Goal: Task Accomplishment & Management: Complete application form

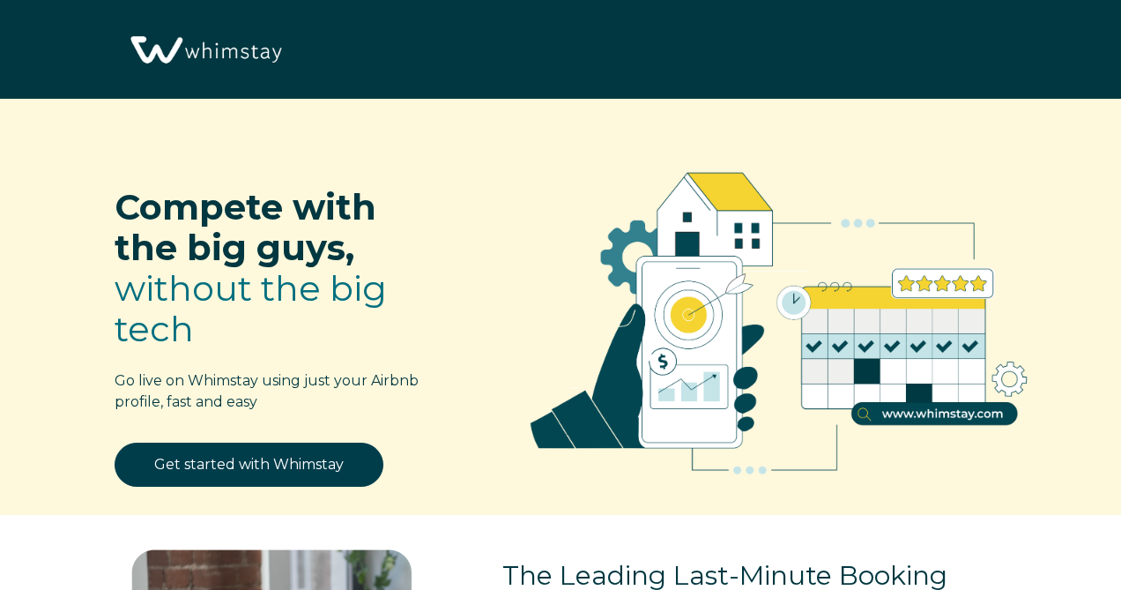
select select "US"
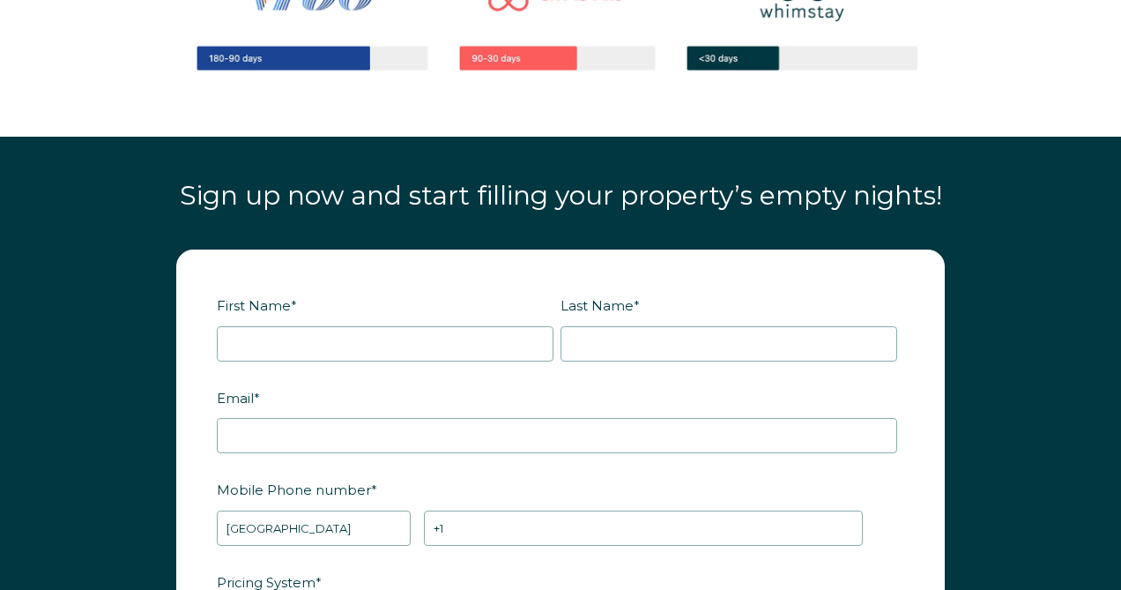
scroll to position [1869, 0]
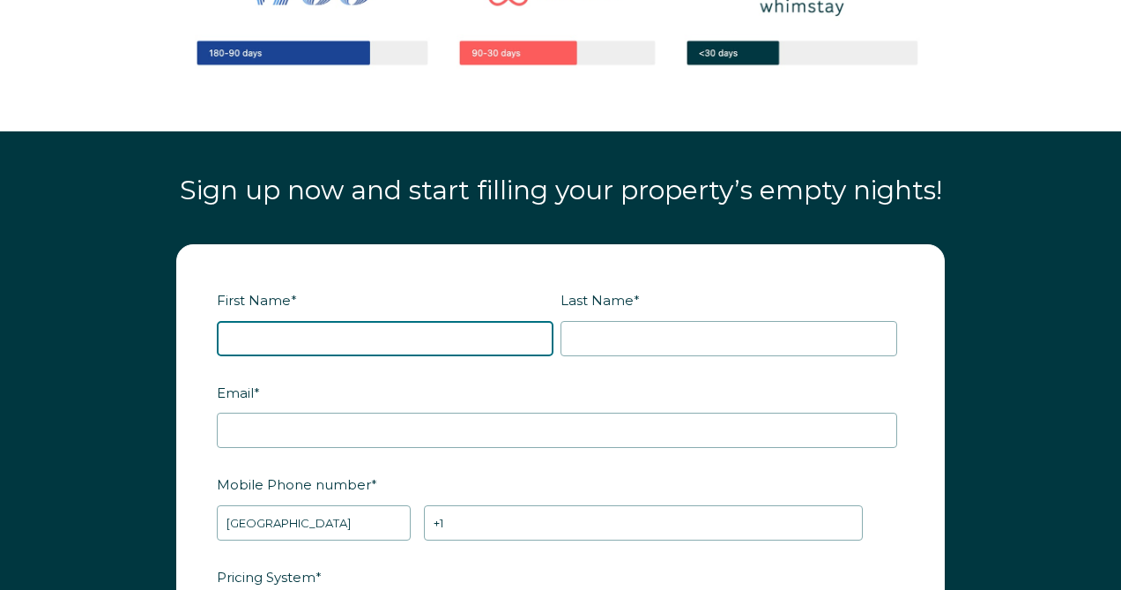
click at [470, 337] on input "First Name *" at bounding box center [385, 338] width 337 height 35
type input "[PERSON_NAME]"
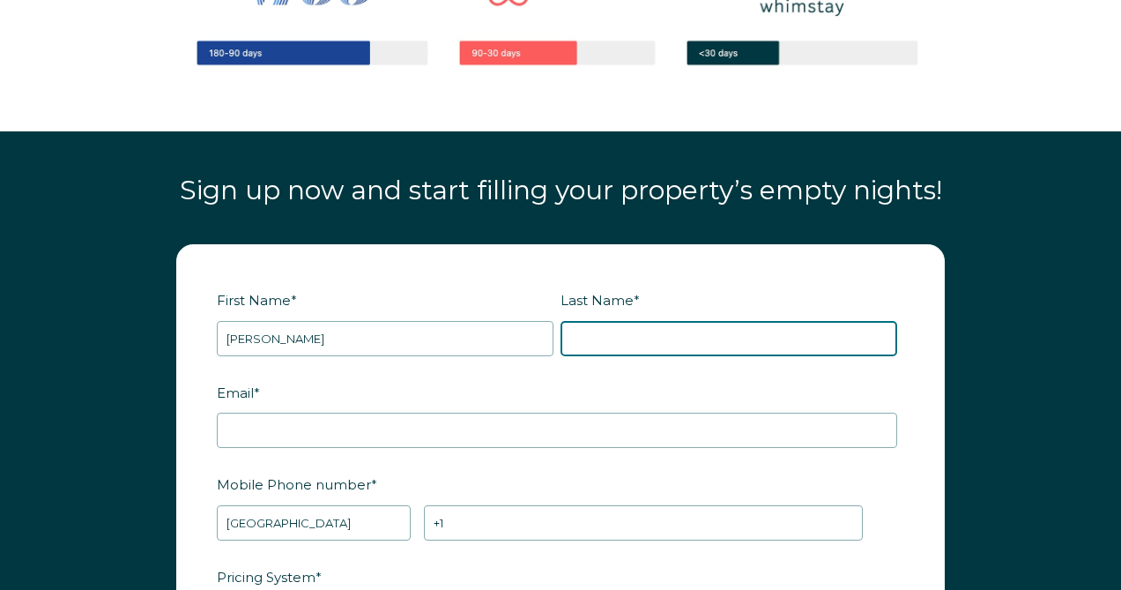
type input "[PERSON_NAME]"
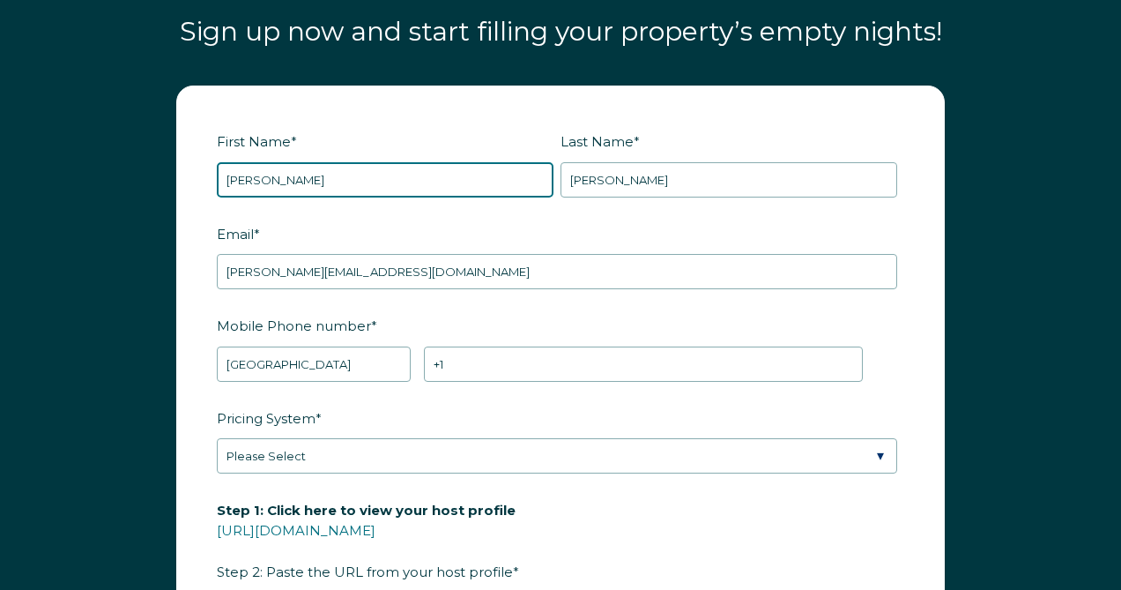
scroll to position [2027, 0]
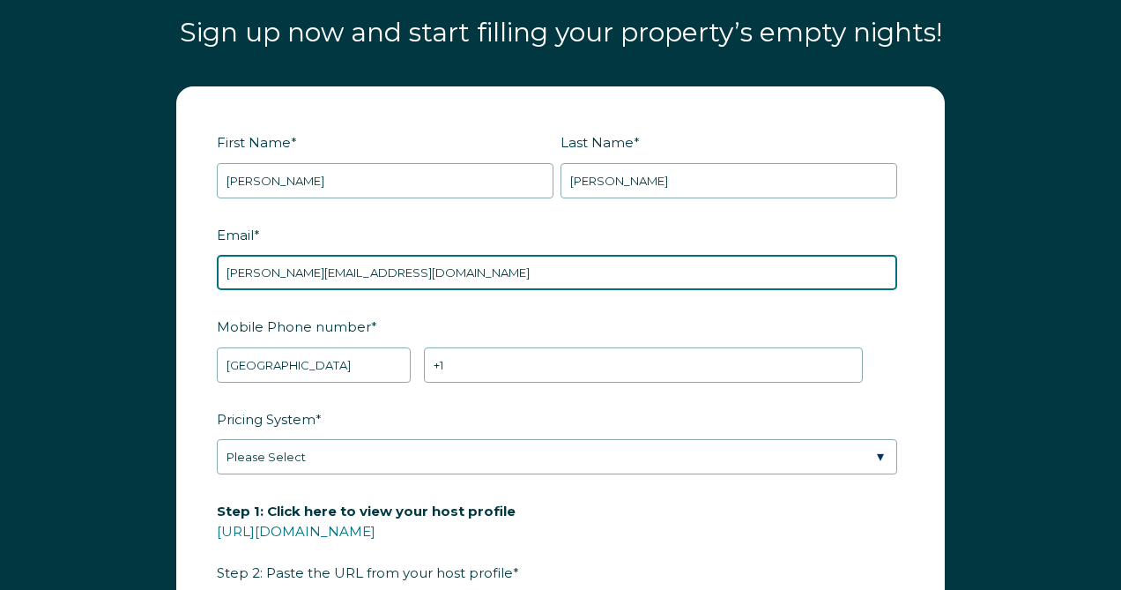
drag, startPoint x: 368, startPoint y: 271, endPoint x: 218, endPoint y: 271, distance: 150.7
click at [218, 271] on input "dan@danjost.com" at bounding box center [557, 272] width 680 height 35
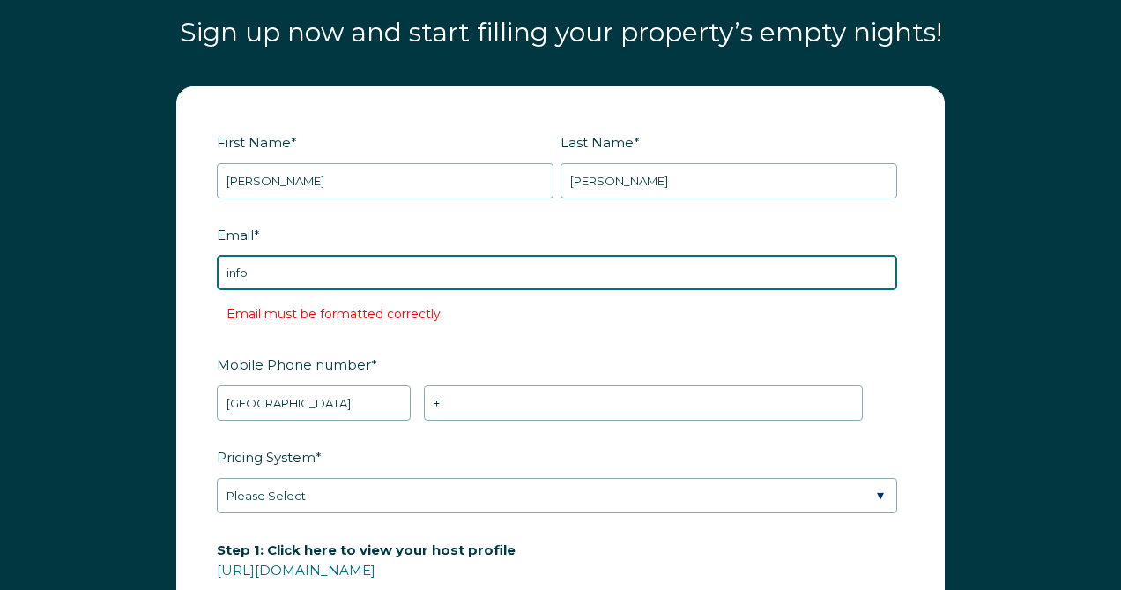
type input "[EMAIL_ADDRESS][DOMAIN_NAME]"
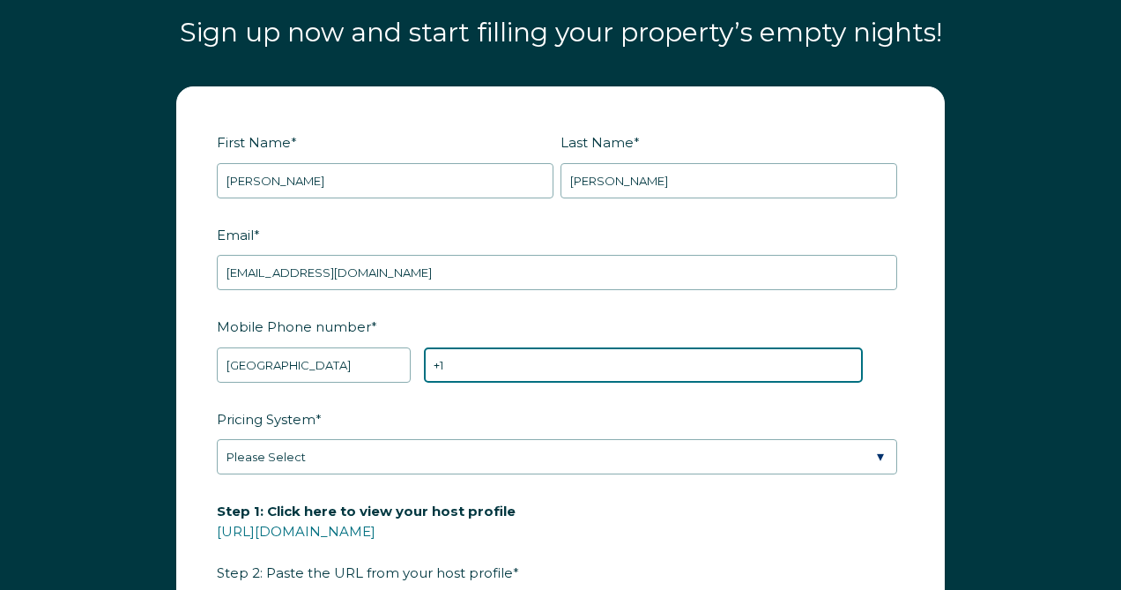
click at [479, 361] on input "+1" at bounding box center [644, 364] width 440 height 35
type input "+1 6092254690"
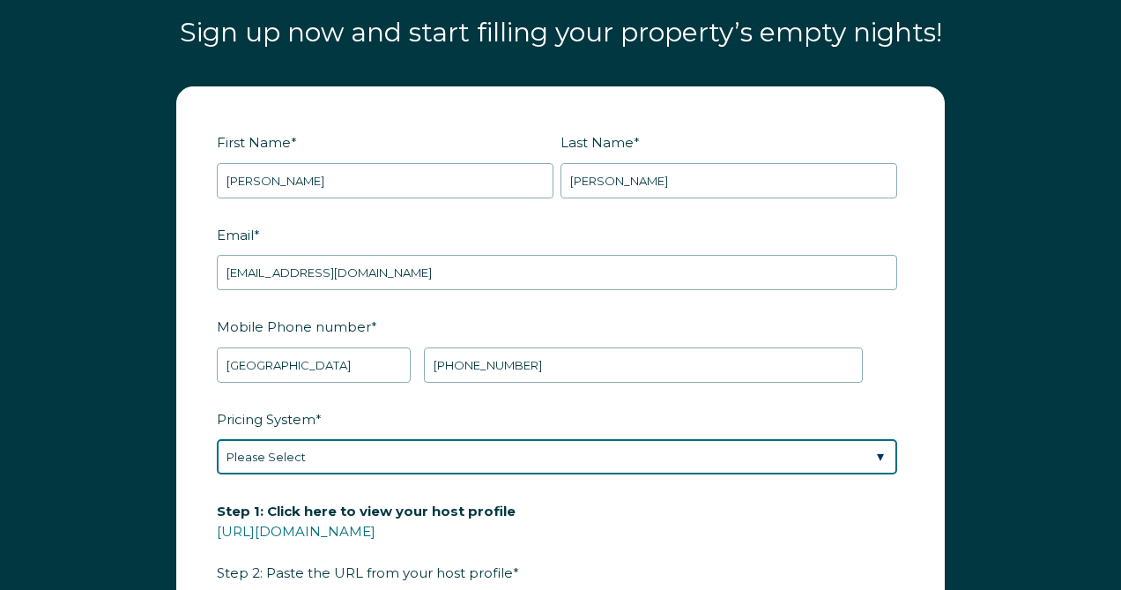
click at [379, 449] on select "Please Select Manual Airbnb Smart Pricing PriceLabs Wheelhouse Beyond Pricing 3…" at bounding box center [557, 456] width 680 height 35
select select "PriceLabs"
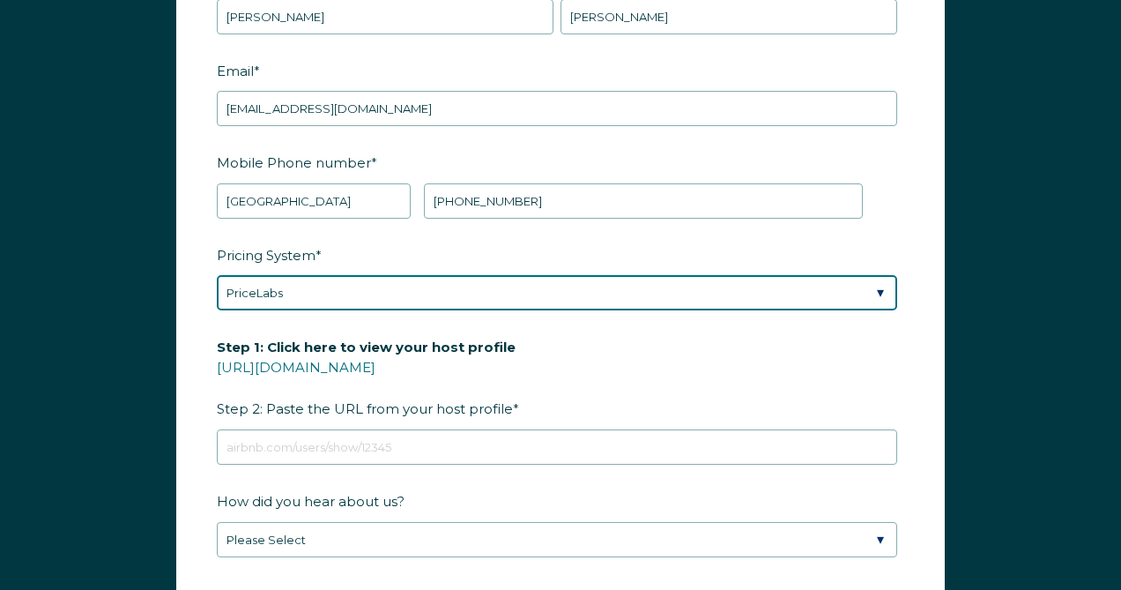
scroll to position [2192, 0]
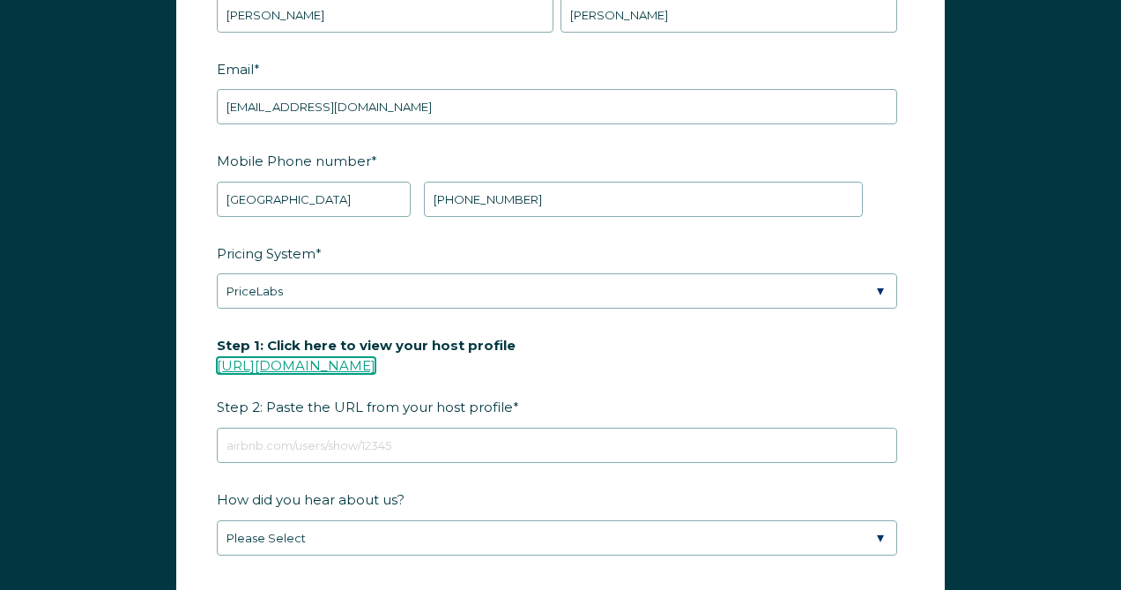
click at [375, 366] on link "https://www.airbnb.com/users/show/" at bounding box center [296, 365] width 159 height 17
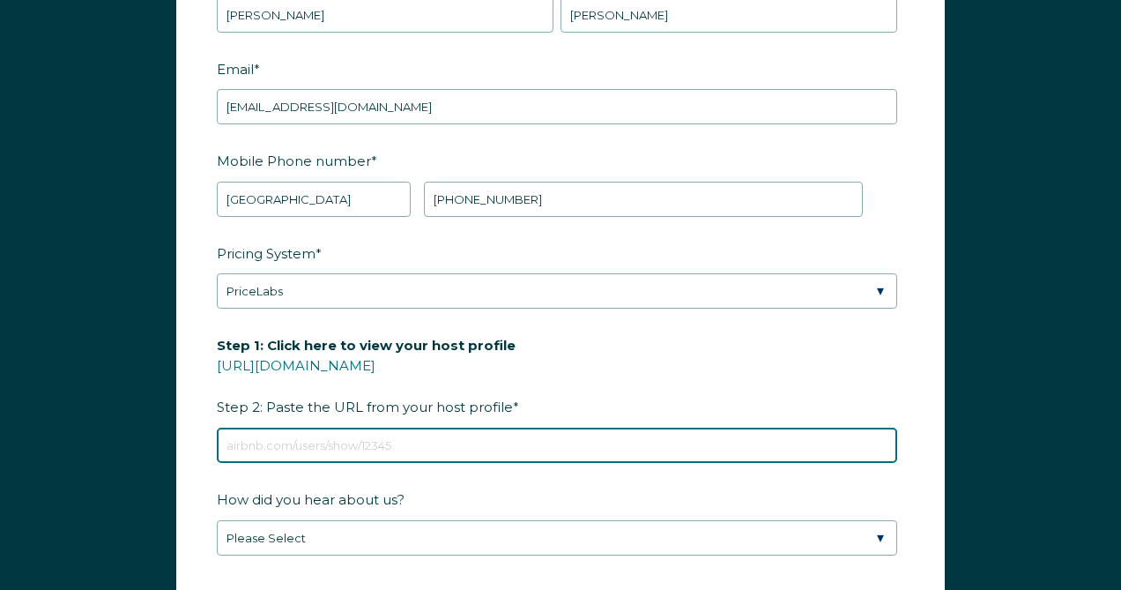
click at [412, 438] on input "Step 1: Click here to view your host profile https://www.airbnb.com/users/show/…" at bounding box center [557, 444] width 680 height 35
paste input "https://www.airbnb.com/users/show/50398511"
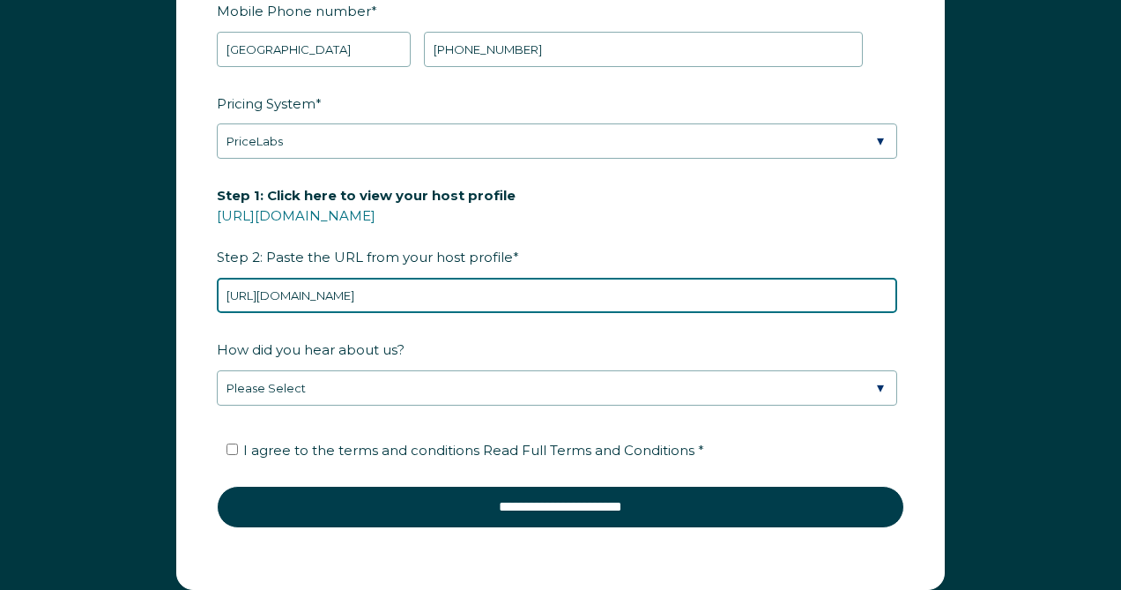
scroll to position [2343, 0]
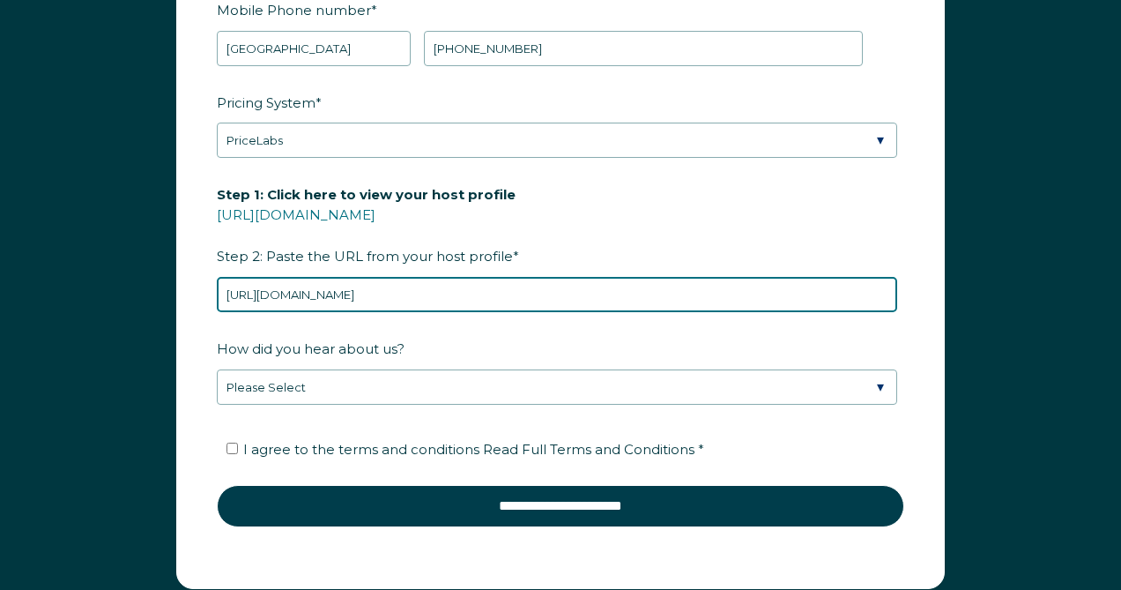
type input "https://www.airbnb.com/users/show/50398511"
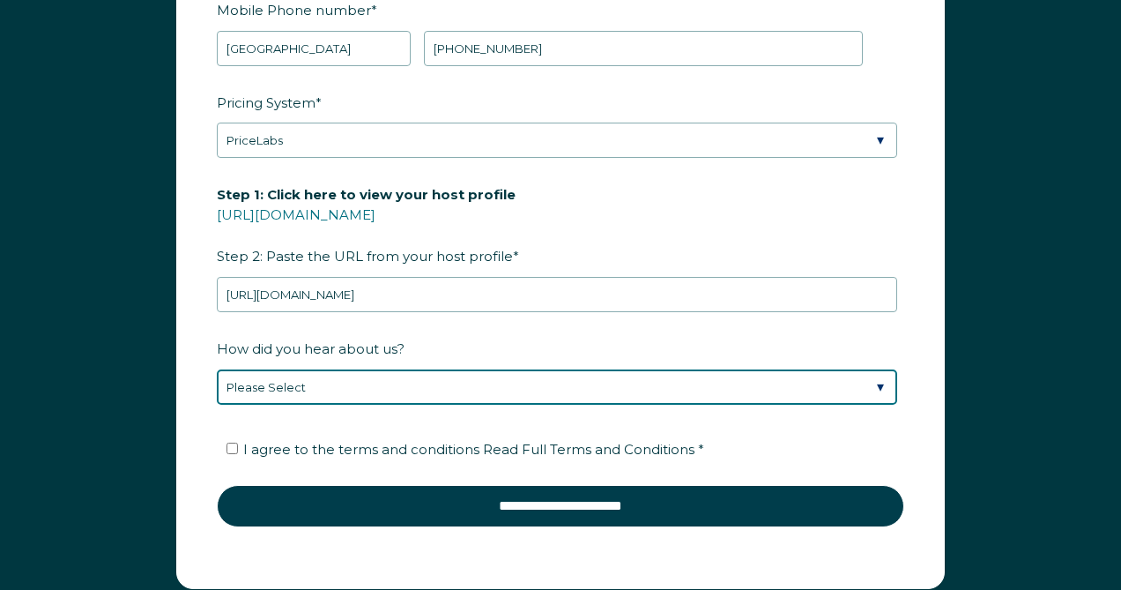
click at [580, 384] on select "Please Select Discovered Whimstay at an event or conference Found Whimstay thro…" at bounding box center [557, 386] width 680 height 35
select select "Other"
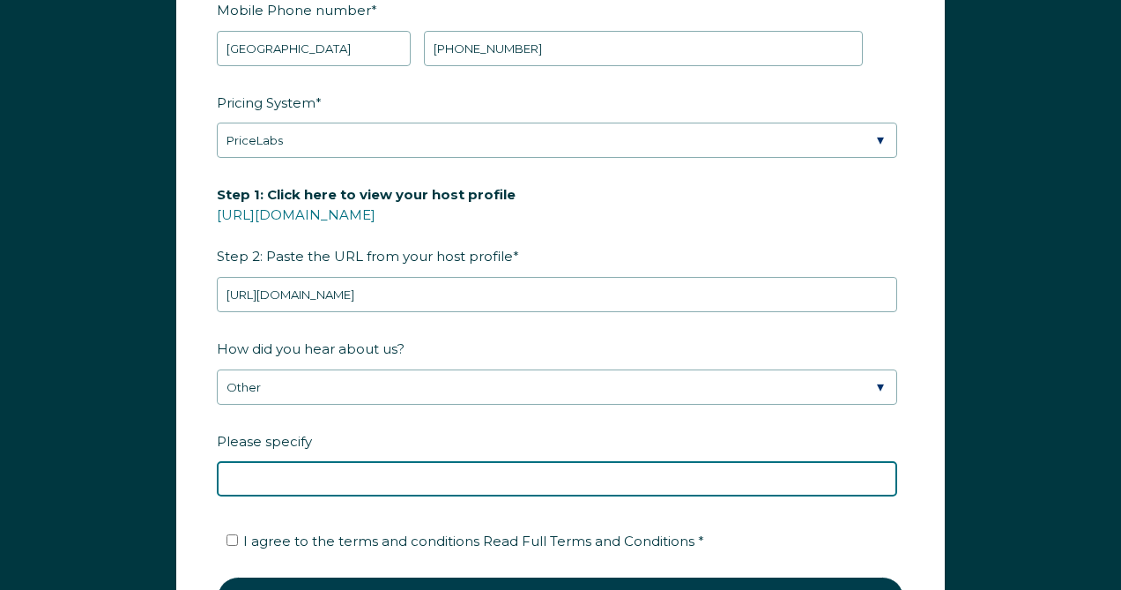
click at [452, 481] on input "Please specify" at bounding box center [557, 478] width 680 height 35
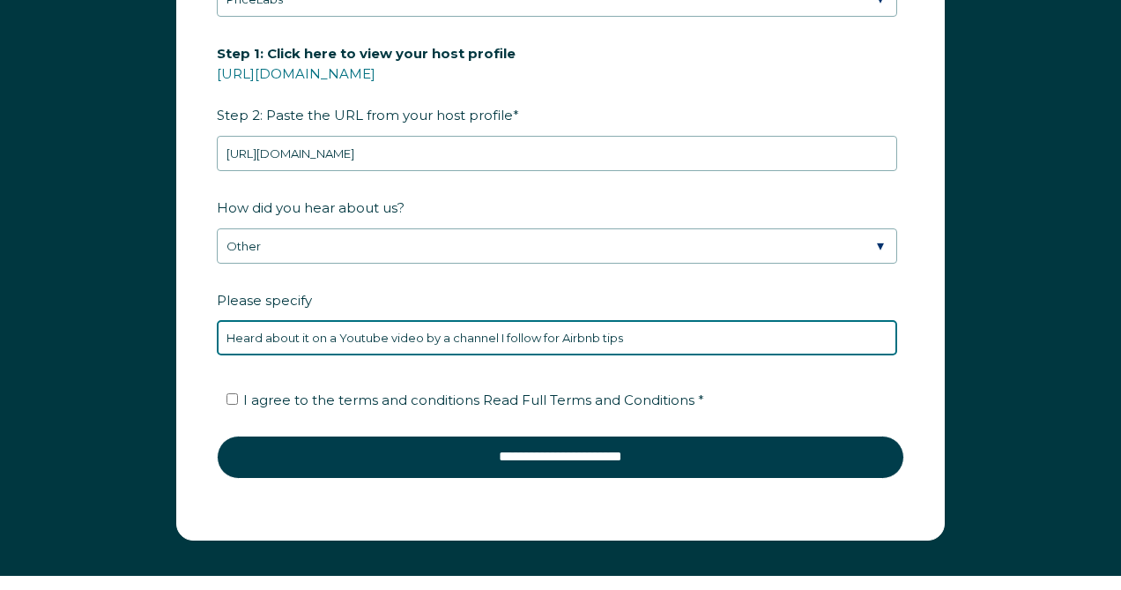
scroll to position [2482, 0]
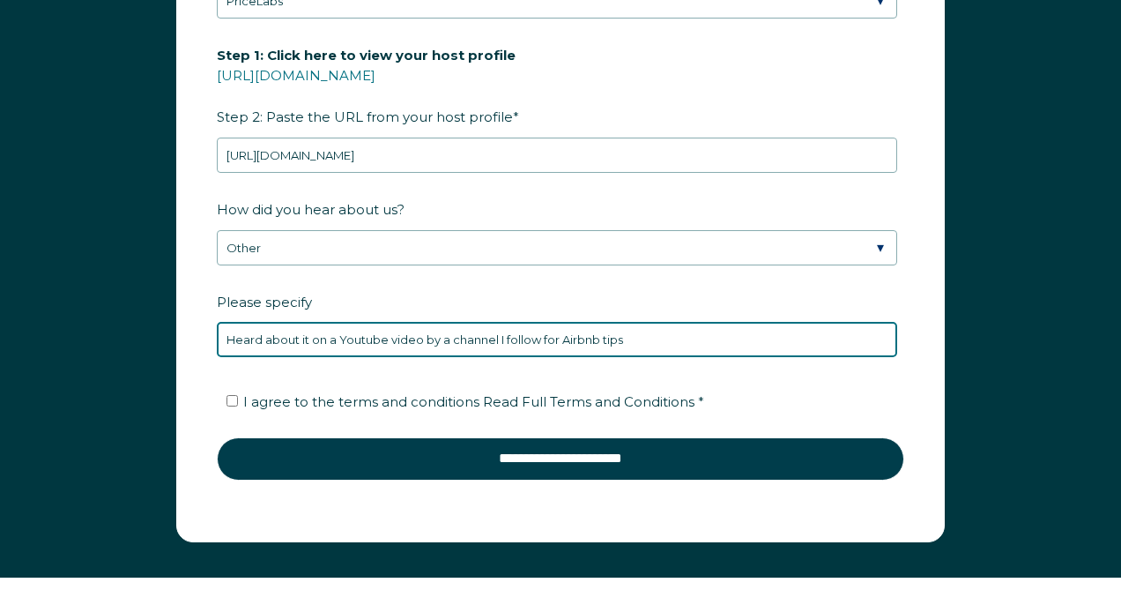
type input "Heard about it on a Youtube video by a channel I follow for Airbnb tips"
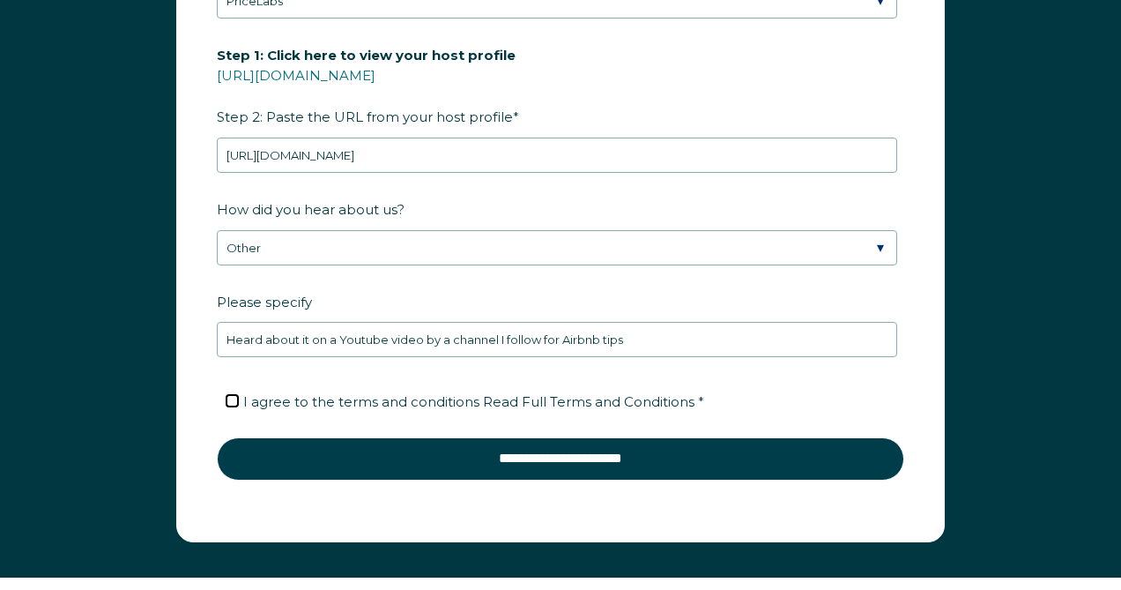
click at [235, 399] on input "I agree to the terms and conditions Read Full Terms and Conditions *" at bounding box center [231, 400] width 11 height 11
checkbox input "true"
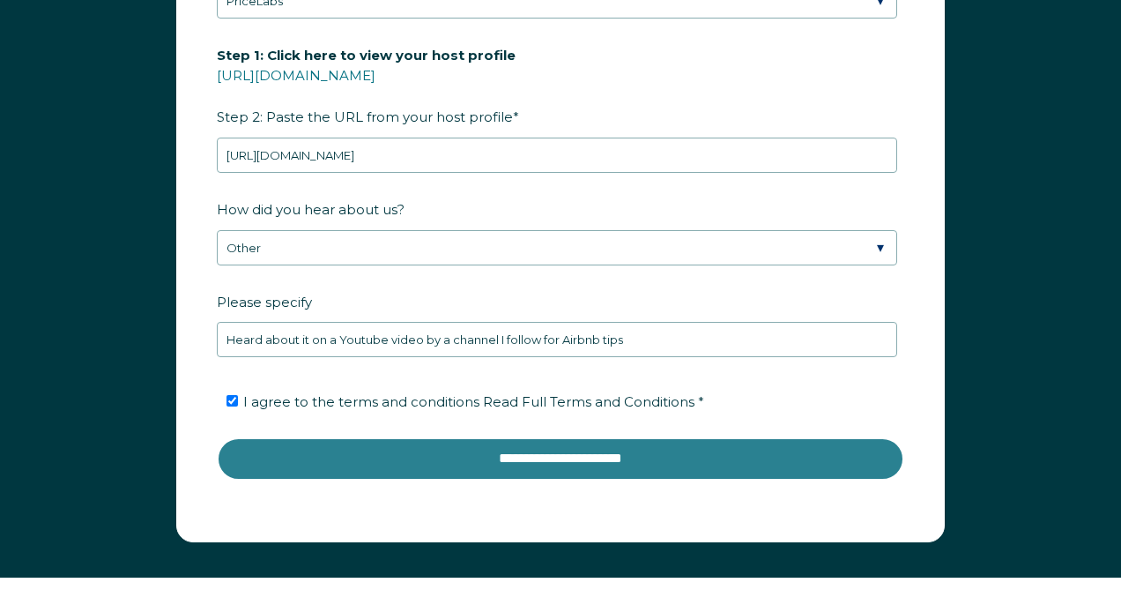
click at [582, 453] on input "**********" at bounding box center [560, 458] width 687 height 42
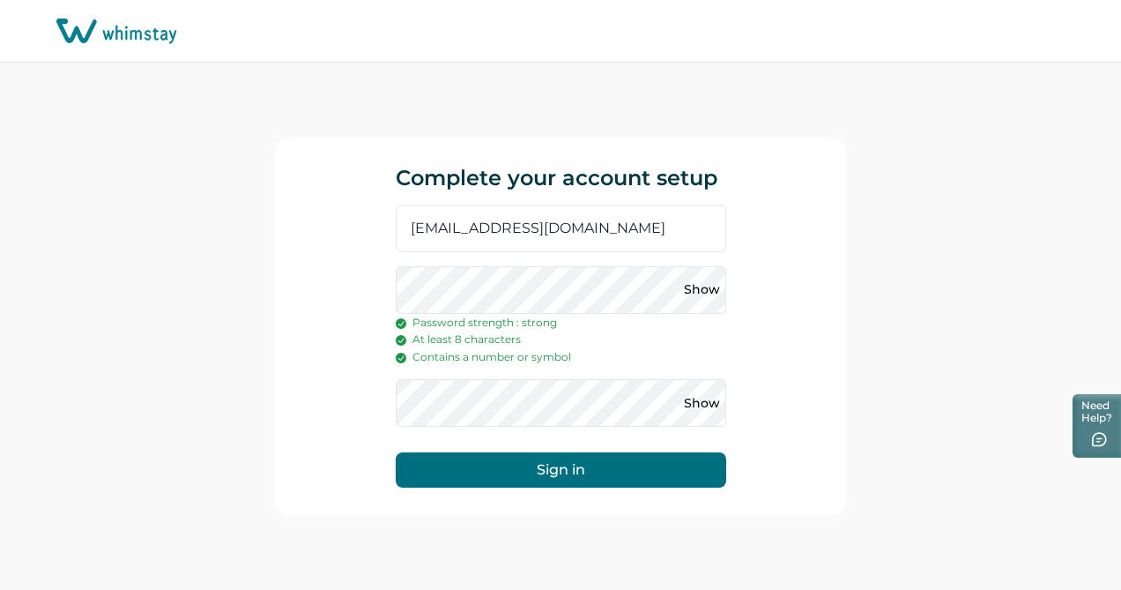
click at [571, 467] on button "Sign in" at bounding box center [561, 469] width 330 height 35
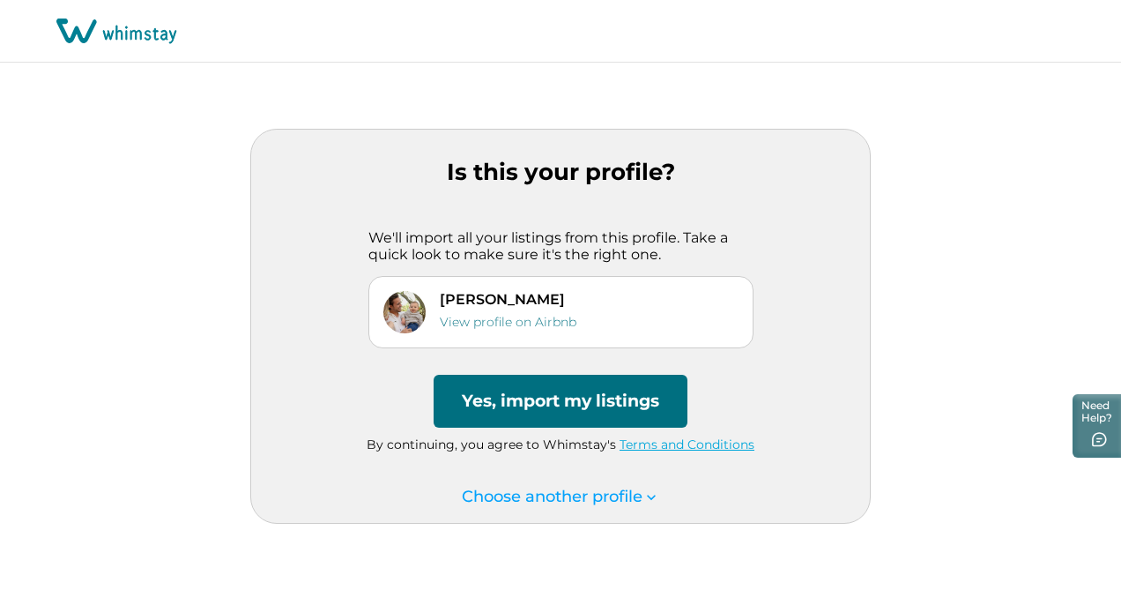
click at [474, 294] on p "Daniel" at bounding box center [508, 299] width 137 height 17
click at [551, 409] on button "Yes, import my listings" at bounding box center [561, 401] width 254 height 53
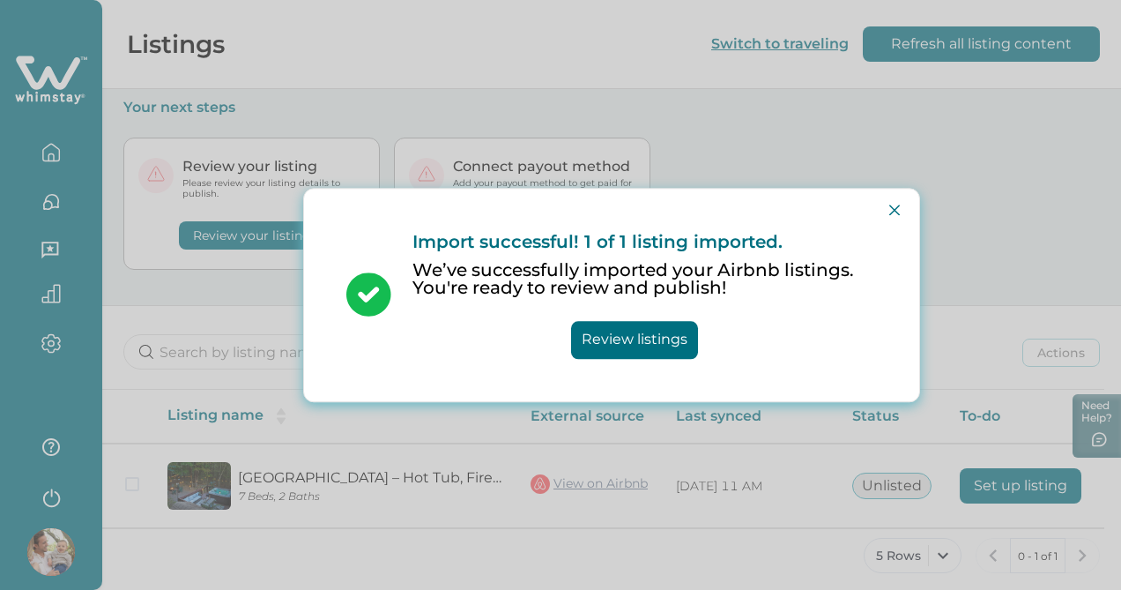
click at [612, 340] on button "Review listings" at bounding box center [634, 340] width 127 height 38
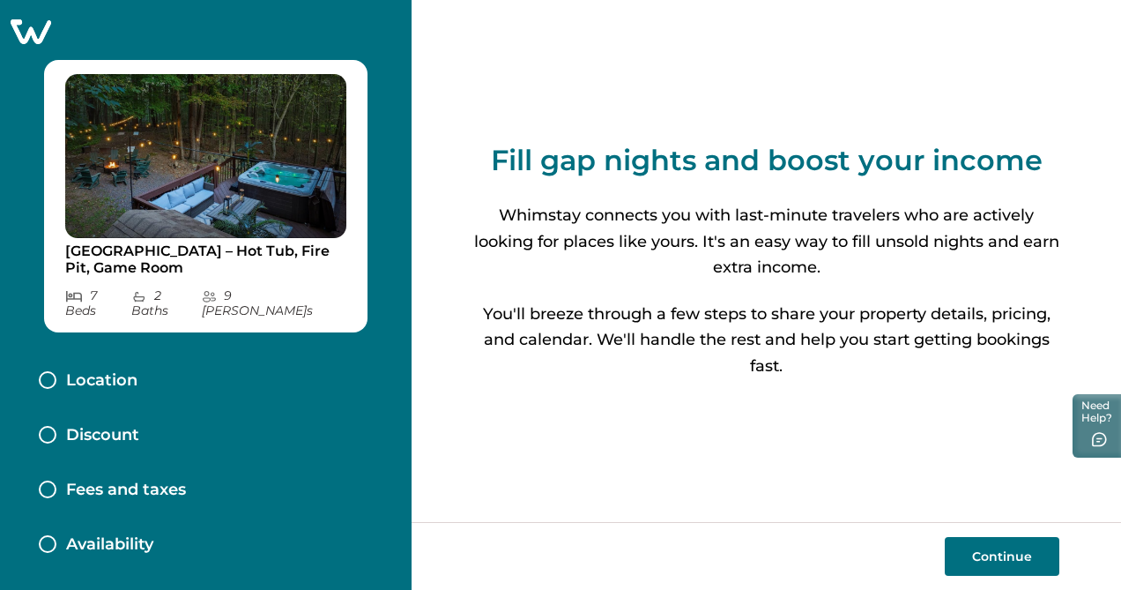
click at [982, 555] on button "Continue" at bounding box center [1002, 556] width 115 height 39
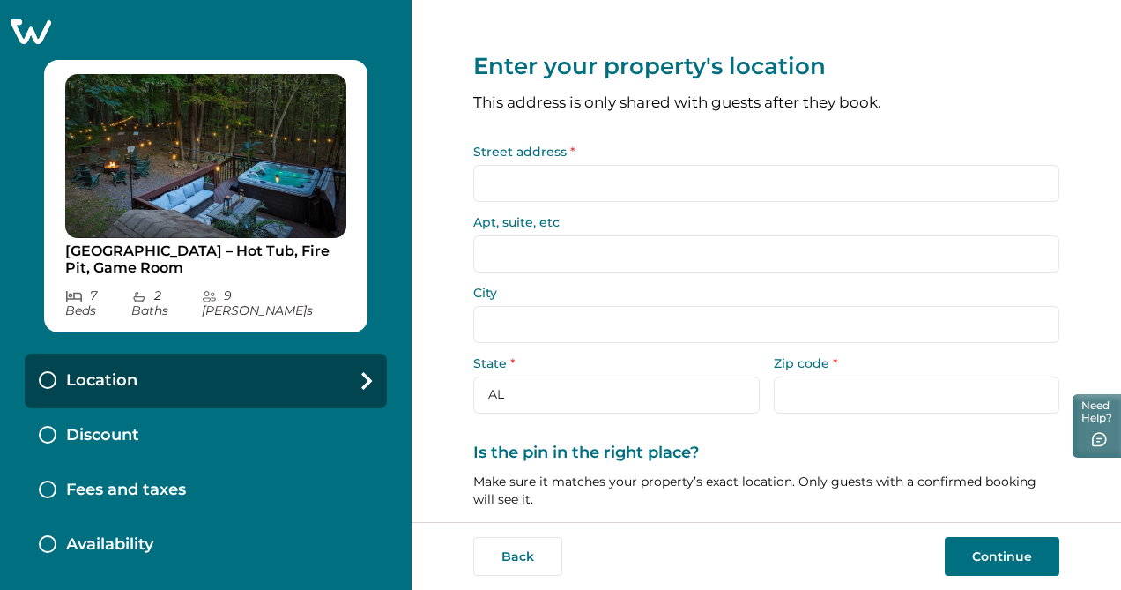
click at [690, 186] on input "Street address *" at bounding box center [766, 183] width 586 height 37
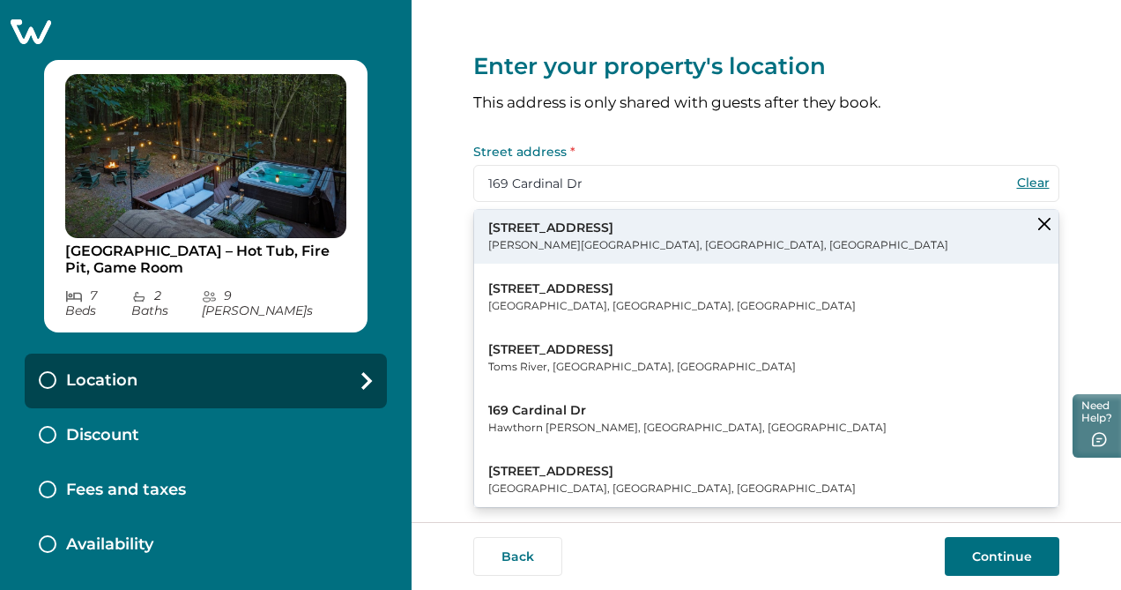
type input "169 Cardinal Dr"
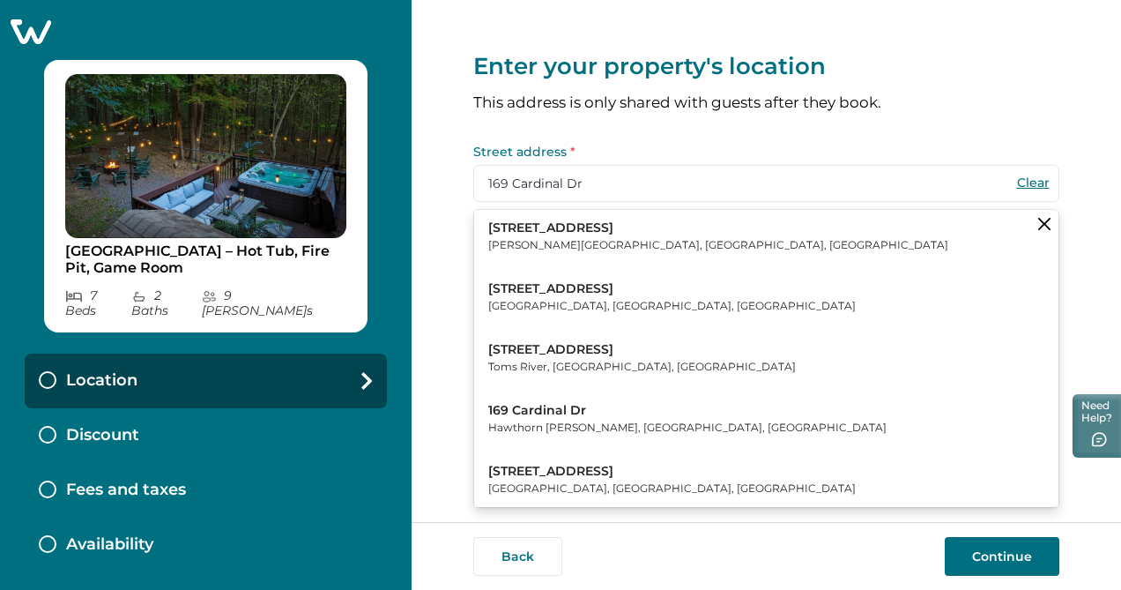
click at [656, 230] on button "169 Cardinal Drive Clifton Township, PA, USA" at bounding box center [766, 237] width 584 height 54
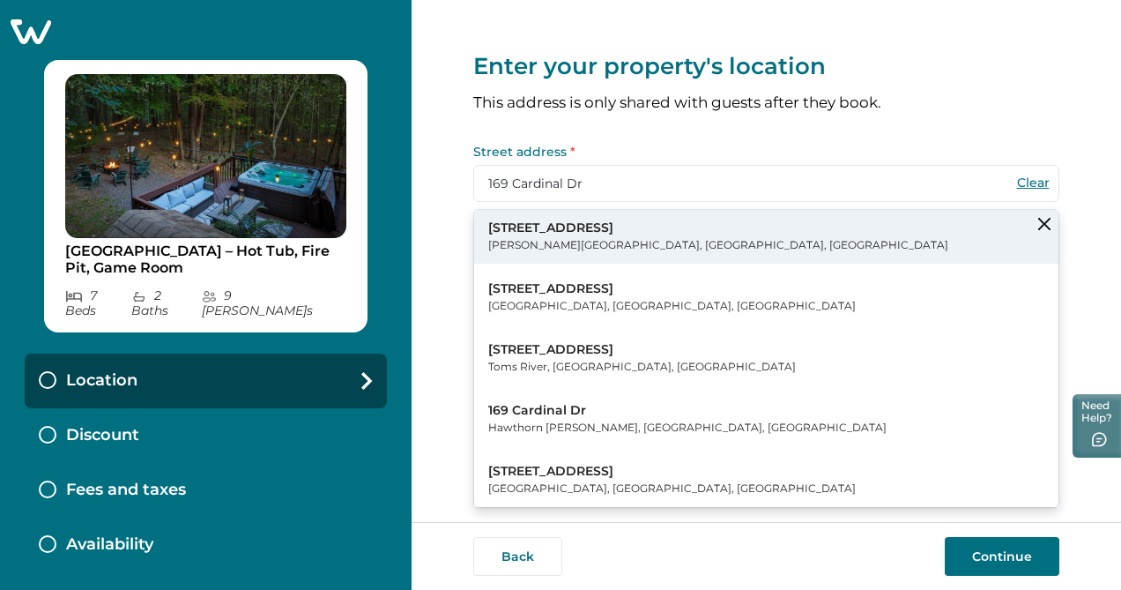
type input "Clifton Township"
select select "PA"
type input "18424"
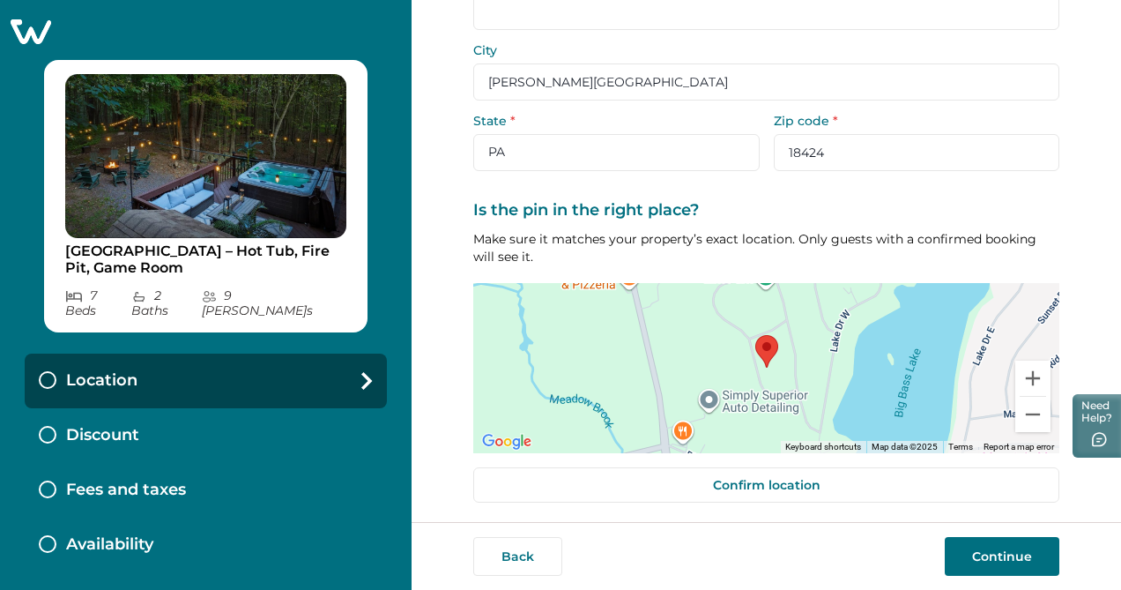
scroll to position [247, 0]
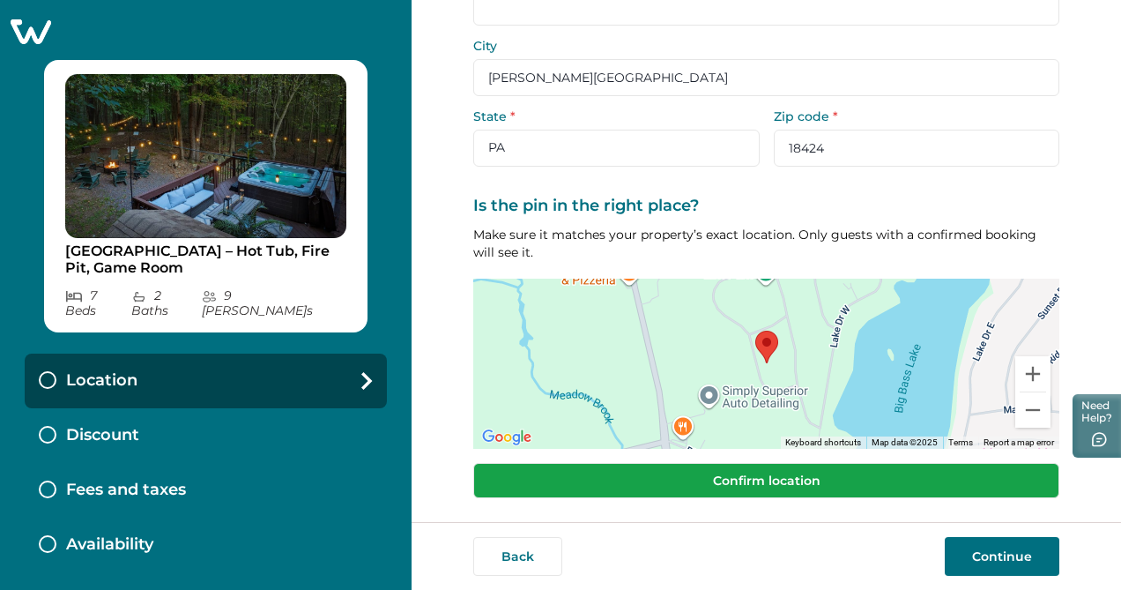
click at [778, 479] on button "Confirm location" at bounding box center [766, 480] width 586 height 35
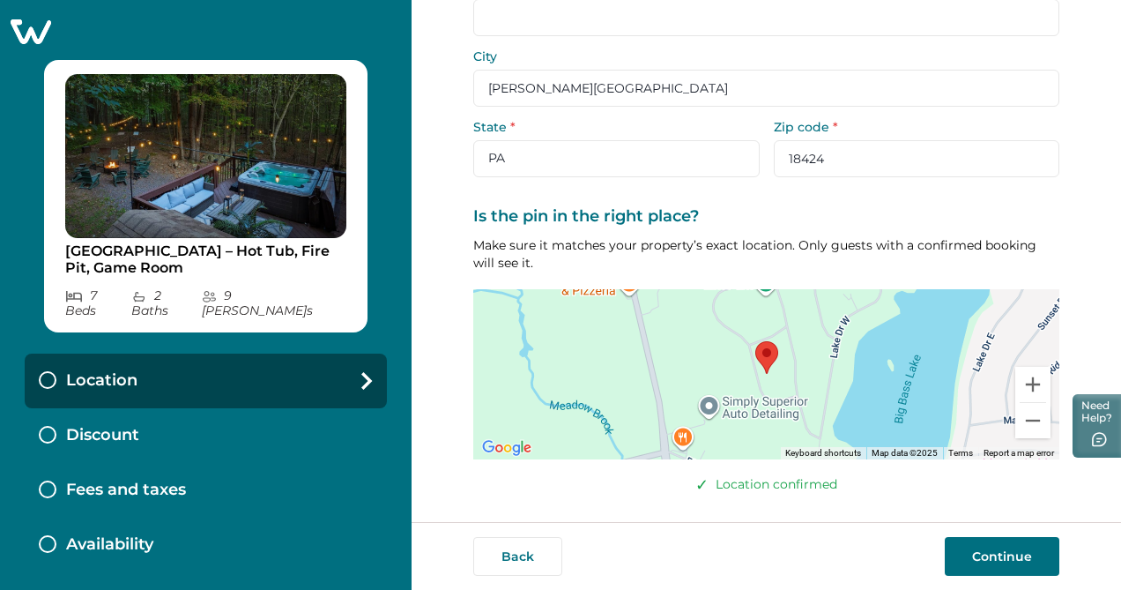
scroll to position [235, 0]
click at [1004, 560] on button "Continue" at bounding box center [1002, 556] width 115 height 39
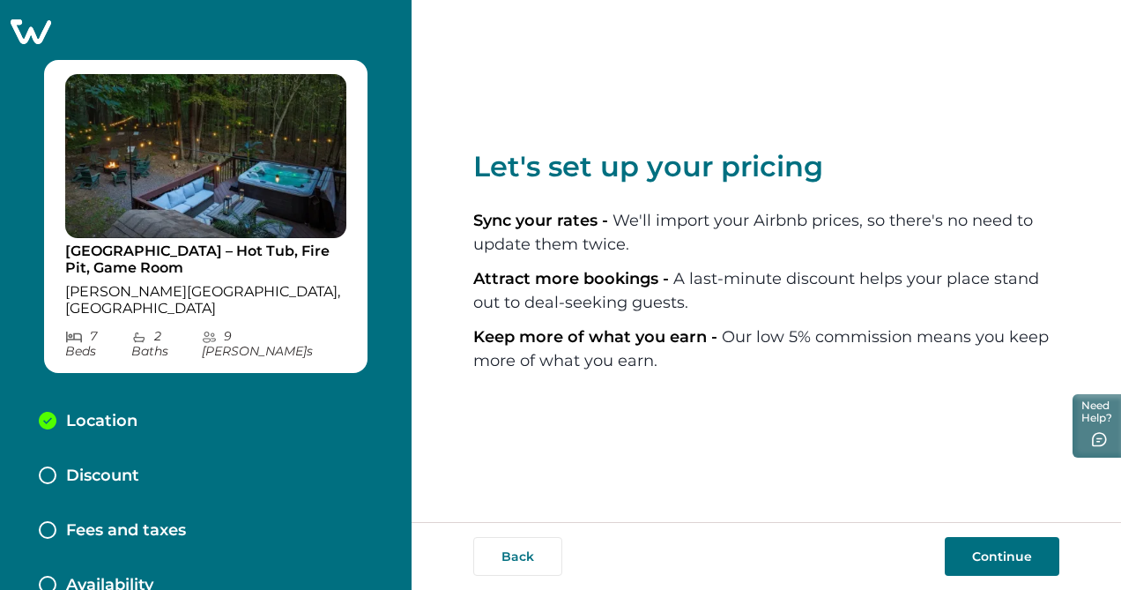
click at [980, 557] on button "Continue" at bounding box center [1002, 556] width 115 height 39
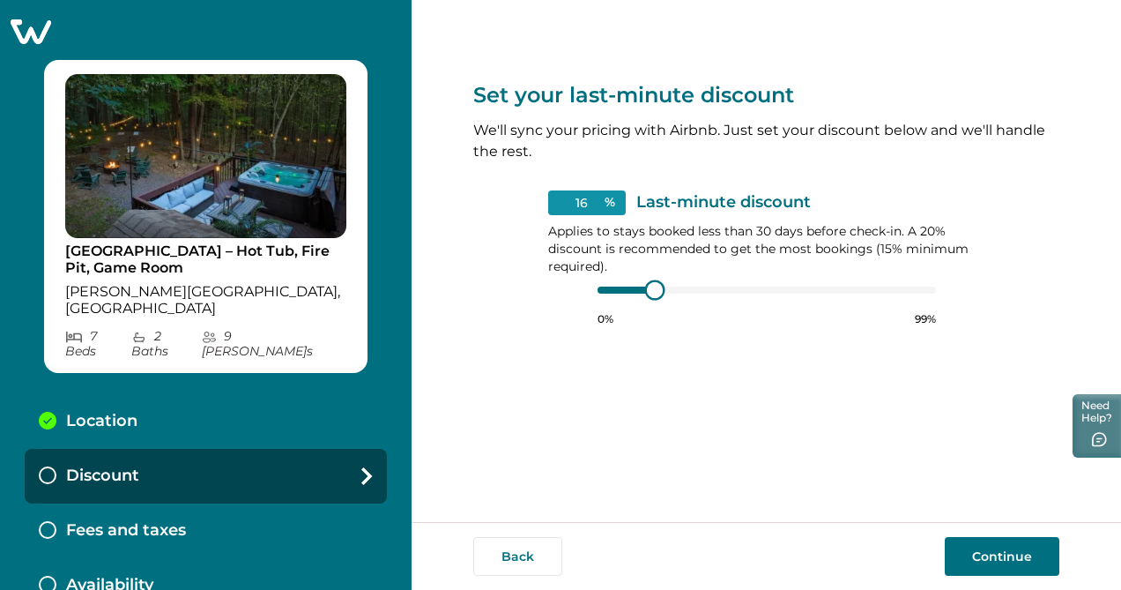
type input "15"
click at [630, 288] on div at bounding box center [766, 290] width 338 height 14
click at [979, 554] on button "Continue" at bounding box center [1002, 556] width 115 height 39
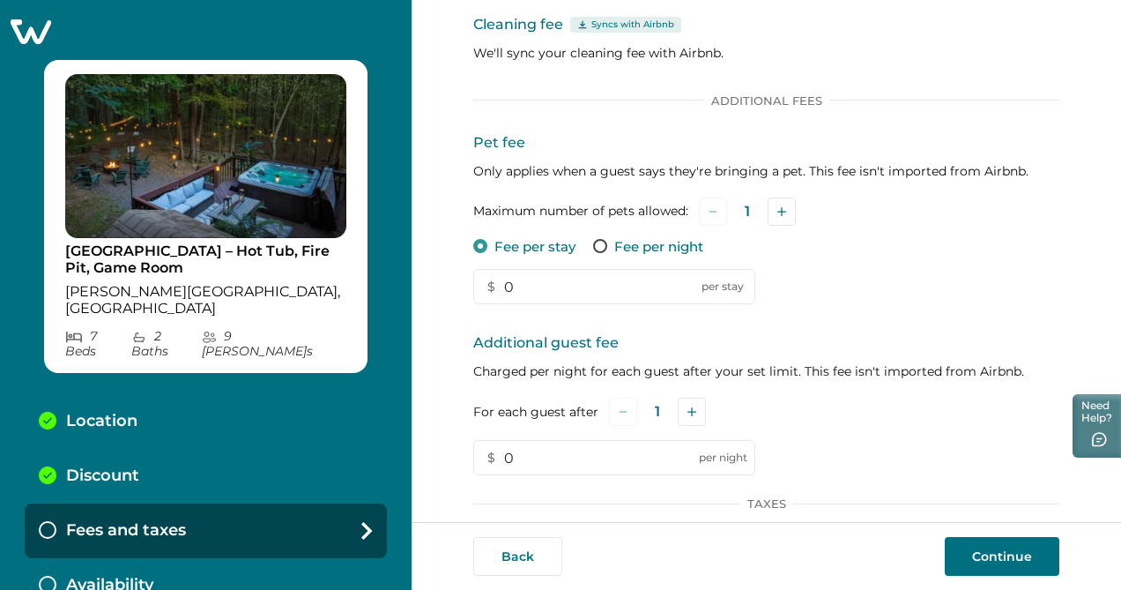
scroll to position [96, 0]
click at [782, 211] on icon "Add" at bounding box center [781, 210] width 9 height 9
click at [541, 285] on input "0" at bounding box center [614, 285] width 282 height 35
type input "75"
click at [864, 300] on div "Pet fee Only applies when a guest says they're bringing a pet. This fee isn't i…" at bounding box center [766, 217] width 586 height 173
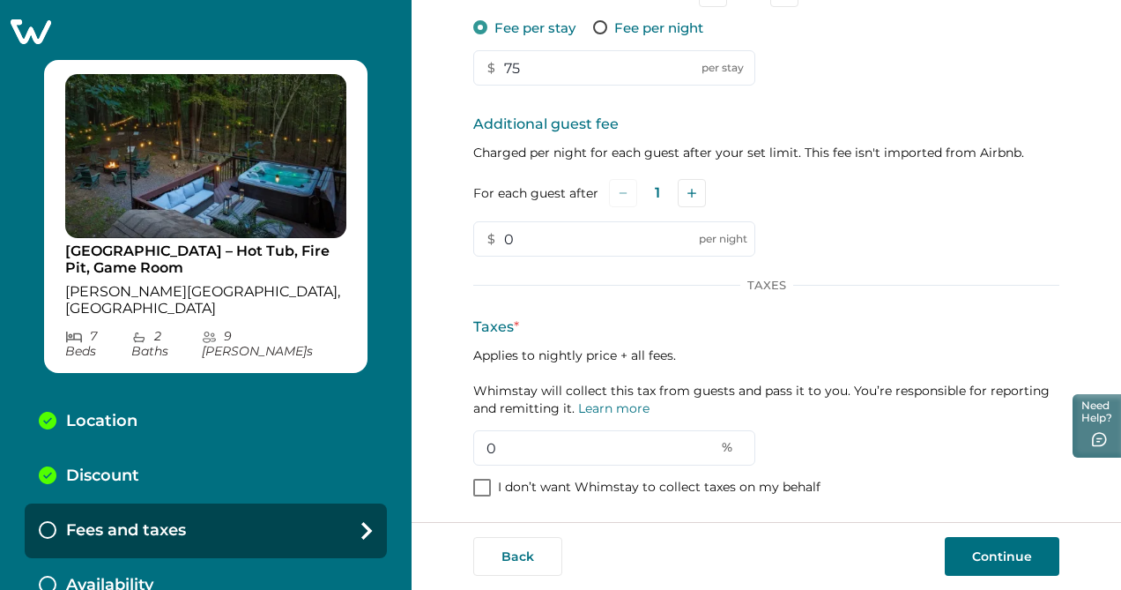
scroll to position [316, 0]
click at [553, 350] on p "Applies to nightly price + all fees. Whimstay will collect this tax from guests…" at bounding box center [766, 379] width 586 height 70
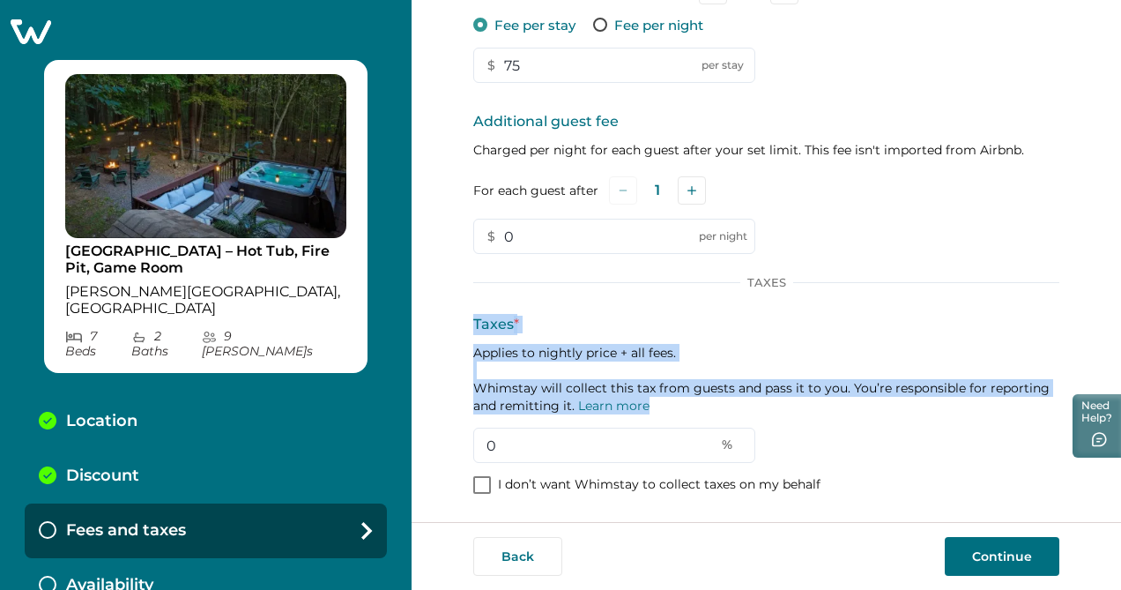
drag, startPoint x: 471, startPoint y: 324, endPoint x: 701, endPoint y: 407, distance: 243.6
click at [701, 407] on div "Set up your fees and taxes Cleaning fee Syncs with Airbnb We'll sync your clean…" at bounding box center [766, 261] width 709 height 522
copy div "Taxes * Applies to nightly price + all fees. Whimstay will collect this tax fro…"
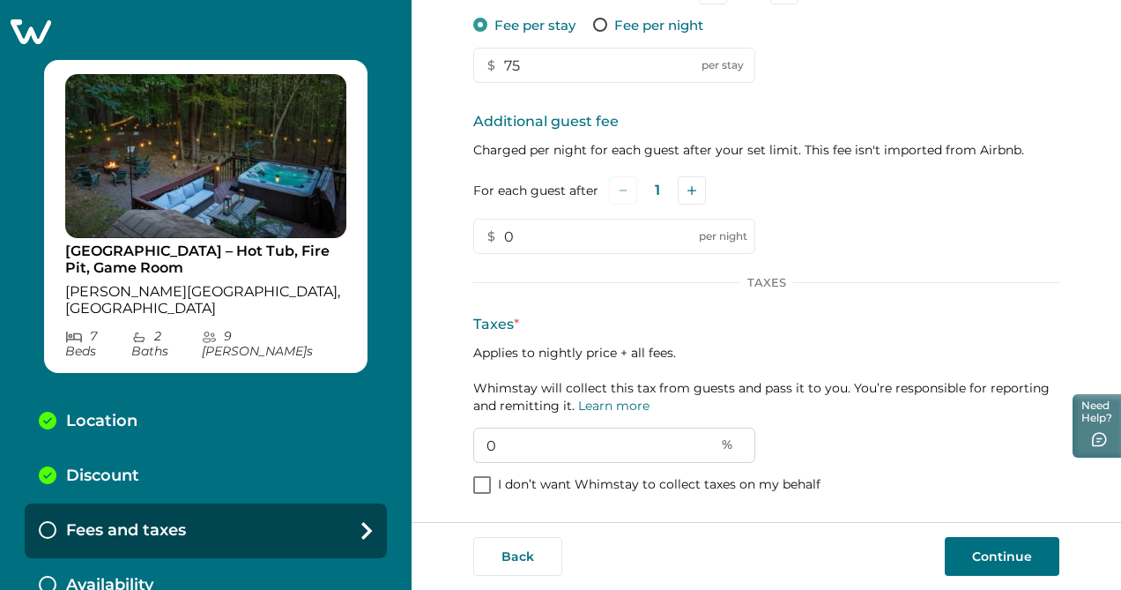
click at [555, 438] on input "0" at bounding box center [614, 444] width 282 height 35
type input "9"
click at [828, 429] on div "Taxes * Applies to nightly price + all fees. Whimstay will collect this tax fro…" at bounding box center [766, 388] width 586 height 149
click at [974, 550] on button "Continue" at bounding box center [1002, 556] width 115 height 39
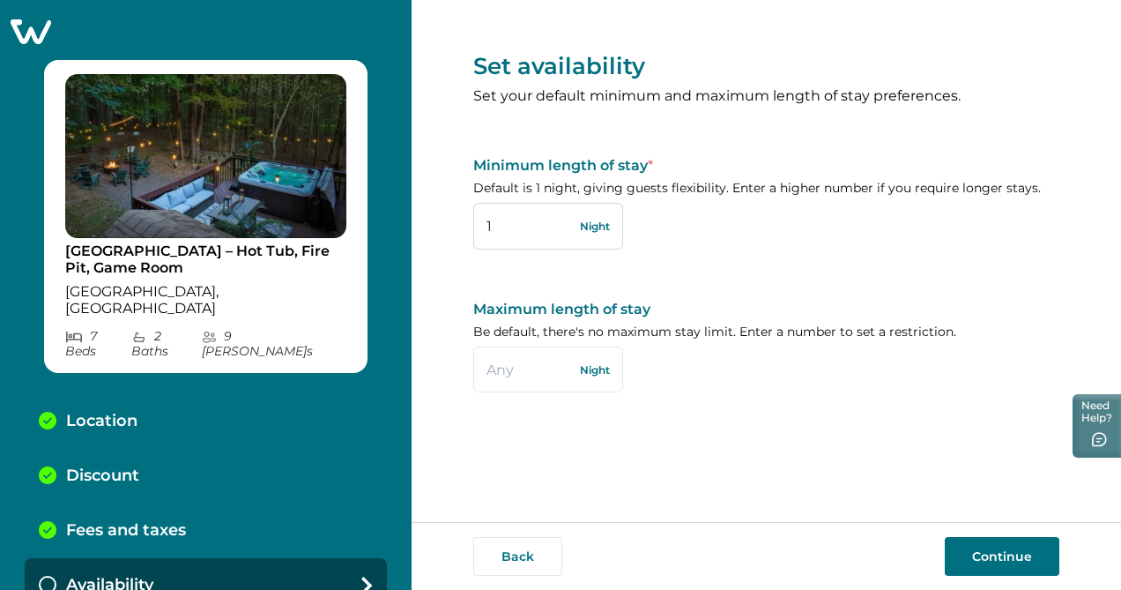
click at [534, 233] on input "1" at bounding box center [548, 226] width 150 height 46
type input "2"
click at [716, 280] on div "Set availability Set your default minimum and maximum length of stay preference…" at bounding box center [766, 217] width 586 height 434
click at [981, 552] on button "Continue" at bounding box center [1002, 556] width 115 height 39
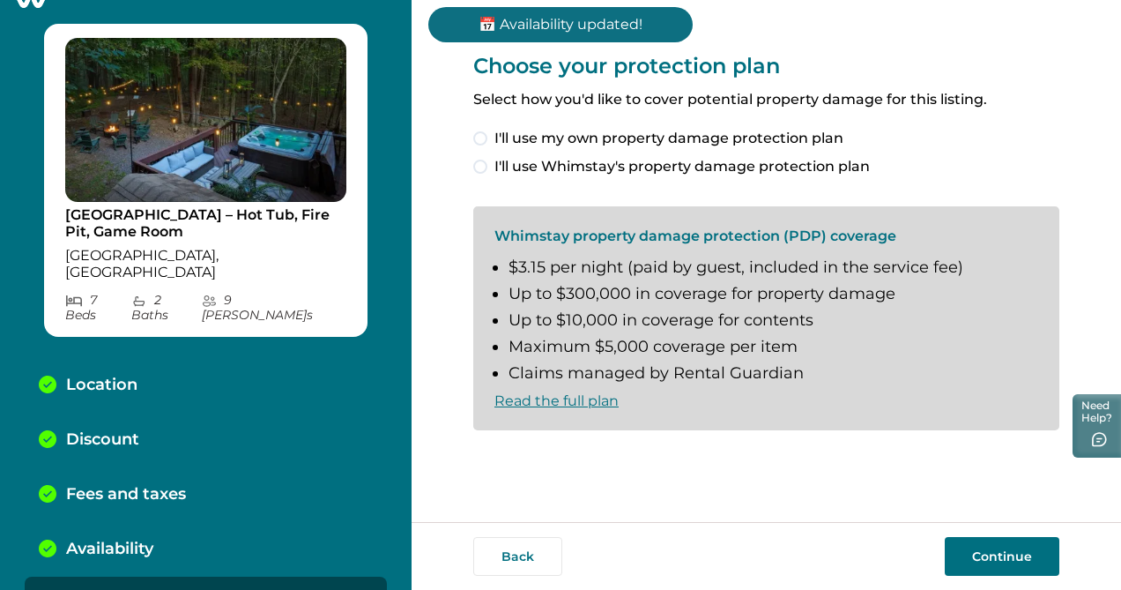
scroll to position [45, 0]
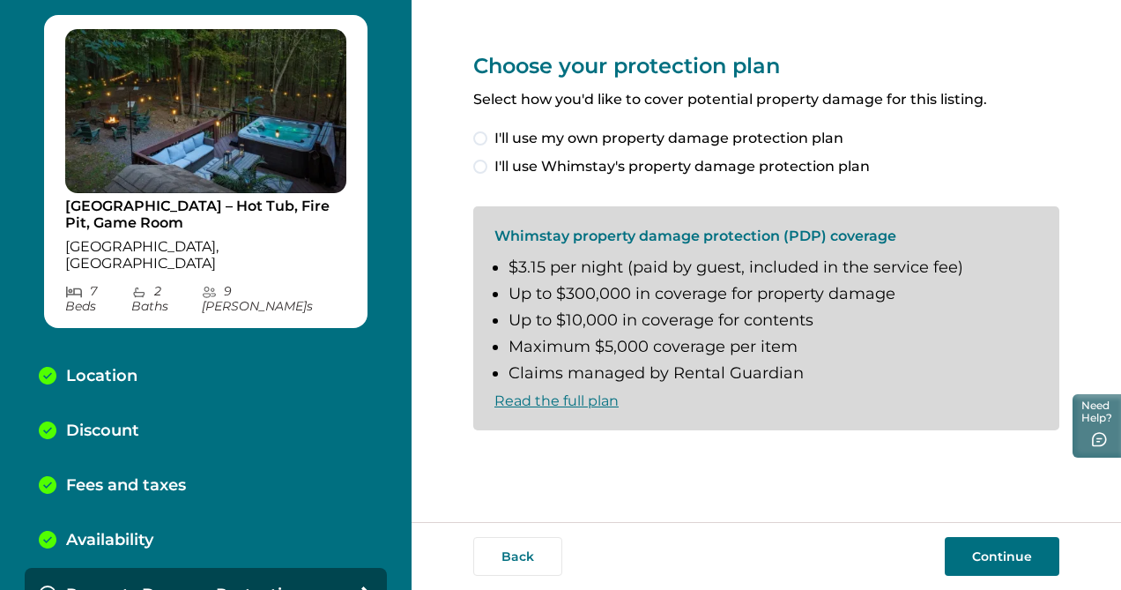
click at [588, 399] on link "Read the full plan" at bounding box center [556, 400] width 124 height 17
click at [492, 160] on label "I'll use Whimstay's property damage protection plan" at bounding box center [766, 166] width 586 height 21
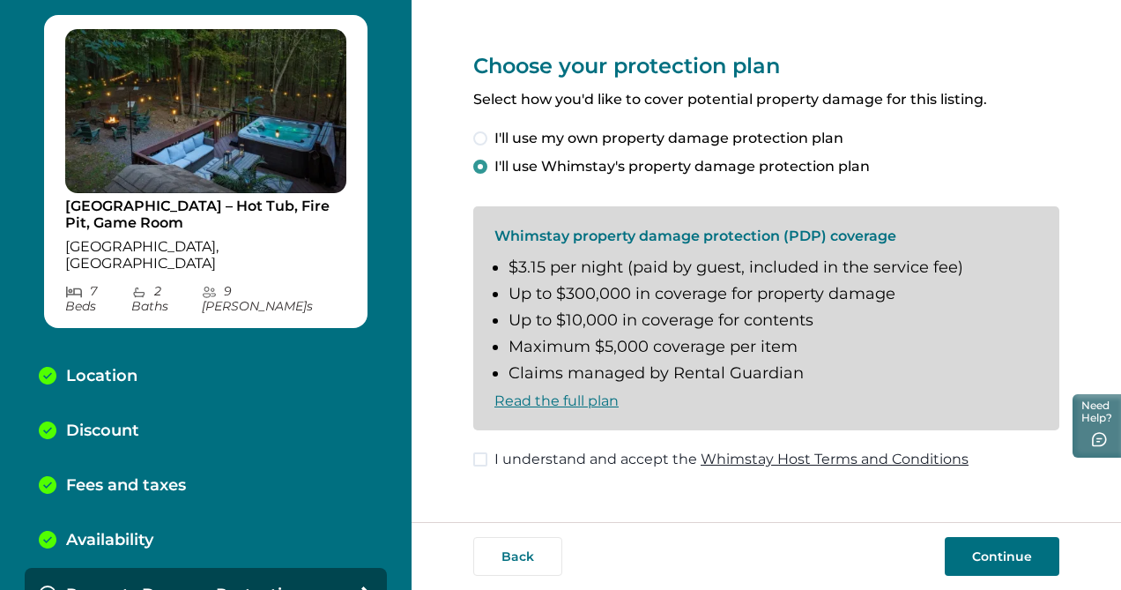
click at [723, 460] on link "Whimstay Host Terms and Conditions" at bounding box center [835, 458] width 268 height 17
click at [479, 456] on span at bounding box center [480, 459] width 14 height 14
click at [989, 554] on button "Continue" at bounding box center [1002, 556] width 115 height 39
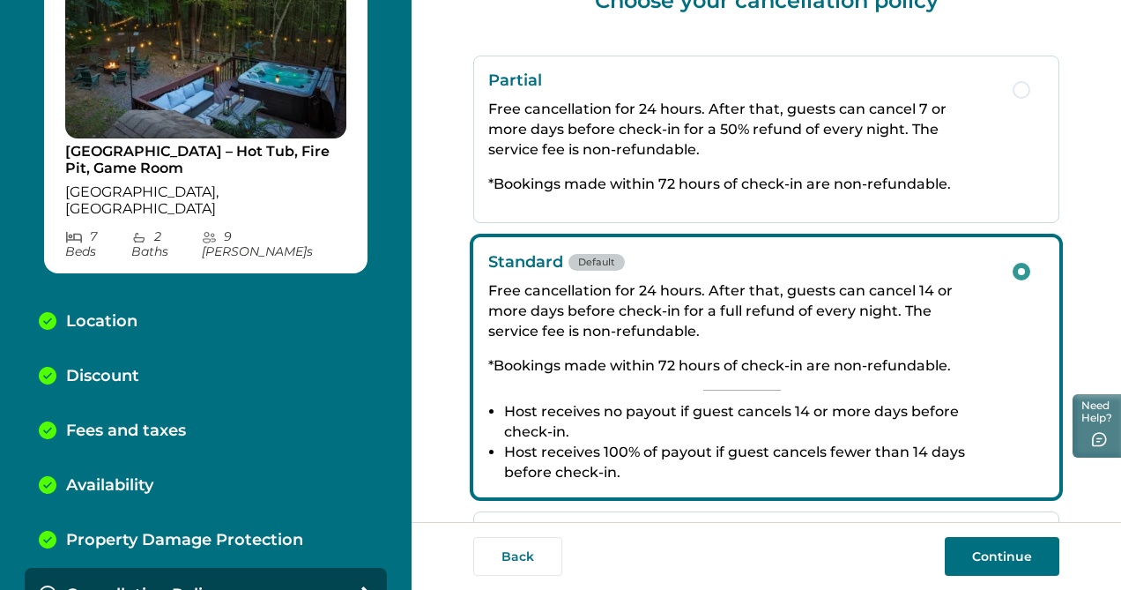
scroll to position [56, 0]
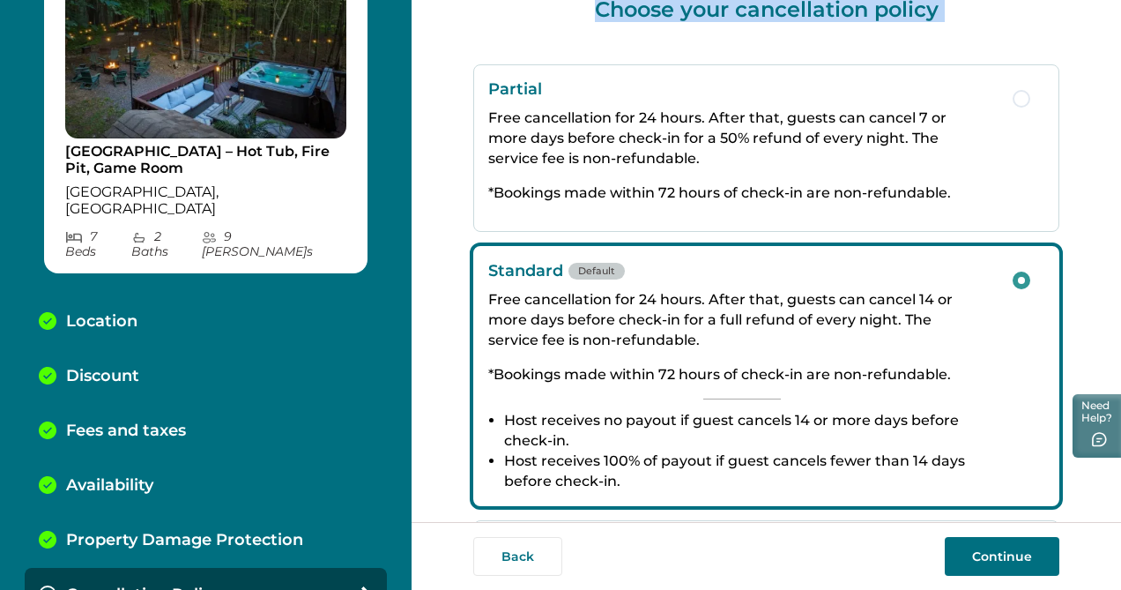
drag, startPoint x: 572, startPoint y: 15, endPoint x: 668, endPoint y: 488, distance: 482.8
click at [668, 488] on div "Choose your cancellation policy Partial Free cancellation for 24 hours. After t…" at bounding box center [766, 426] width 586 height 964
click at [684, 175] on div "Partial Free cancellation for 24 hours. After that, guests can cancel 7 or more…" at bounding box center [741, 147] width 507 height 137
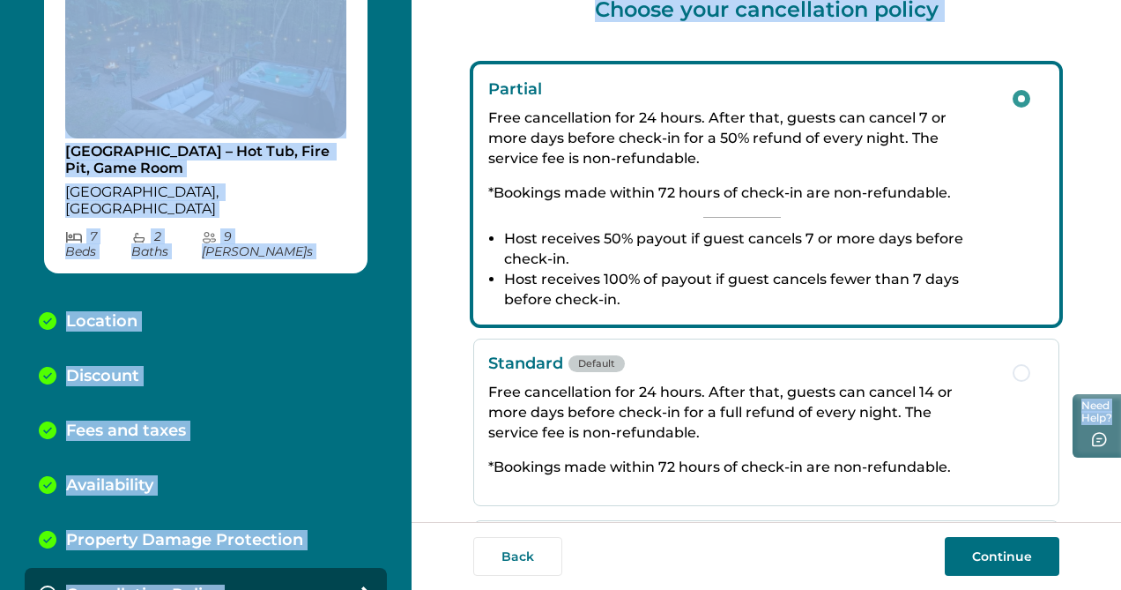
click at [517, 29] on div "Choose your cancellation policy Partial Free cancellation for 24 hours. After t…" at bounding box center [766, 426] width 586 height 964
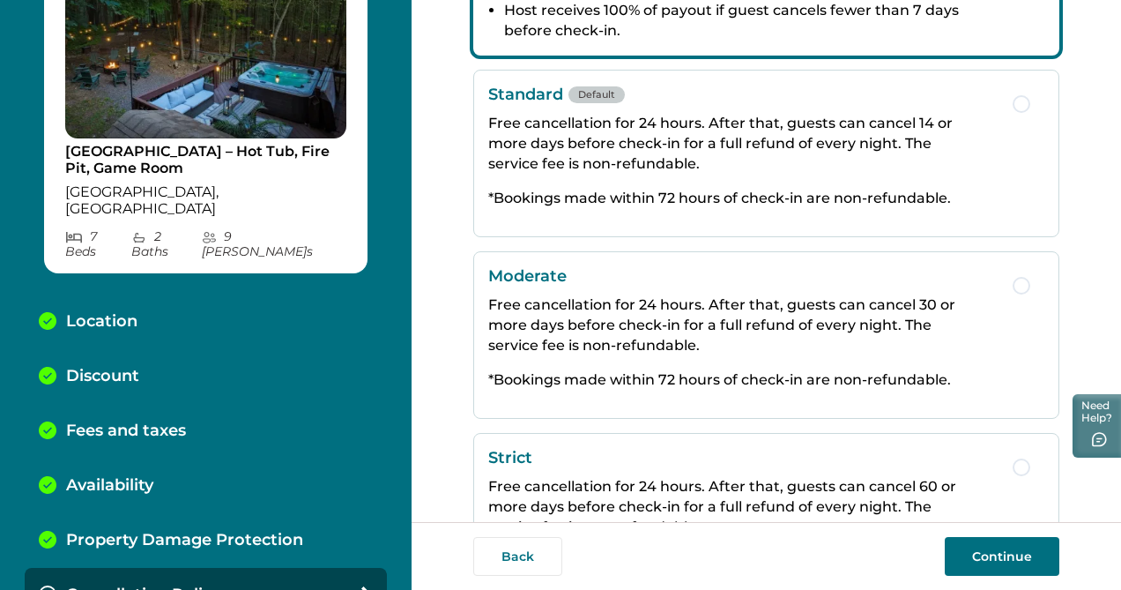
scroll to position [337, 0]
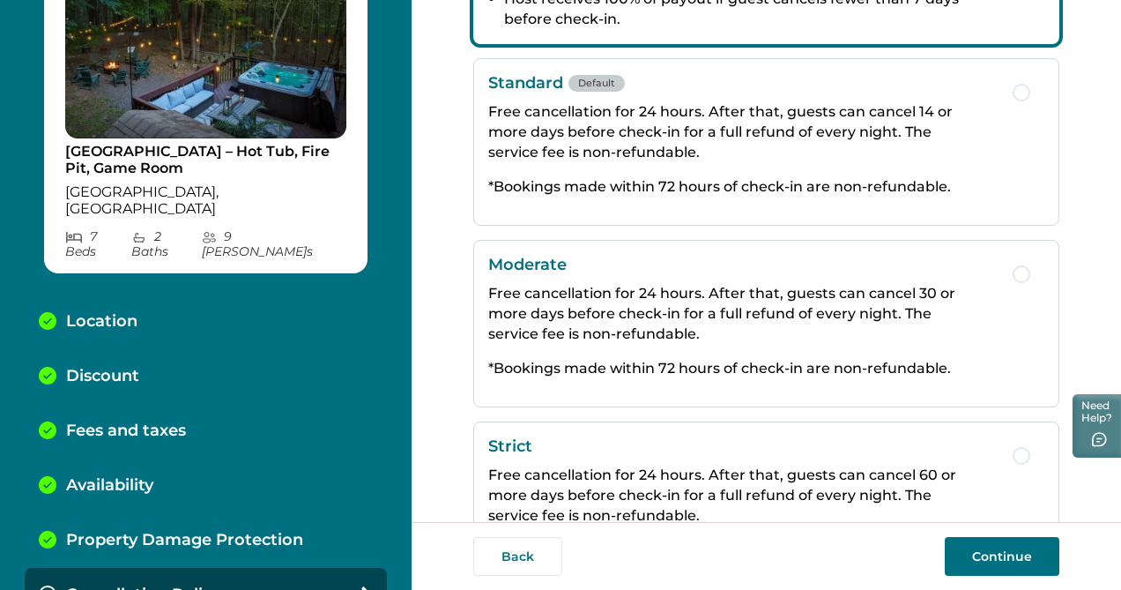
click at [750, 286] on p "Free cancellation for 24 hours. After that, guests can cancel 30 or more days b…" at bounding box center [741, 313] width 507 height 61
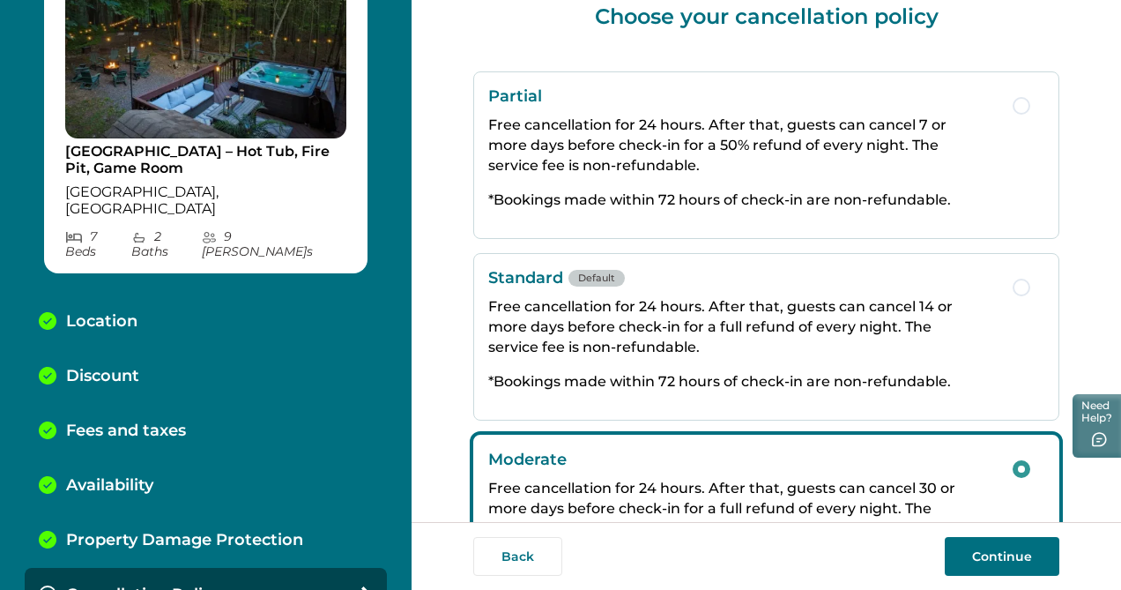
scroll to position [33, 0]
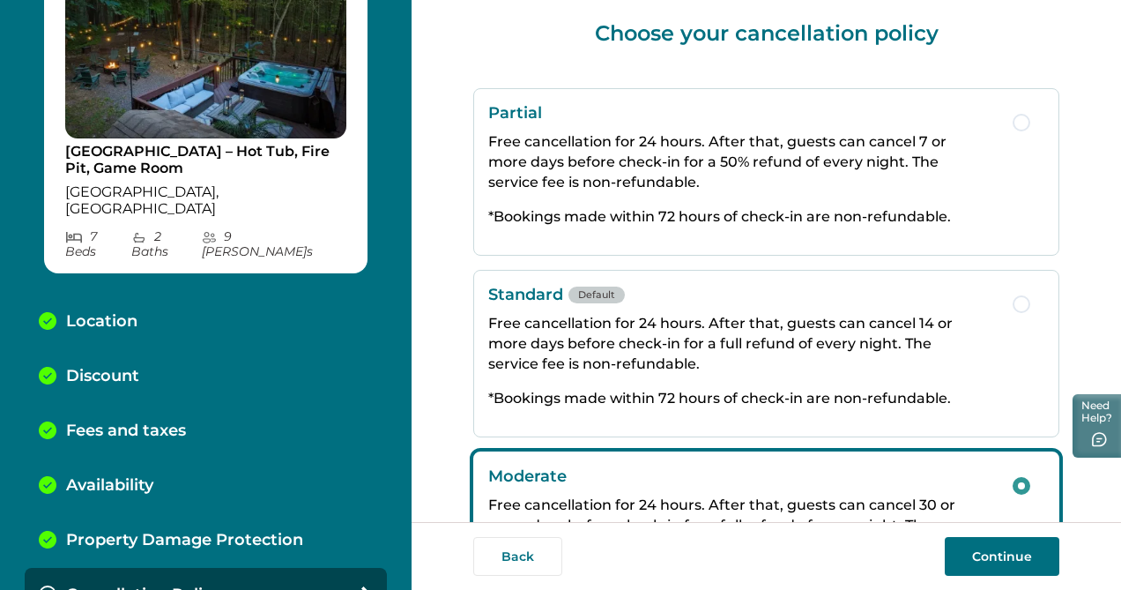
click at [753, 208] on p "*Bookings made within 72 hours of check-in are non-refundable." at bounding box center [741, 216] width 507 height 20
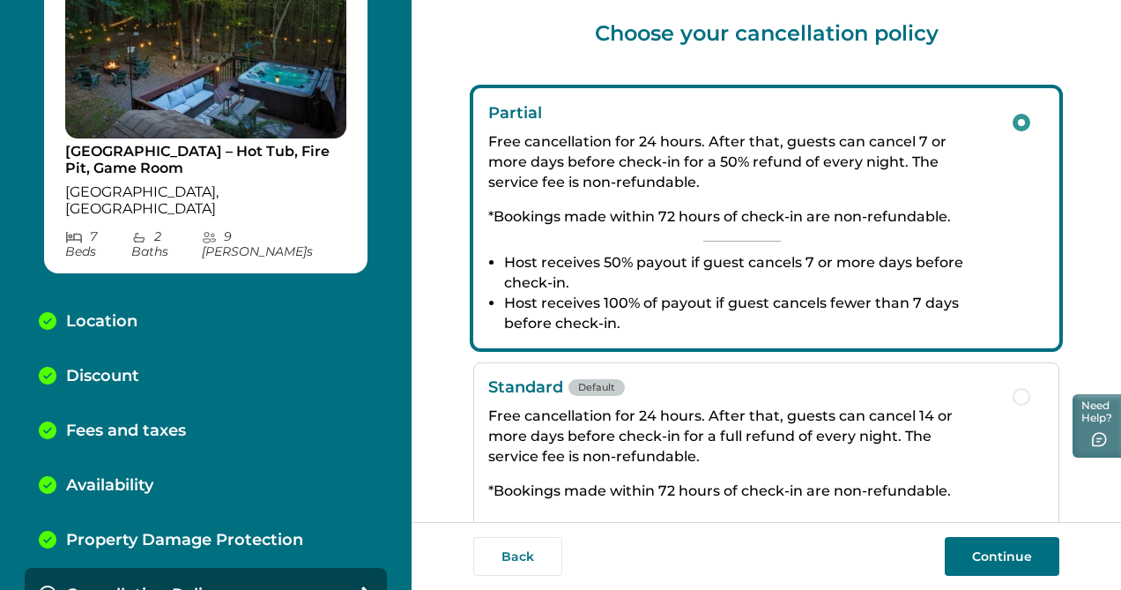
click at [999, 552] on button "Continue" at bounding box center [1002, 556] width 115 height 39
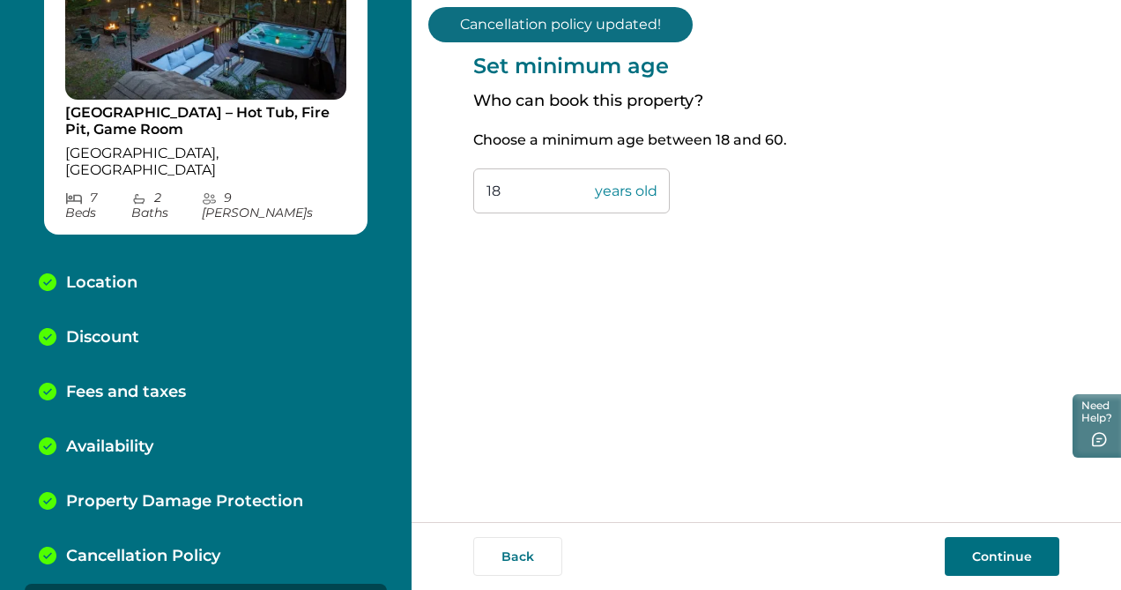
scroll to position [154, 0]
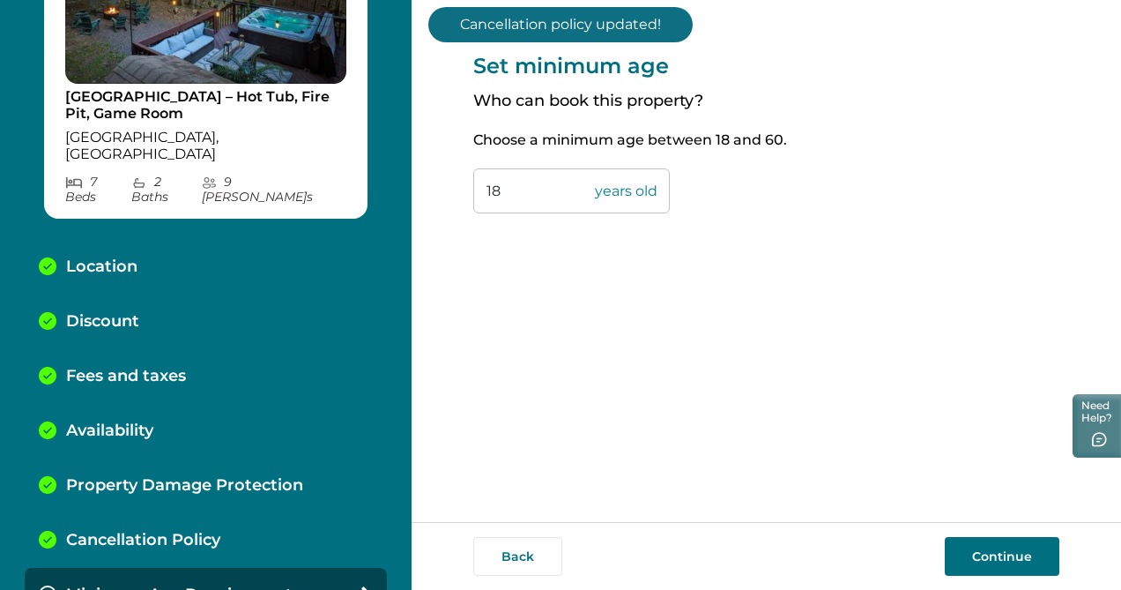
click at [531, 195] on input "18" at bounding box center [571, 190] width 197 height 45
type input "1"
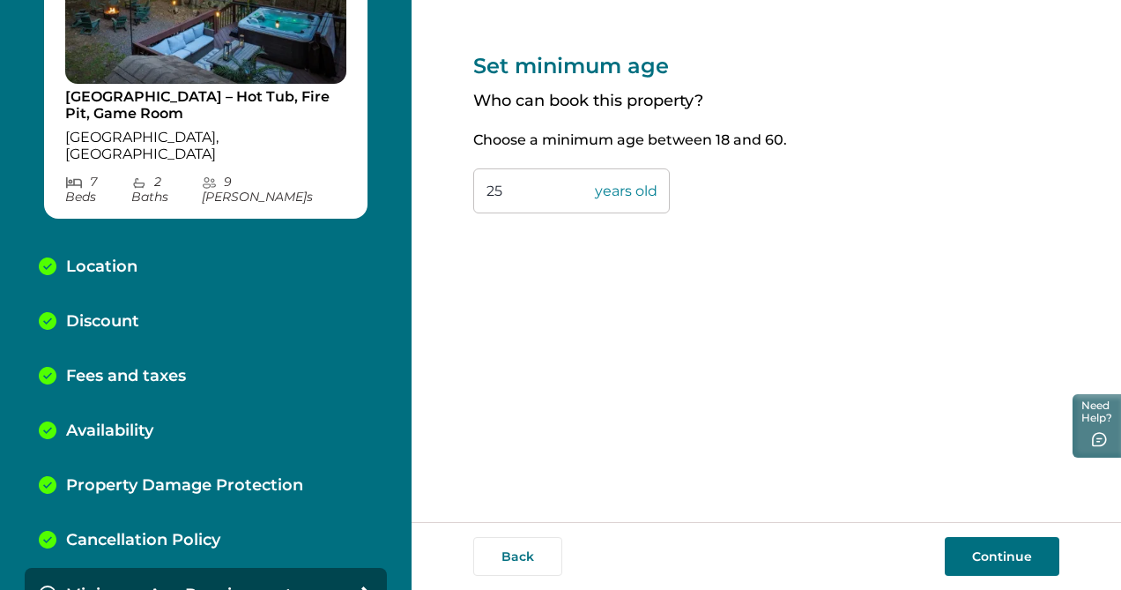
type input "25"
click at [976, 557] on button "Continue" at bounding box center [1002, 556] width 115 height 39
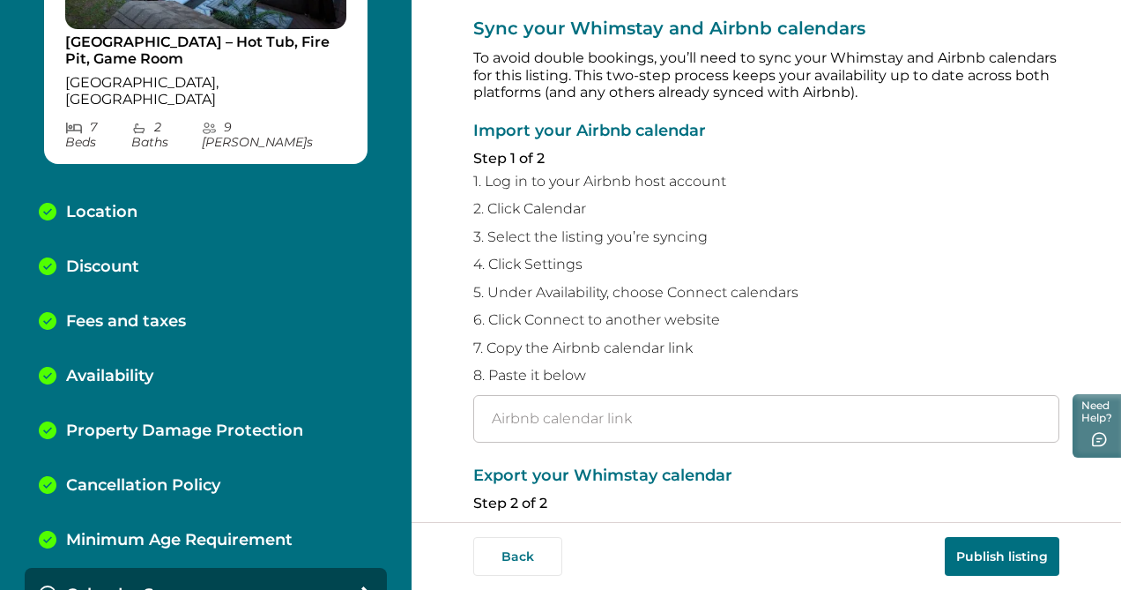
scroll to position [38, 0]
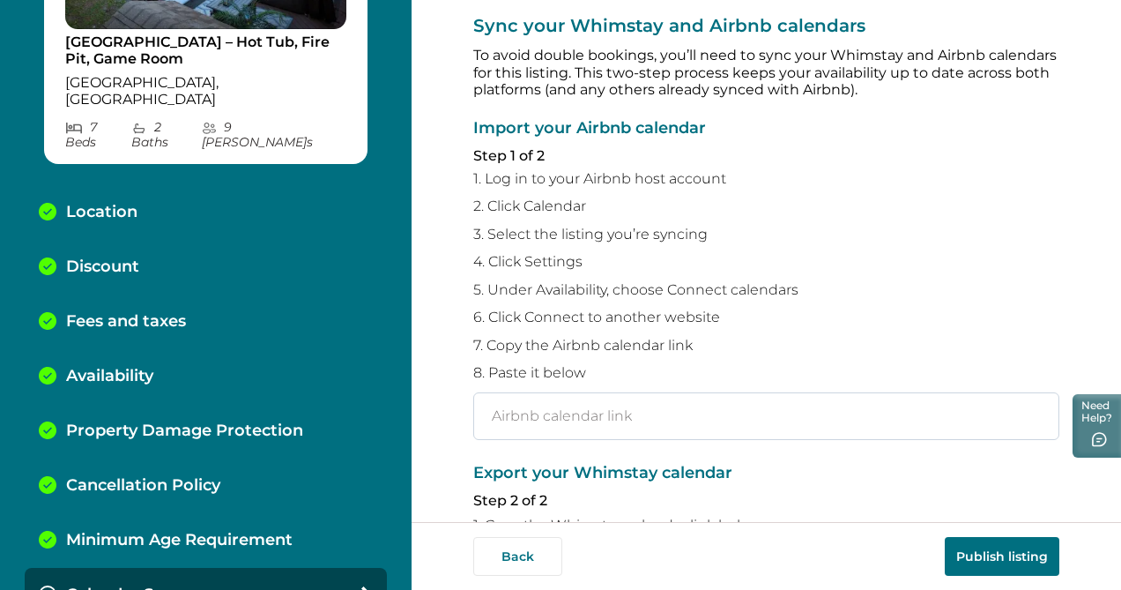
click at [723, 399] on input "text" at bounding box center [766, 416] width 586 height 48
paste input "https://www.airbnb.com/calendar/ical/1130299828182818555.ics?s=882c4681d452acd8…"
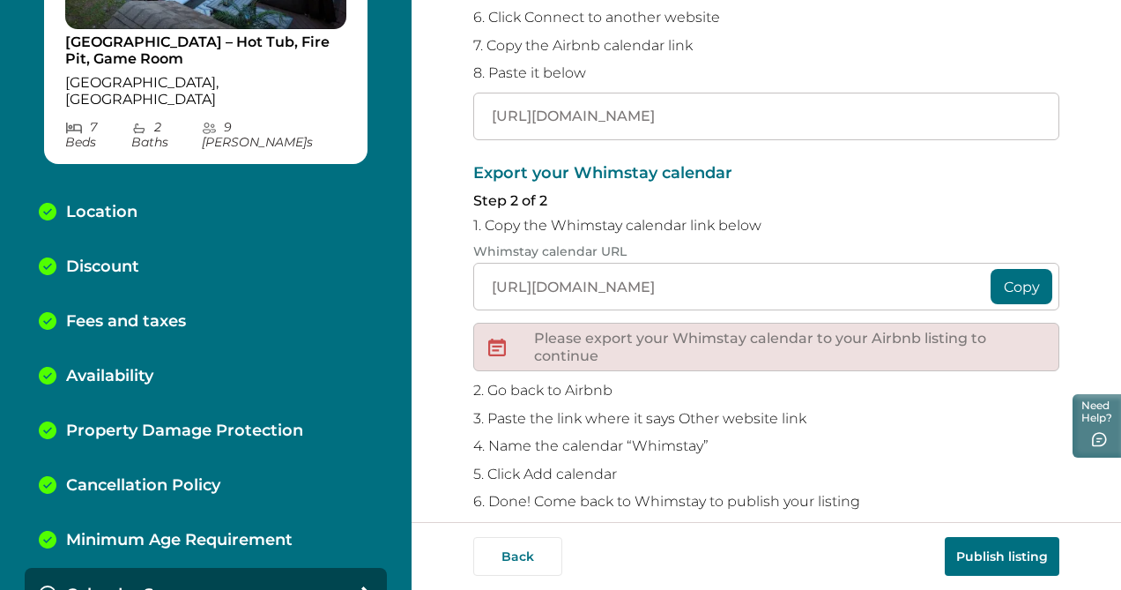
scroll to position [338, 0]
type input "https://www.airbnb.com/calendar/ical/1130299828182818555.ics?s=882c4681d452acd8…"
click at [997, 290] on button "Copy" at bounding box center [1021, 285] width 62 height 35
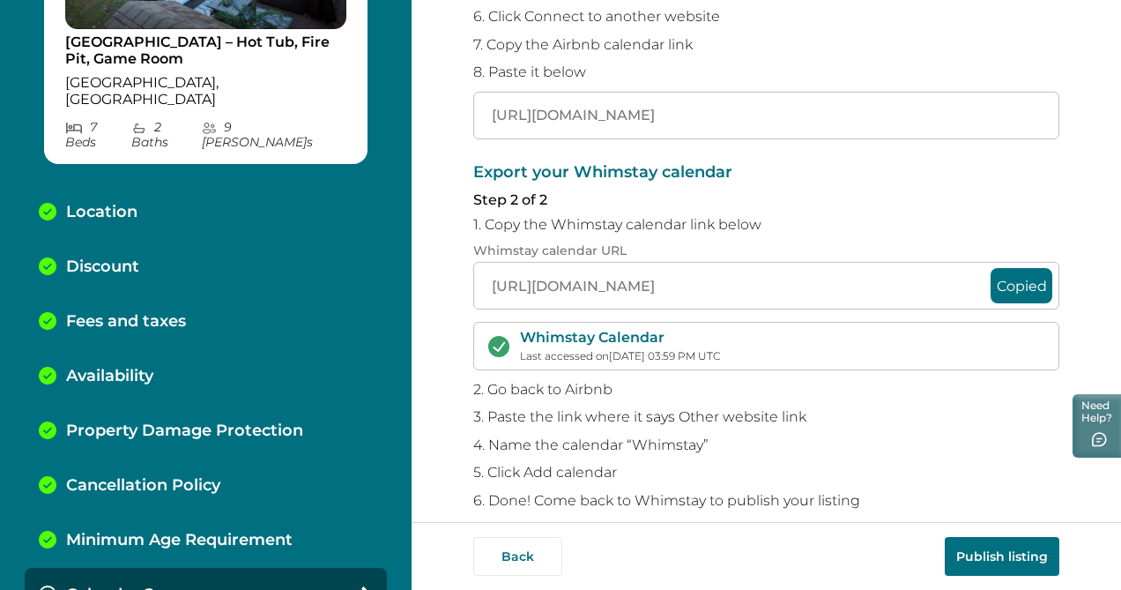
scroll to position [360, 0]
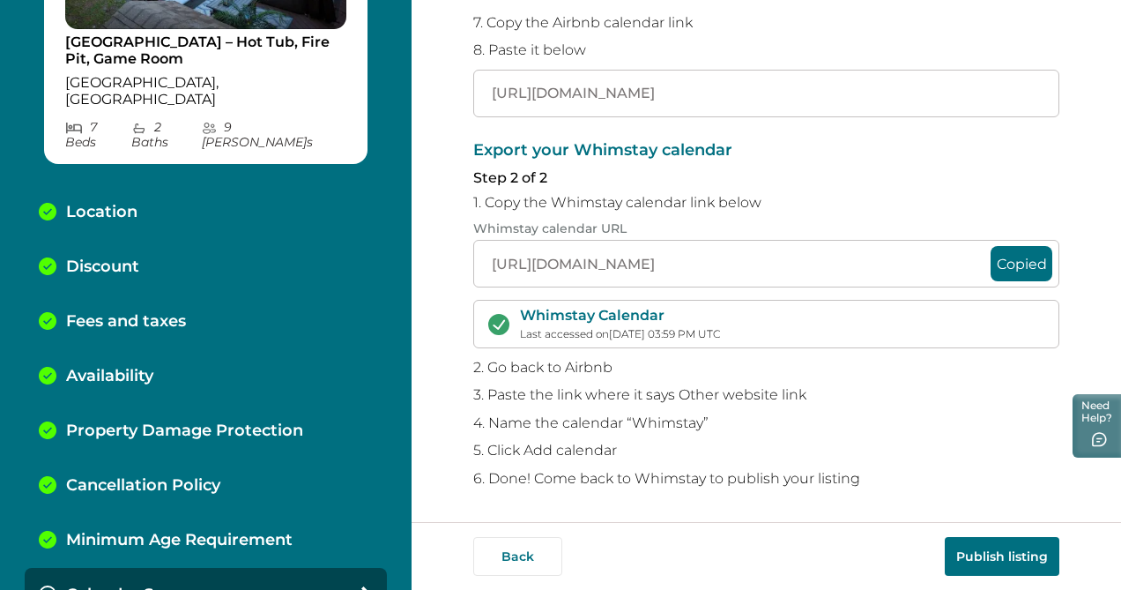
click at [989, 560] on button "Publish listing" at bounding box center [1002, 556] width 115 height 39
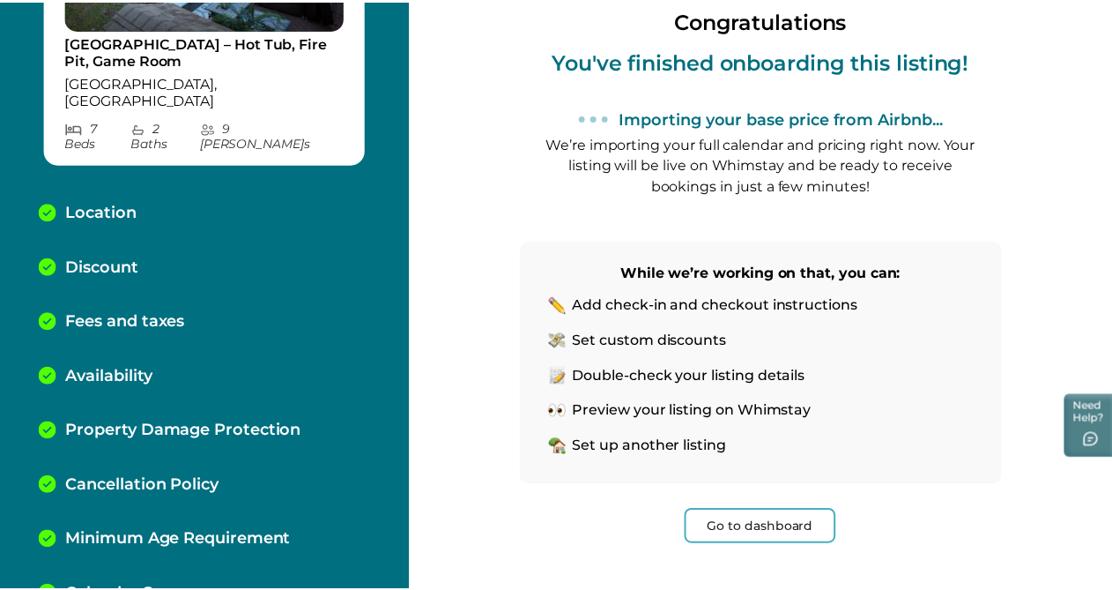
scroll to position [170, 0]
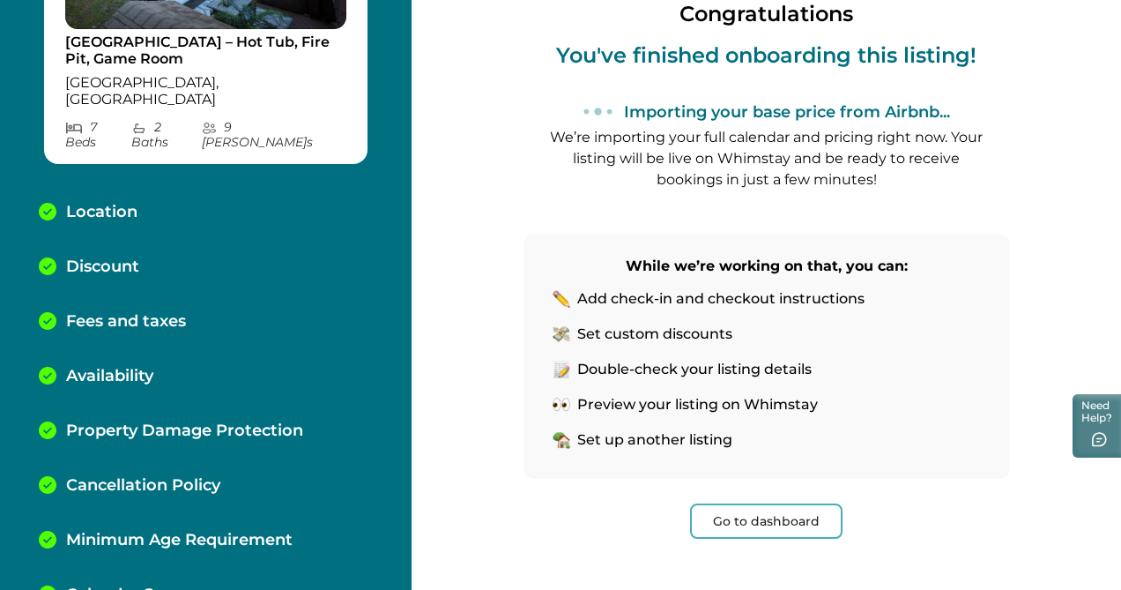
click at [753, 517] on button "Go to dashboard" at bounding box center [766, 520] width 152 height 35
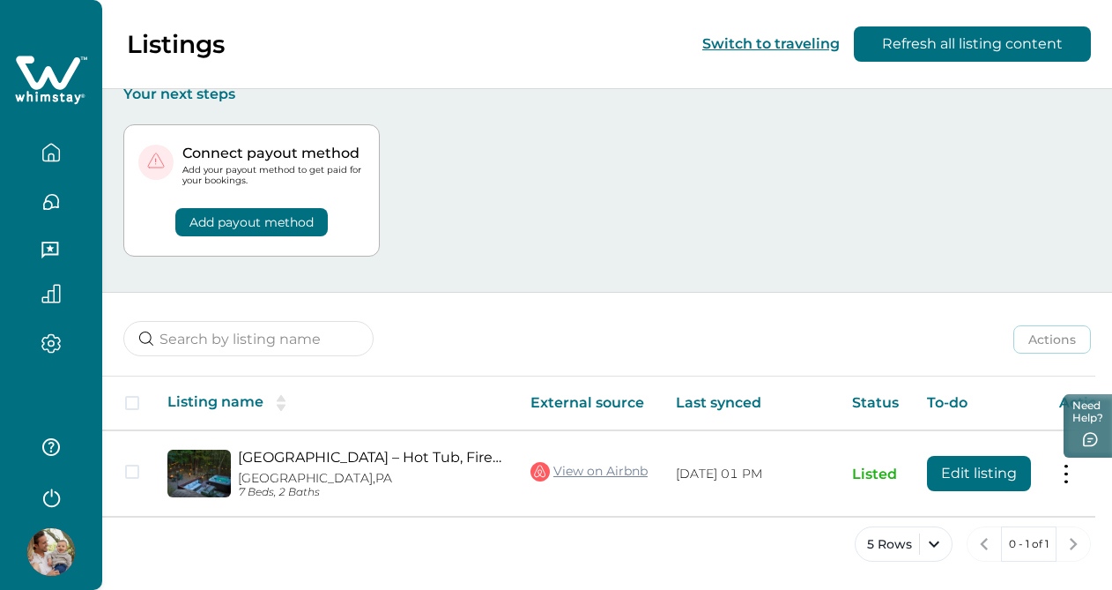
scroll to position [17, 0]
click at [288, 218] on button "Add payout method" at bounding box center [251, 222] width 152 height 28
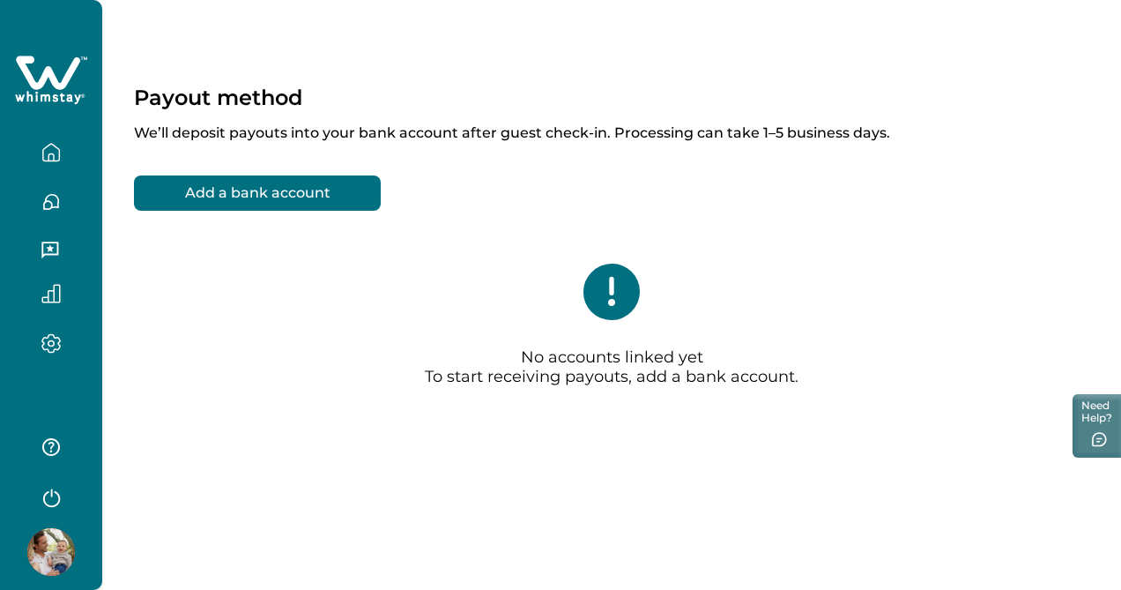
click at [305, 201] on button "Add a bank account" at bounding box center [257, 192] width 247 height 35
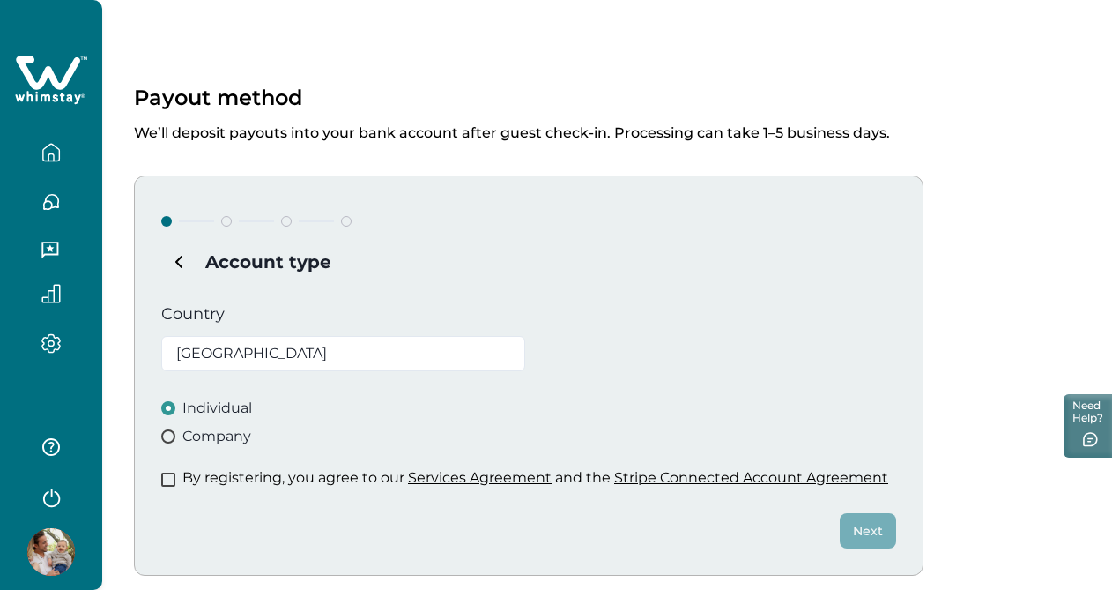
click at [219, 441] on span "Company" at bounding box center [216, 436] width 69 height 21
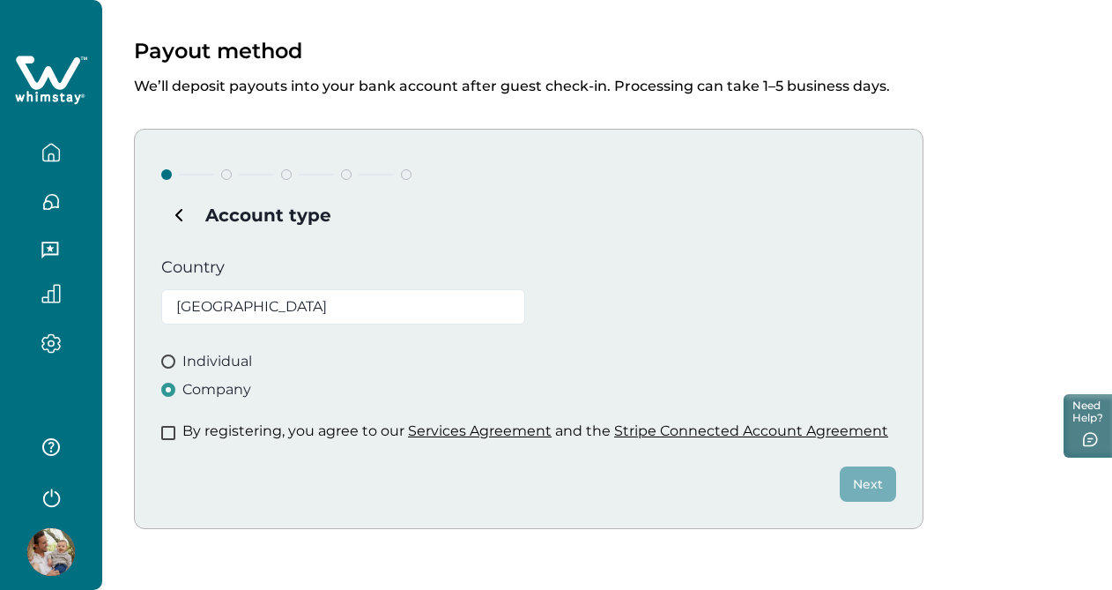
scroll to position [48, 0]
click at [162, 427] on span at bounding box center [168, 431] width 14 height 14
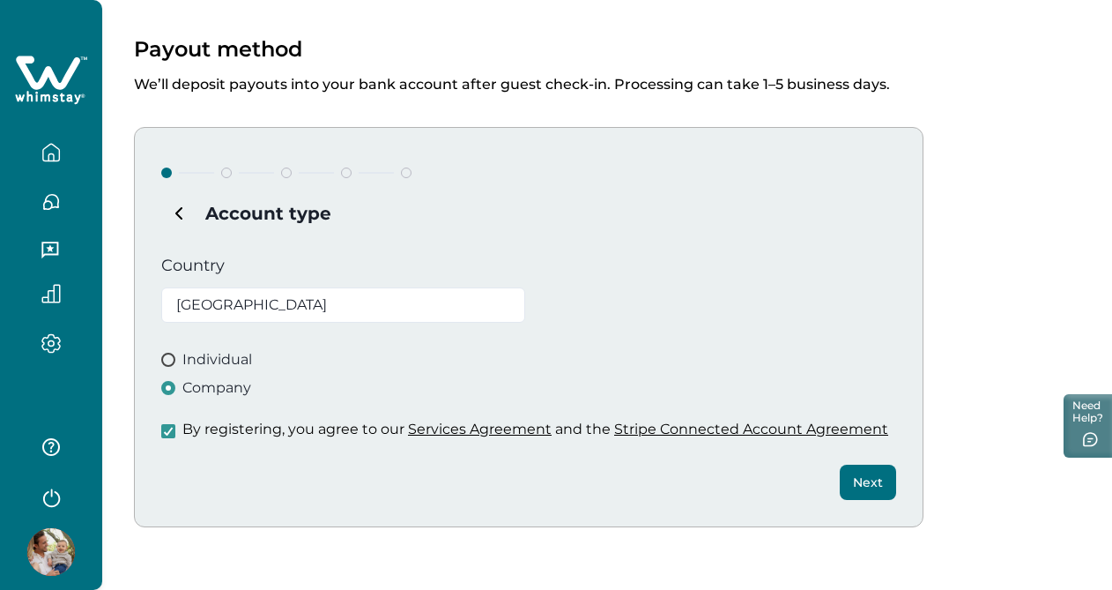
click at [862, 484] on button "Next" at bounding box center [868, 481] width 56 height 35
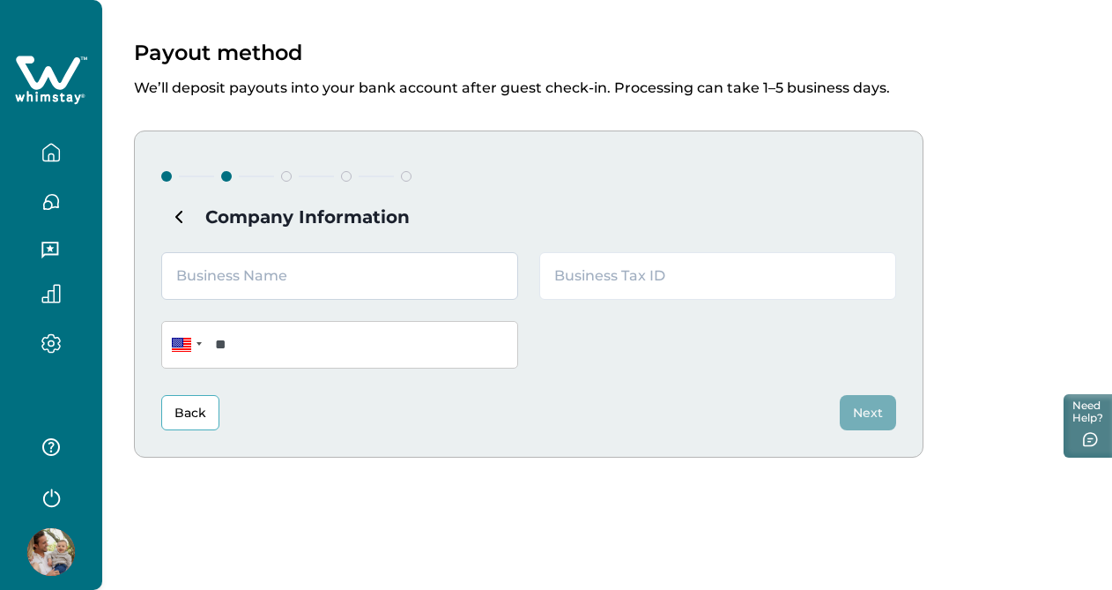
click at [408, 285] on input "text" at bounding box center [339, 276] width 357 height 48
type input "Chimes Terrace Properties LLC"
click at [656, 276] on input "text" at bounding box center [717, 276] width 357 height 48
type input "851006531"
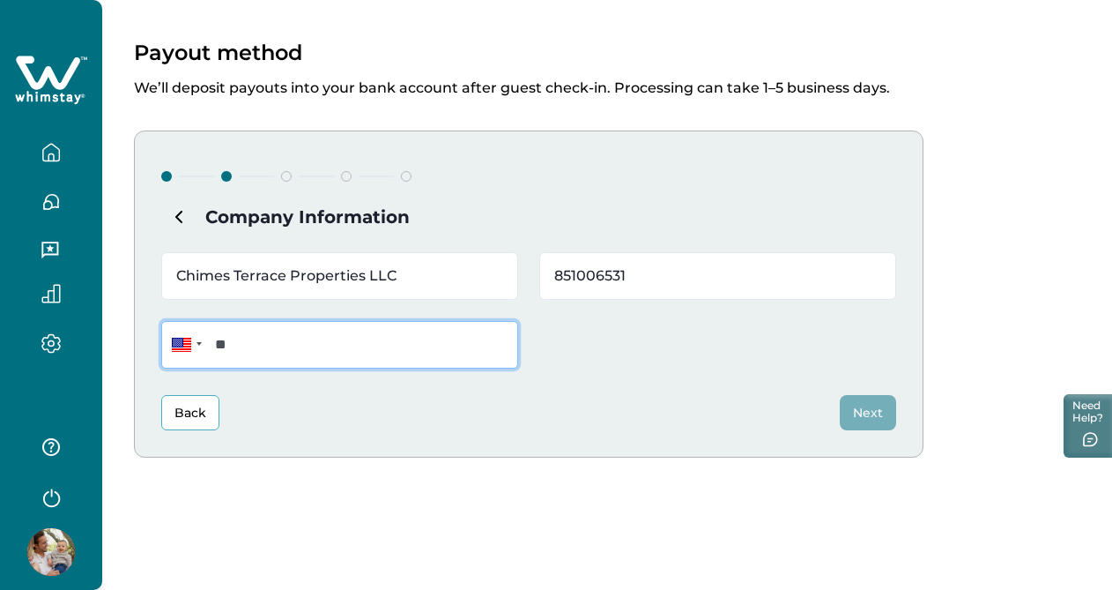
click at [337, 355] on input "**" at bounding box center [339, 345] width 357 height 48
type input "**********"
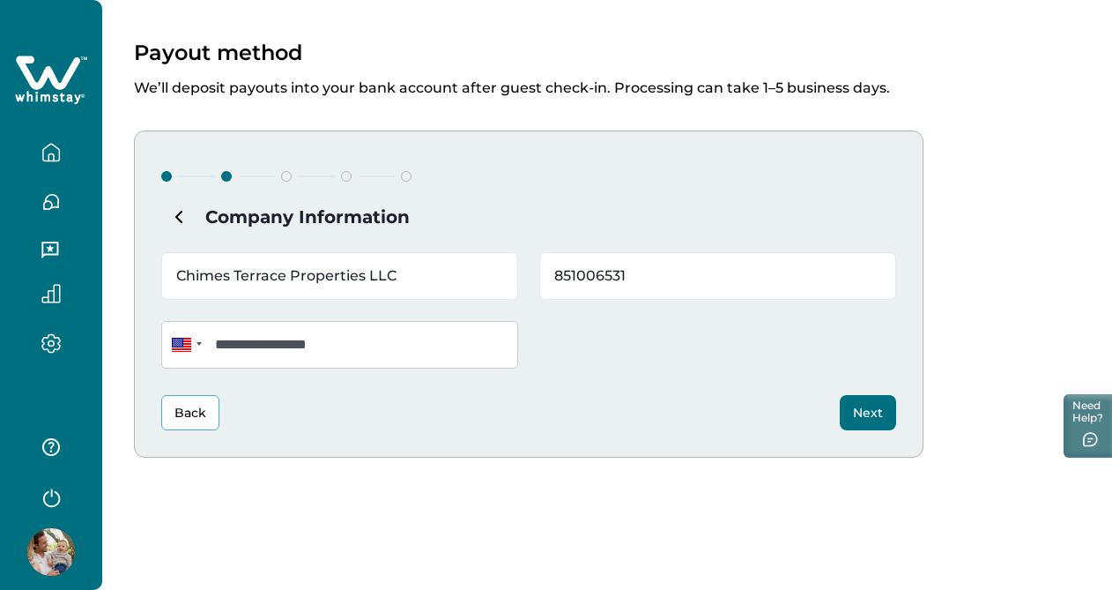
click at [575, 381] on div "**********" at bounding box center [529, 293] width 790 height 327
click at [570, 275] on input "851006531" at bounding box center [717, 276] width 357 height 48
type input "85-1006531"
click at [859, 413] on button "Next" at bounding box center [868, 412] width 56 height 35
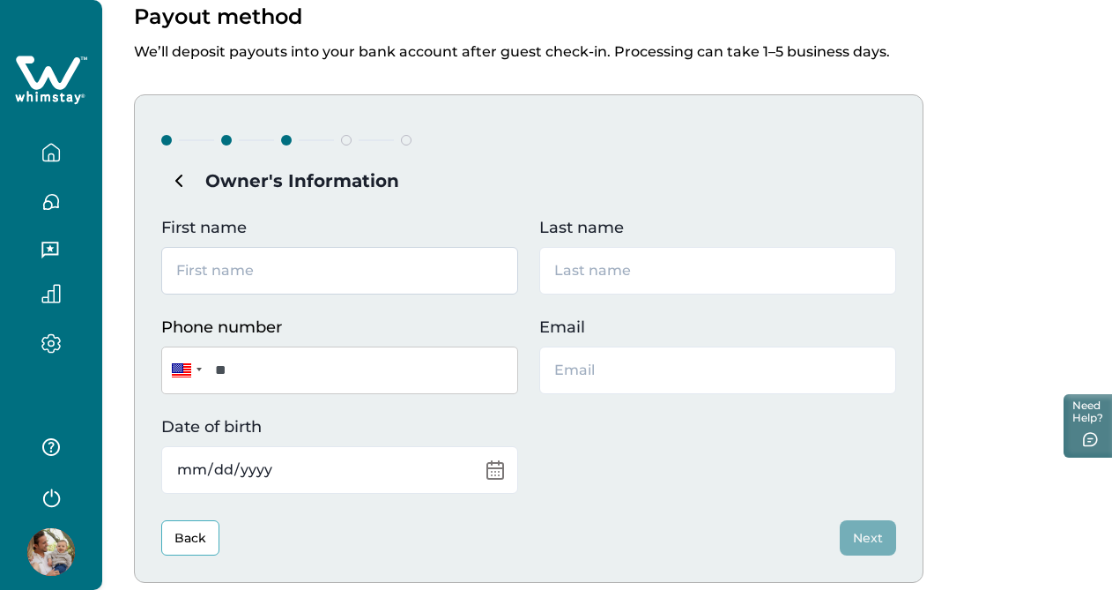
scroll to position [89, 0]
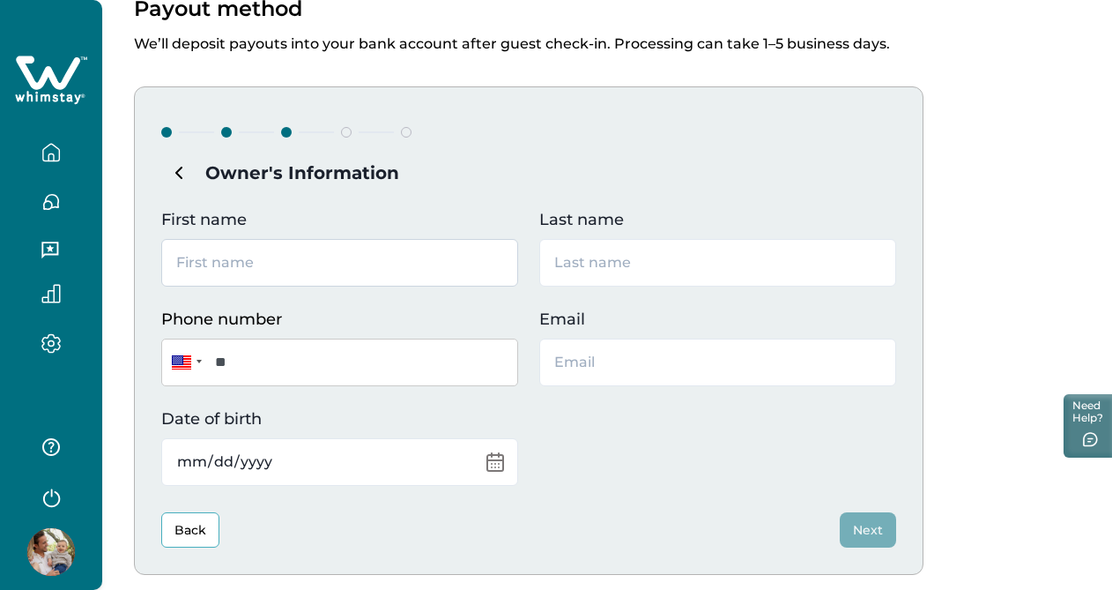
click at [322, 261] on input "First name" at bounding box center [339, 263] width 357 height 48
type input "[PERSON_NAME]"
type input "dan@danjost.com"
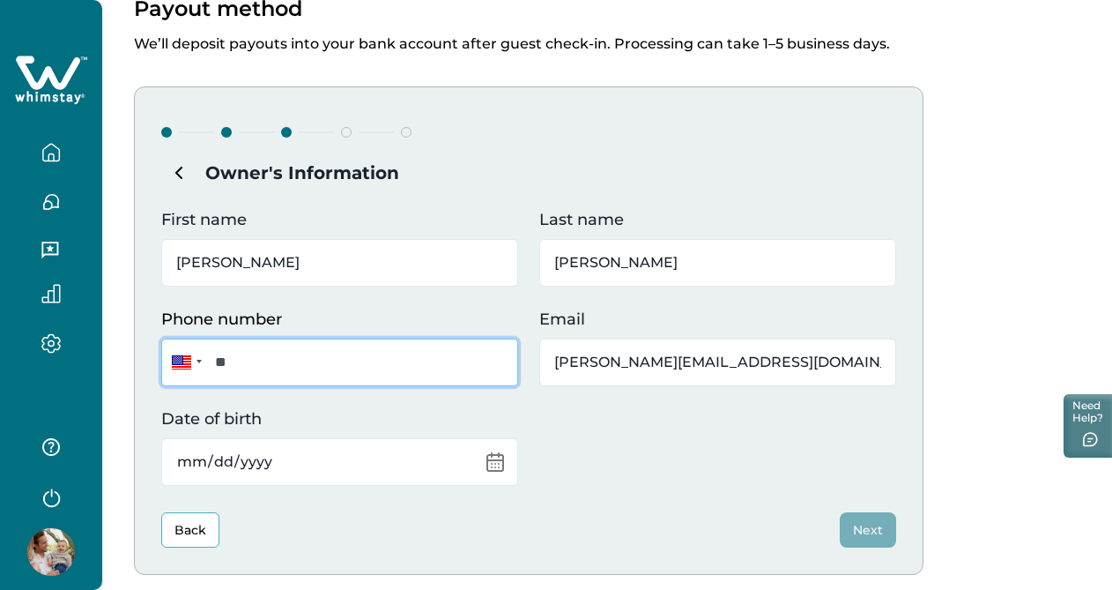
click at [301, 360] on input "**" at bounding box center [339, 362] width 357 height 48
type input "**********"
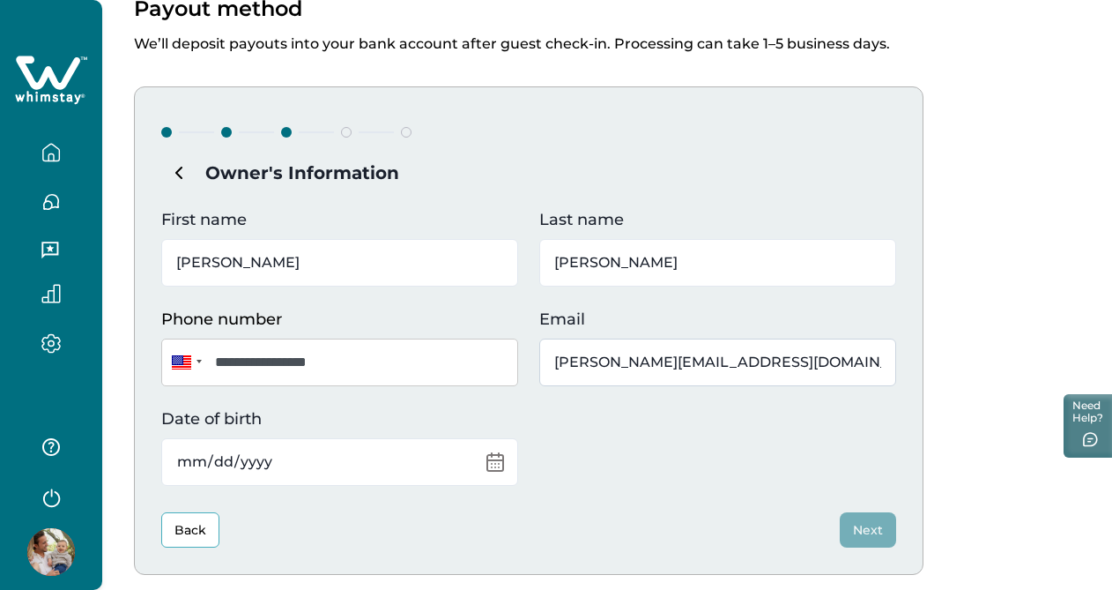
drag, startPoint x: 711, startPoint y: 369, endPoint x: 547, endPoint y: 362, distance: 164.1
click at [547, 362] on input "dan@danjost.com" at bounding box center [717, 362] width 357 height 48
type input "[EMAIL_ADDRESS][DOMAIN_NAME]"
click at [584, 436] on div "**********" at bounding box center [528, 347] width 735 height 278
click at [496, 457] on input "Date of birth" at bounding box center [339, 462] width 357 height 48
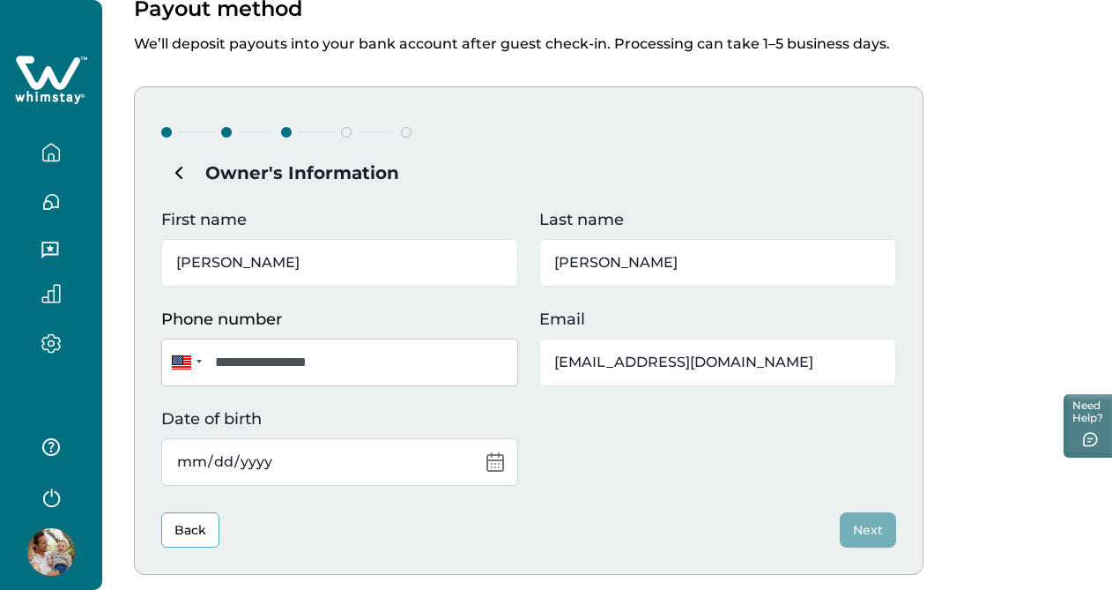
click at [194, 467] on input "Date of birth" at bounding box center [339, 462] width 357 height 48
type input "1982-10-09"
click at [871, 527] on button "Next" at bounding box center [868, 529] width 56 height 35
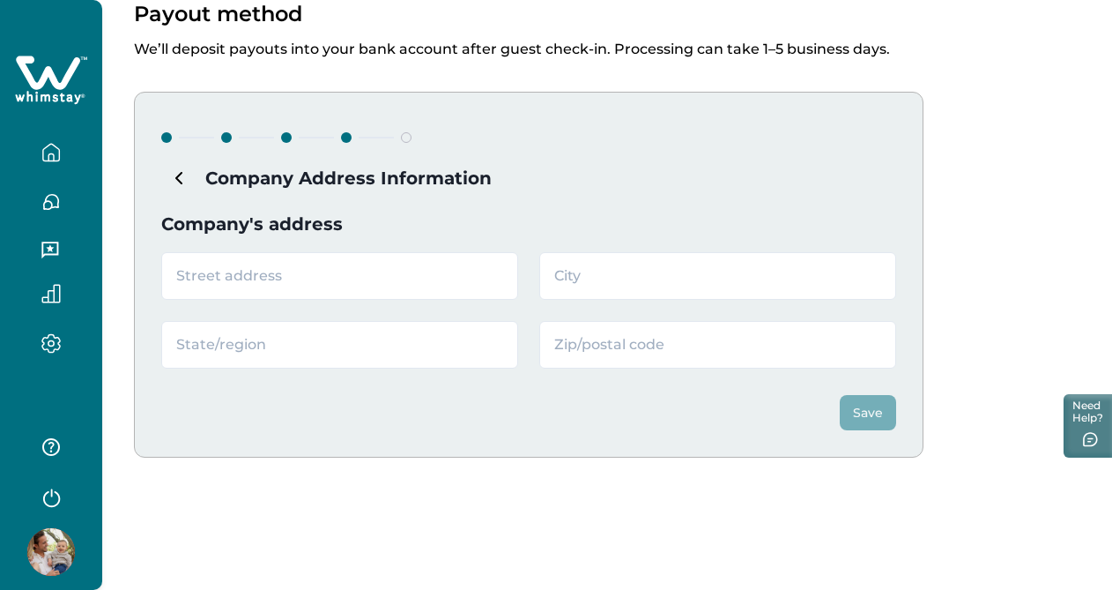
scroll to position [84, 0]
click at [363, 283] on input "text" at bounding box center [339, 276] width 357 height 48
type input "325 W Groveland Ave, Unit 691"
type input "Somers Point"
type input "New Jersey"
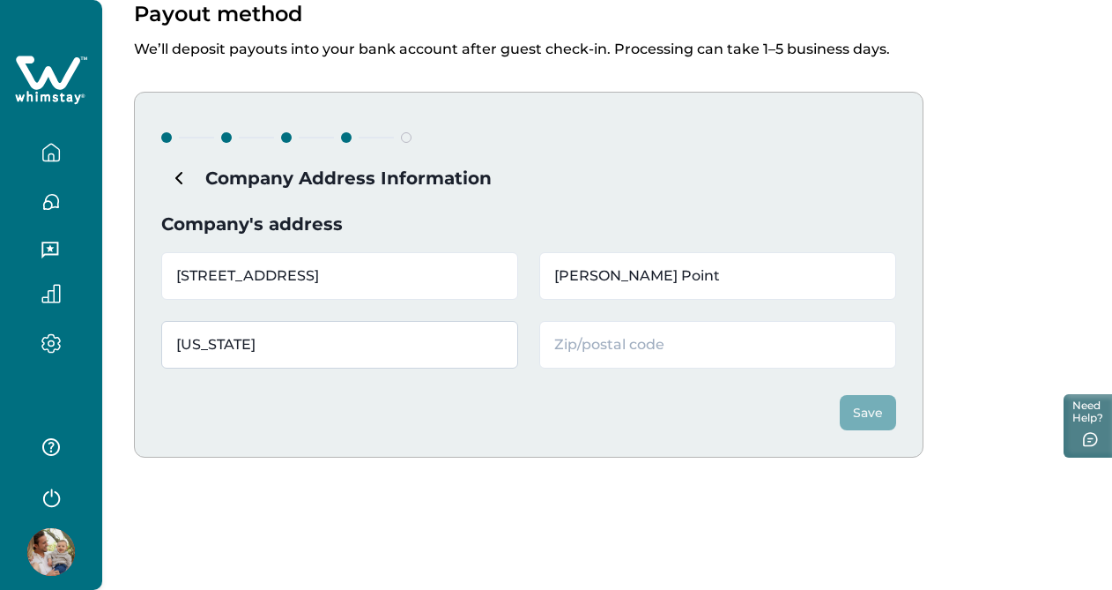
type input "08244"
click at [435, 412] on div "Save" at bounding box center [528, 399] width 735 height 62
click at [864, 412] on button "Save" at bounding box center [868, 412] width 56 height 35
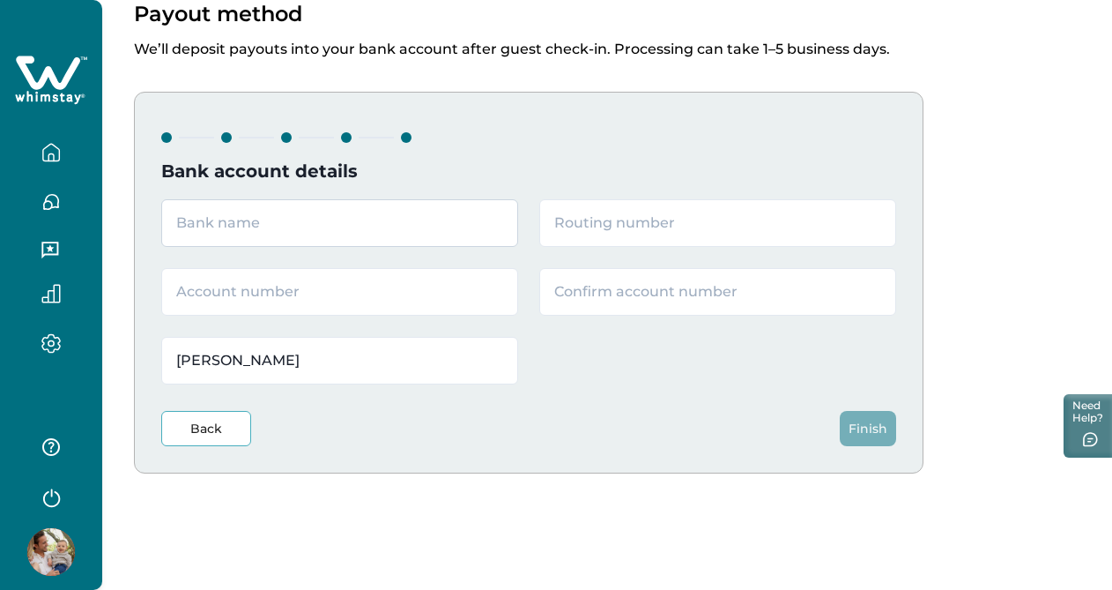
click at [371, 211] on input "text" at bounding box center [339, 223] width 357 height 48
type input "Truist"
click at [581, 229] on input "text" at bounding box center [717, 223] width 357 height 48
type input "031204710"
click at [379, 293] on input "text" at bounding box center [339, 292] width 357 height 48
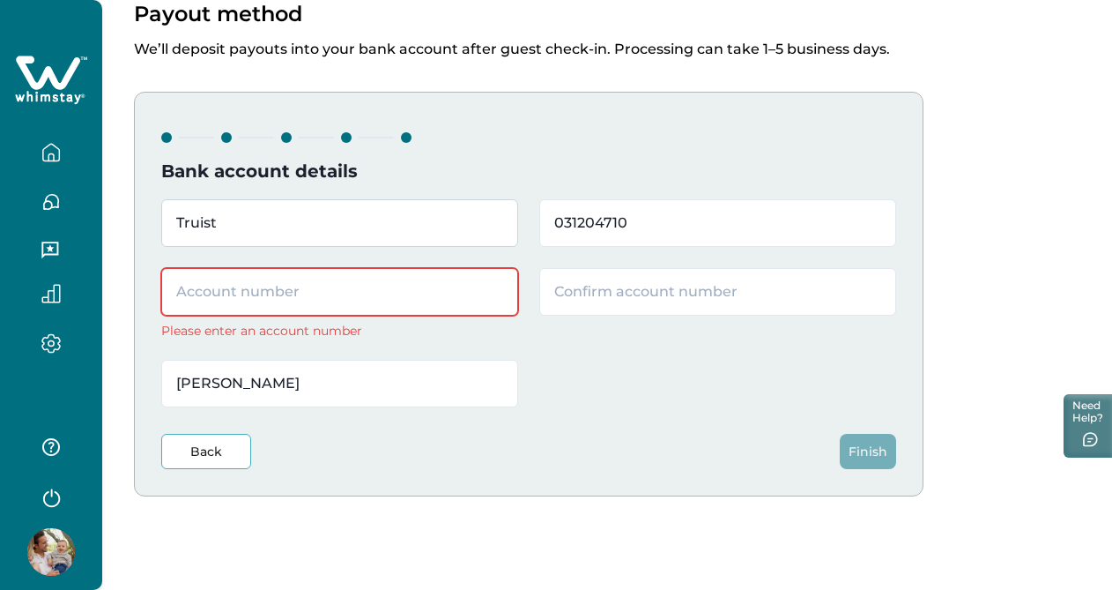
paste input "1310012093473"
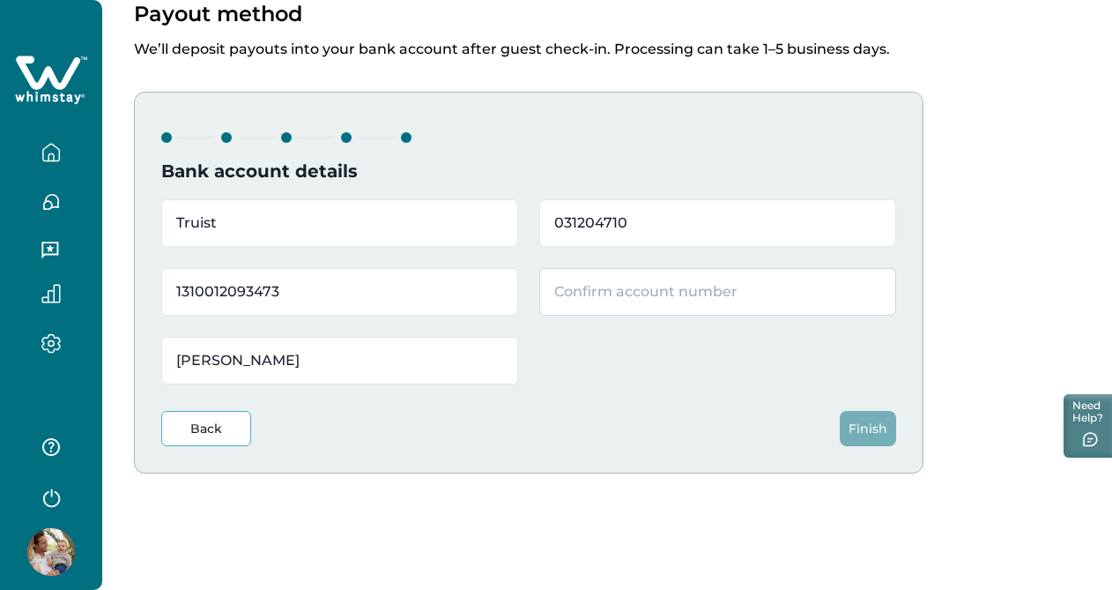
type input "1310012093473"
click at [624, 288] on input "text" at bounding box center [717, 292] width 357 height 48
paste input "1310012093473"
type input "1310012093473"
click at [404, 360] on input "[PERSON_NAME]" at bounding box center [339, 361] width 357 height 48
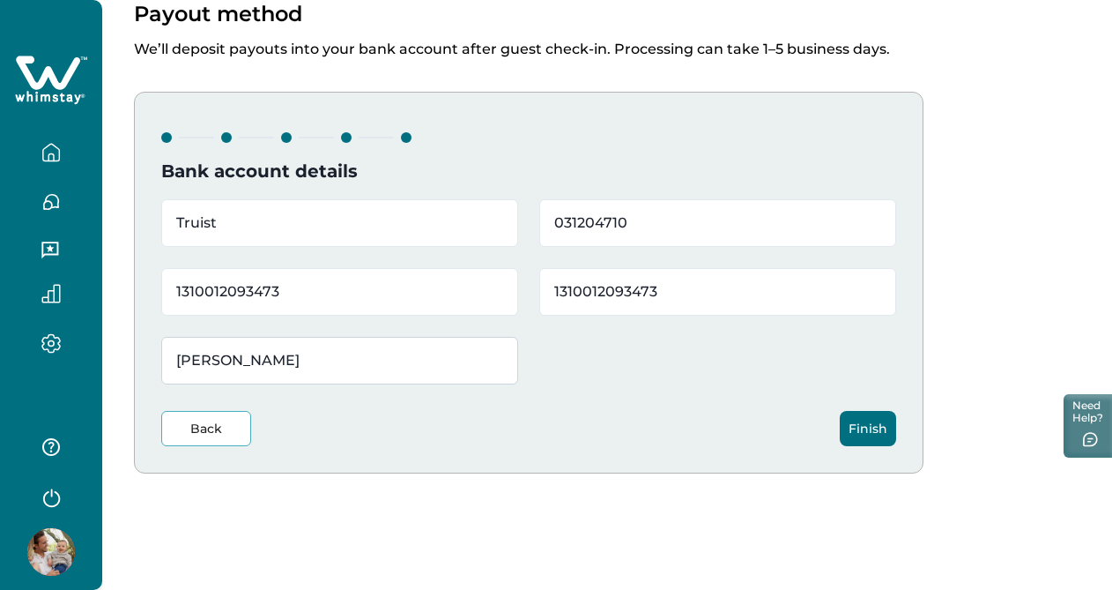
drag, startPoint x: 287, startPoint y: 361, endPoint x: 165, endPoint y: 359, distance: 122.5
click at [165, 359] on input "[PERSON_NAME]" at bounding box center [339, 361] width 357 height 48
type input "Chimes Terrace Properties LLC"
click at [875, 426] on button "Finish" at bounding box center [868, 428] width 56 height 35
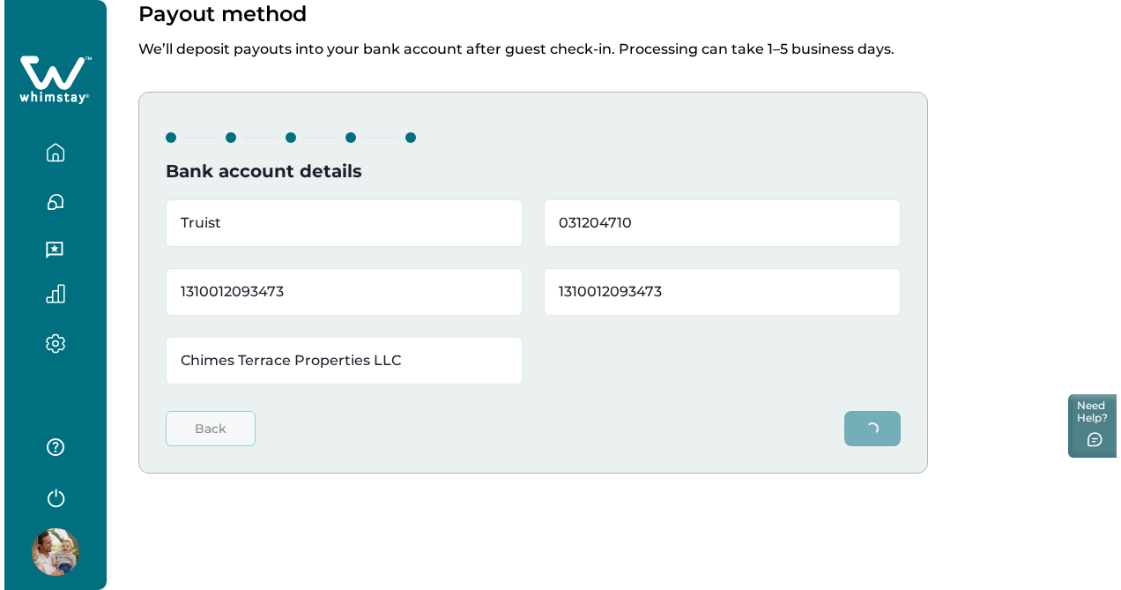
scroll to position [0, 0]
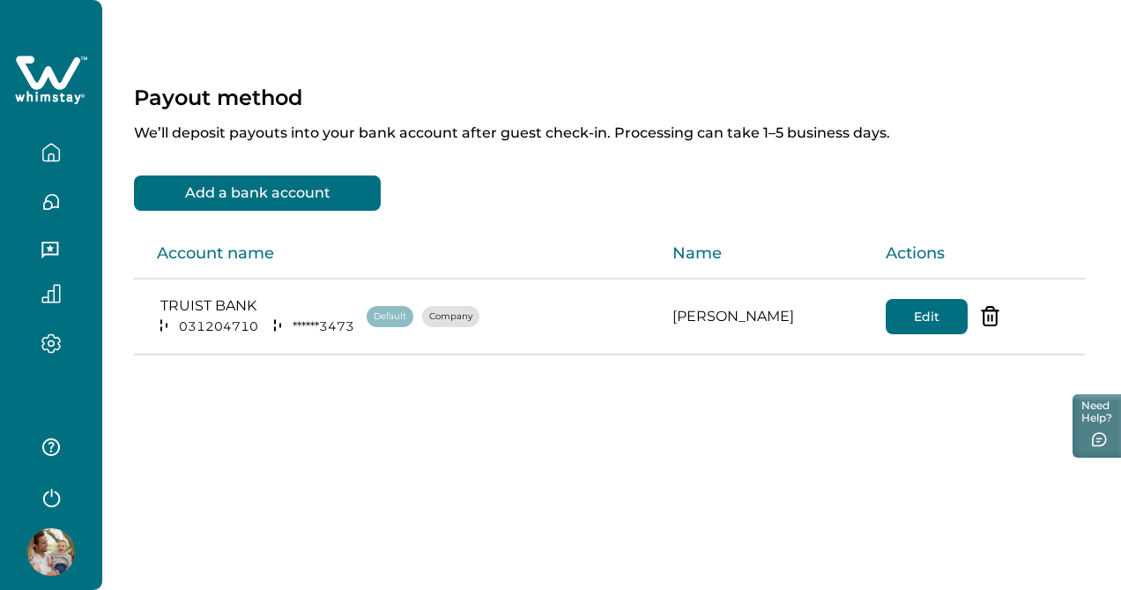
click at [49, 153] on icon "button" at bounding box center [50, 156] width 5 height 7
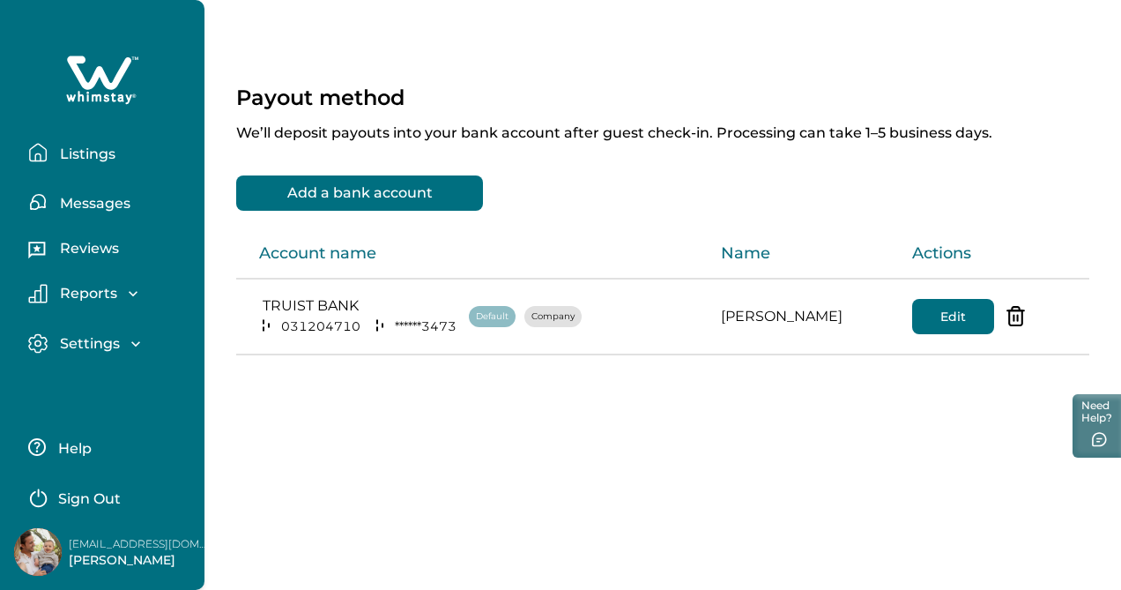
click at [68, 152] on p "Listings" at bounding box center [85, 154] width 61 height 18
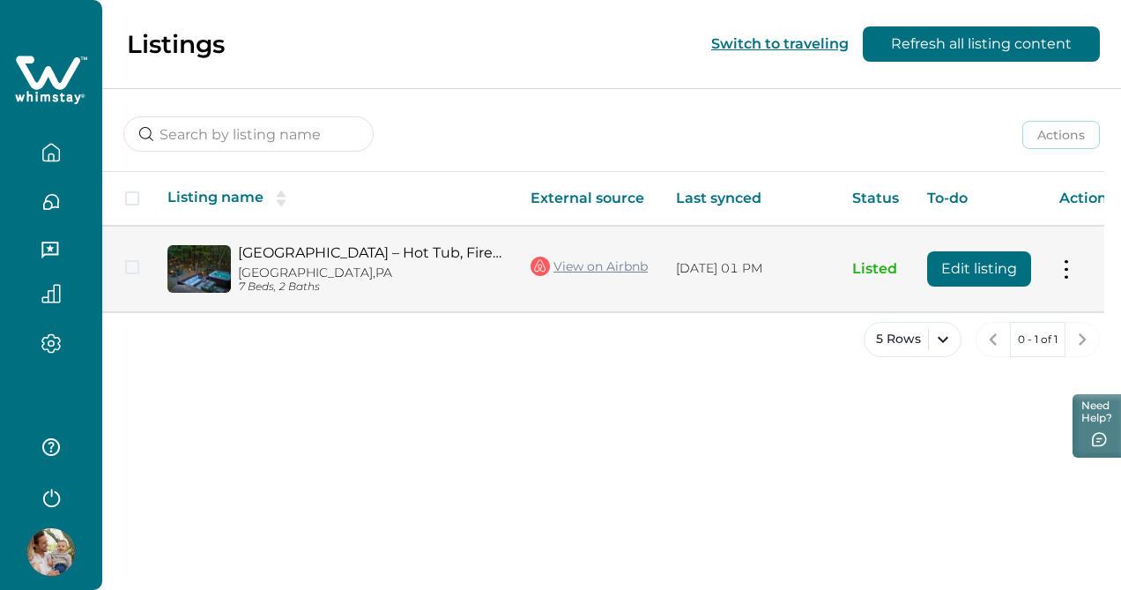
click at [648, 268] on link "View on Airbnb" at bounding box center [588, 266] width 117 height 23
click at [327, 265] on p "Big Bass Lake, PA" at bounding box center [370, 272] width 264 height 15
click at [957, 266] on button "Edit listing" at bounding box center [979, 268] width 104 height 35
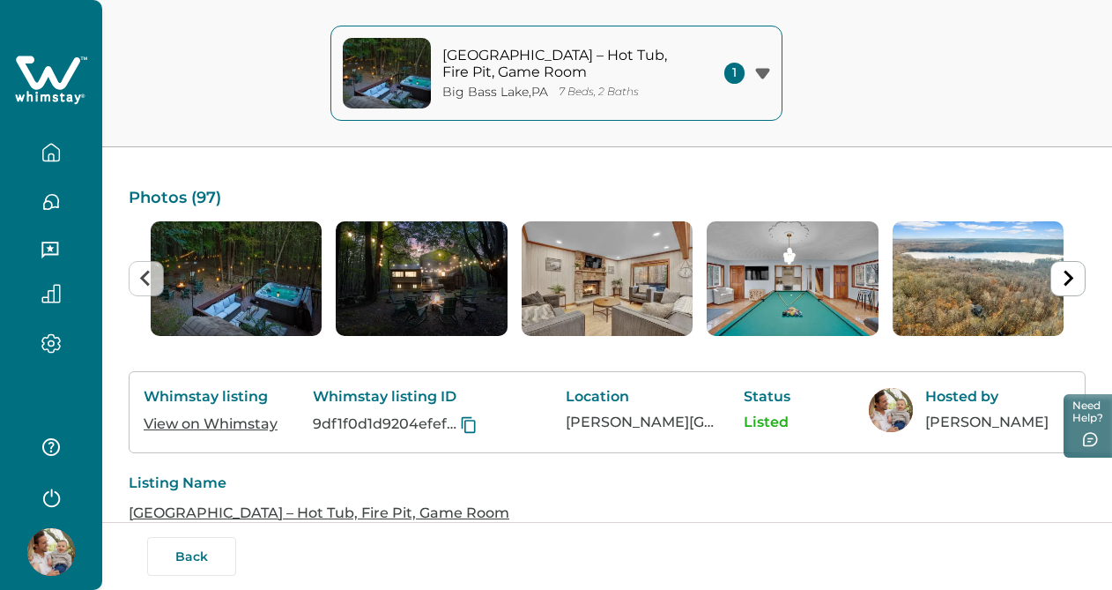
scroll to position [110, 0]
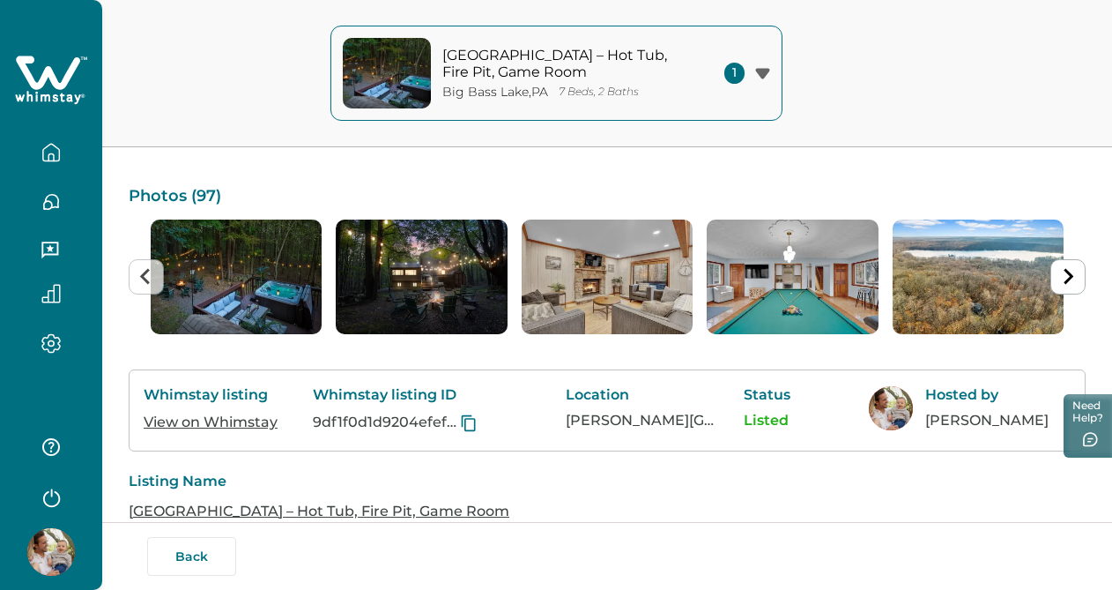
click at [248, 422] on link "View on Whimstay" at bounding box center [211, 421] width 134 height 17
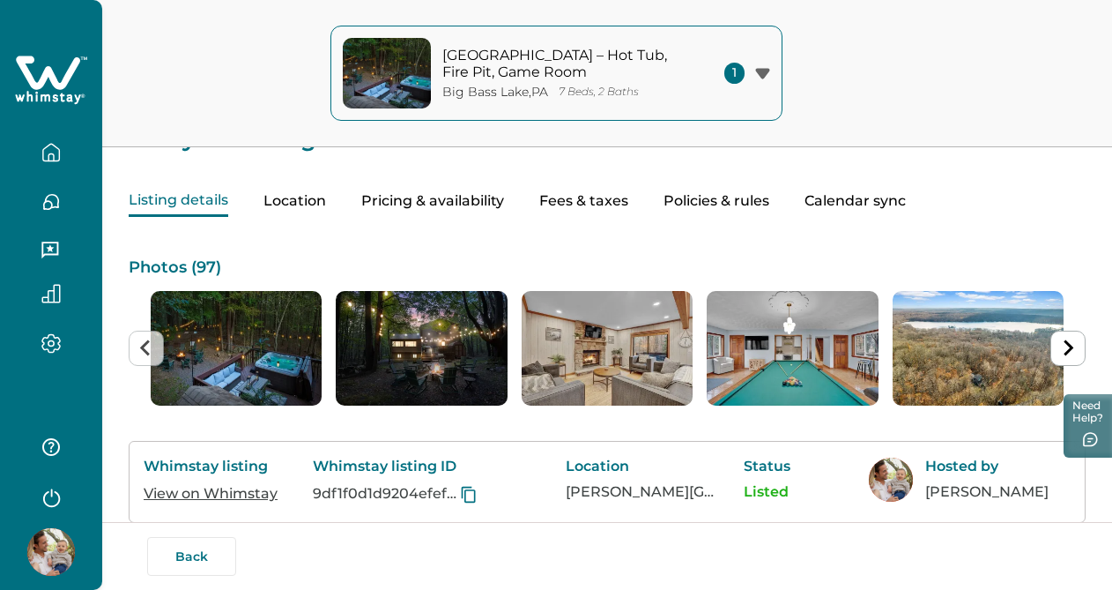
scroll to position [0, 0]
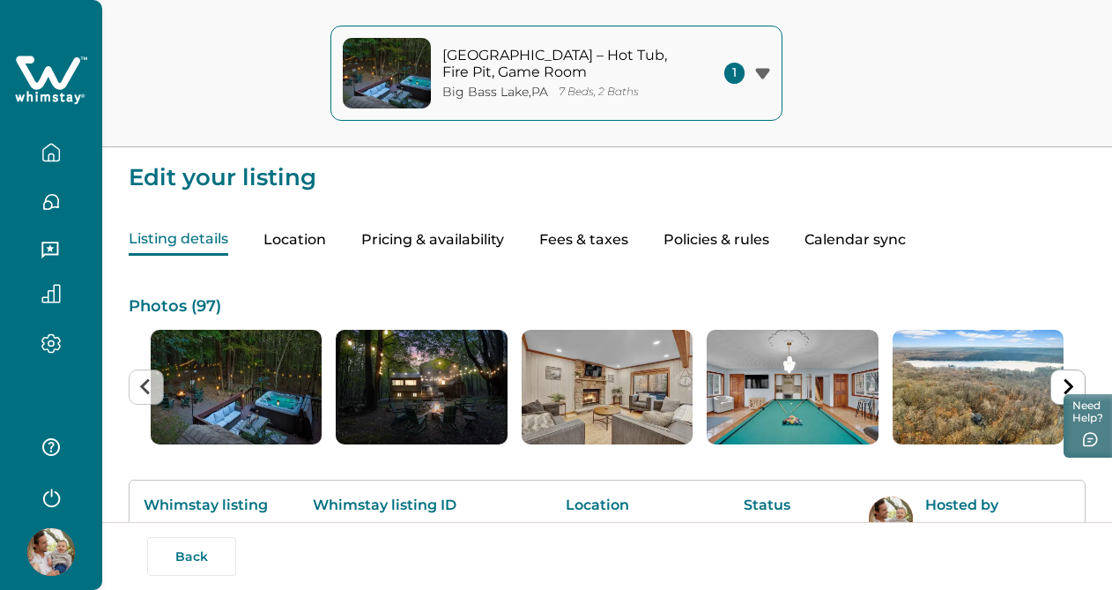
click at [300, 237] on button "Location" at bounding box center [294, 240] width 63 height 31
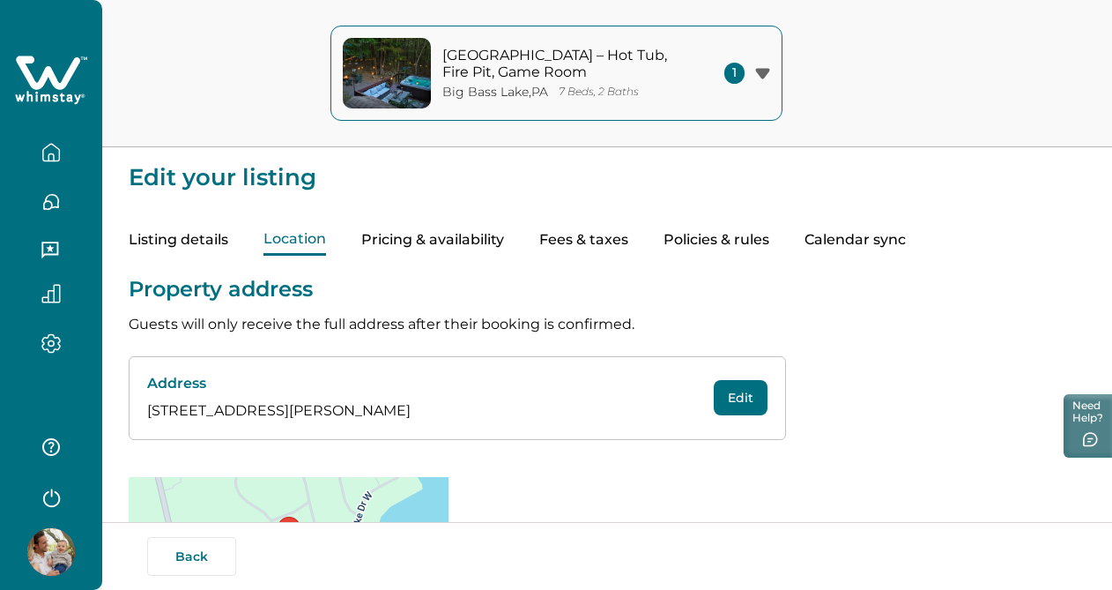
click at [449, 241] on button "Pricing & availability" at bounding box center [432, 240] width 143 height 31
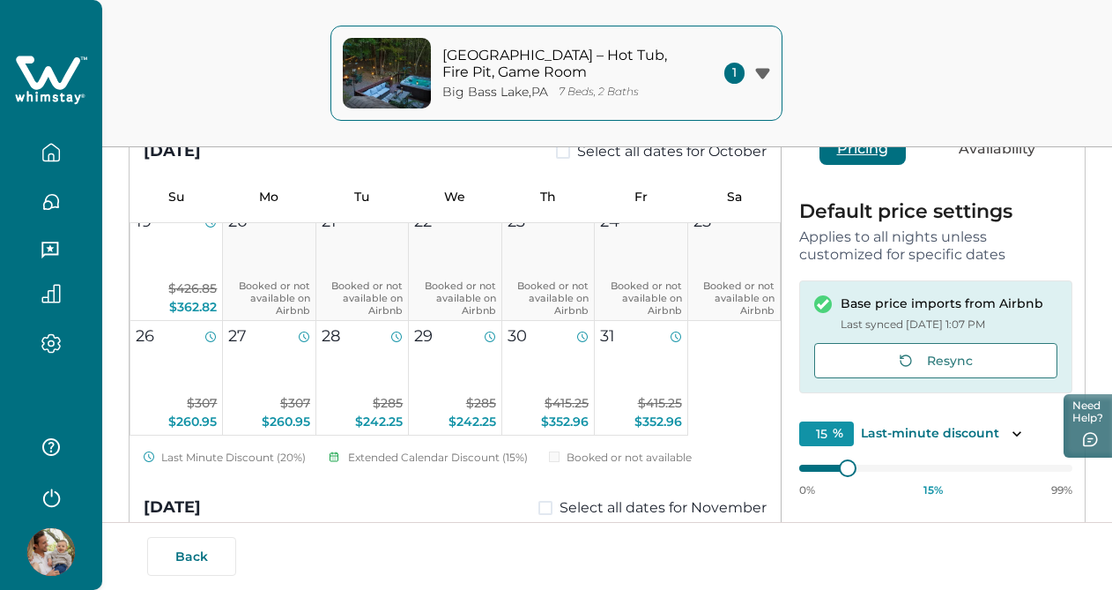
scroll to position [368, 0]
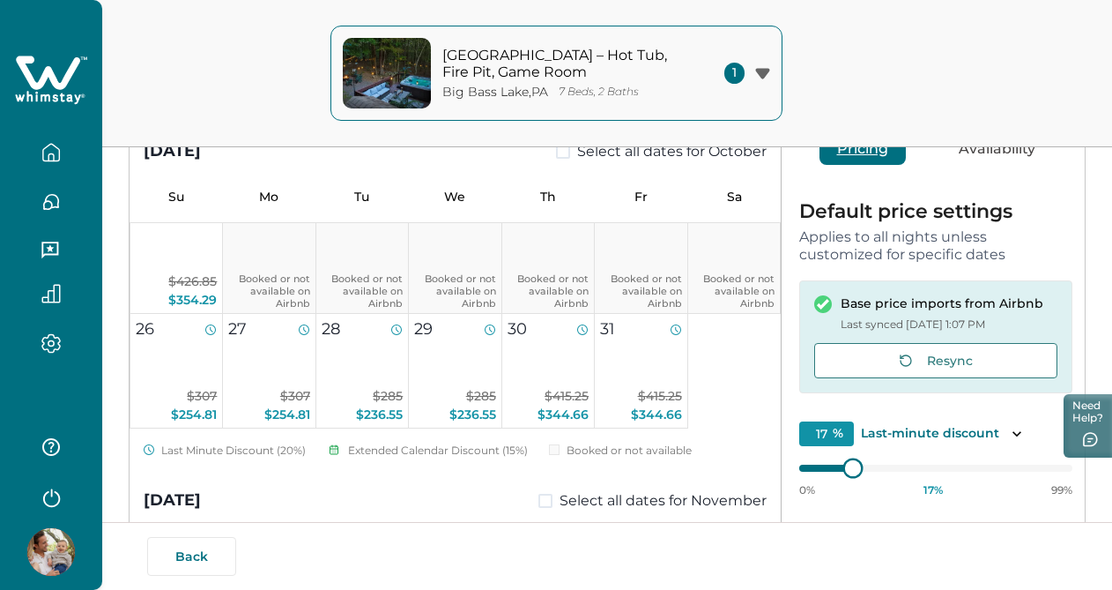
type input "15"
click at [805, 477] on div "0% 15 % 99%" at bounding box center [935, 475] width 273 height 44
click at [757, 393] on div "1 2 3 4 5 6 7 8 $298.60 $253.81 9 $298.60 $253.81 10 Booked or not available on…" at bounding box center [455, 142] width 651 height 574
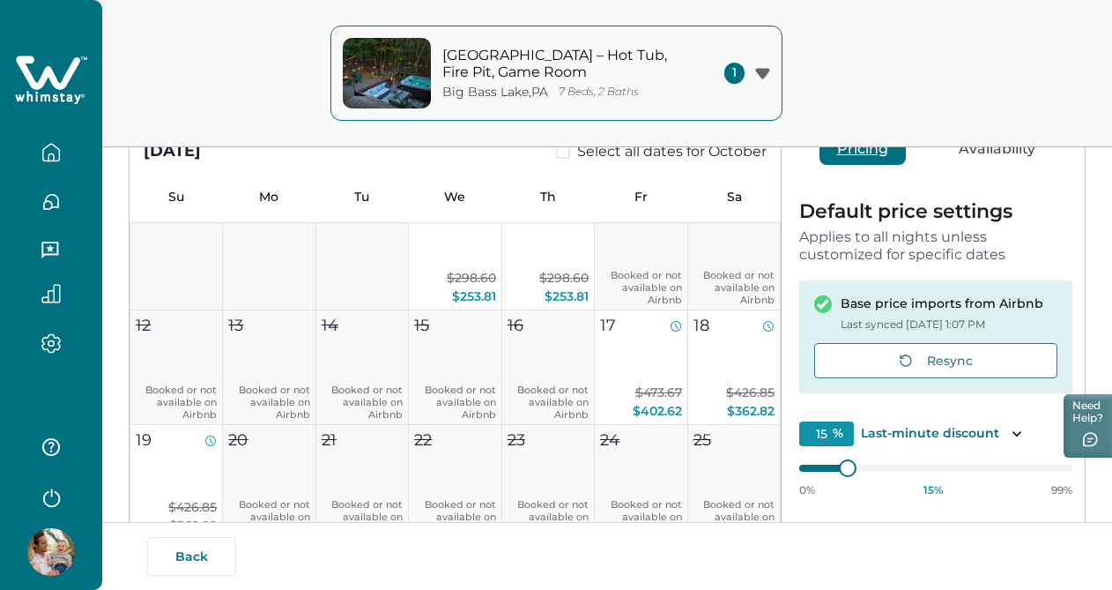
scroll to position [0, 0]
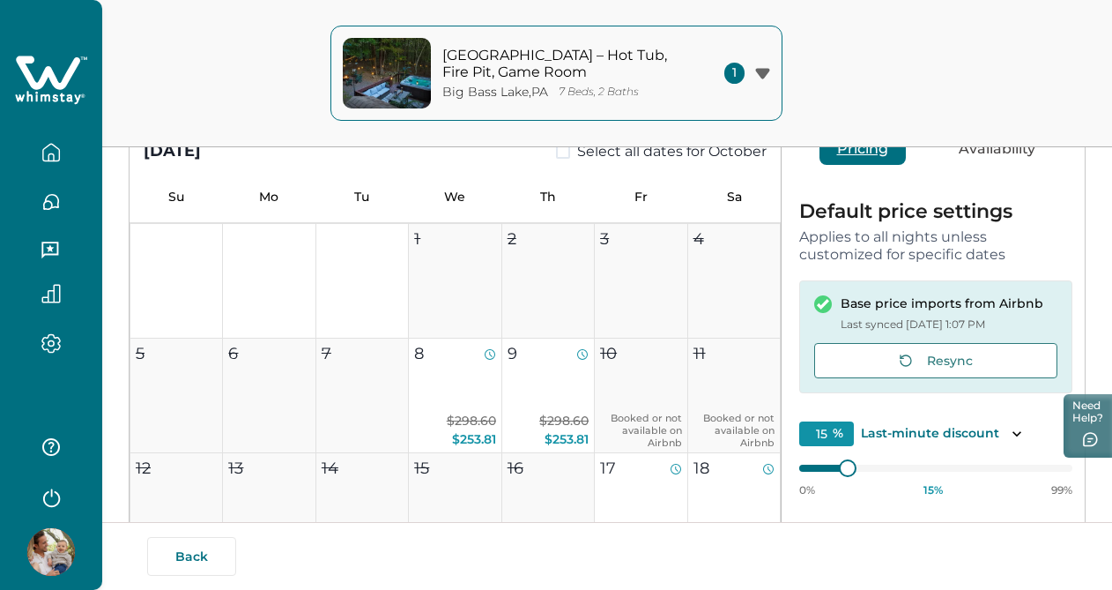
click at [512, 57] on p "[GEOGRAPHIC_DATA] – Hot Tub, Fire Pit, Game Room" at bounding box center [561, 64] width 238 height 34
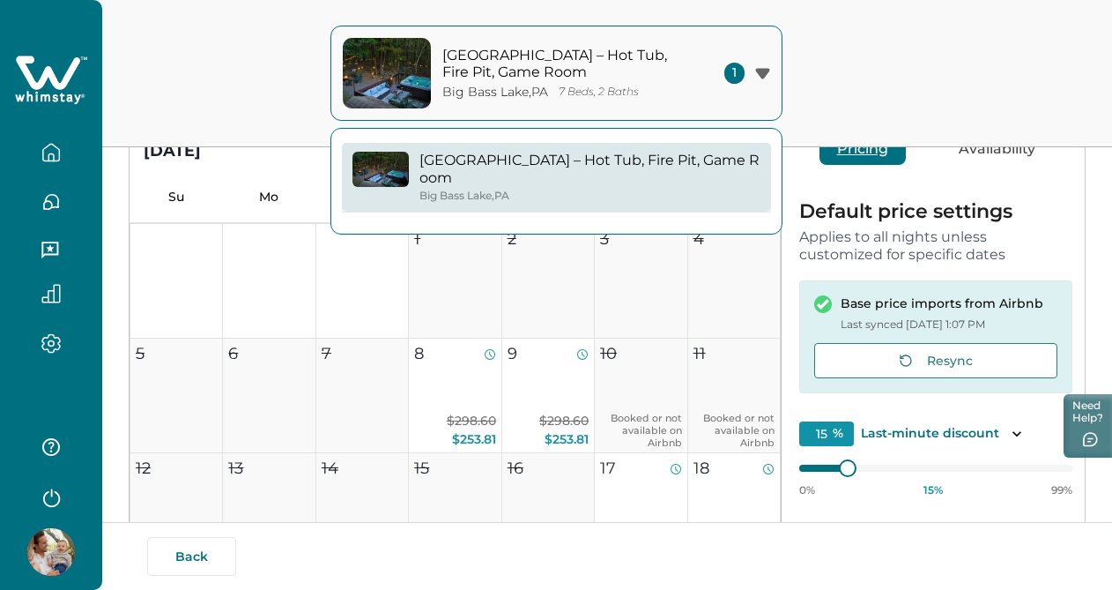
click at [57, 155] on icon "button" at bounding box center [50, 152] width 19 height 19
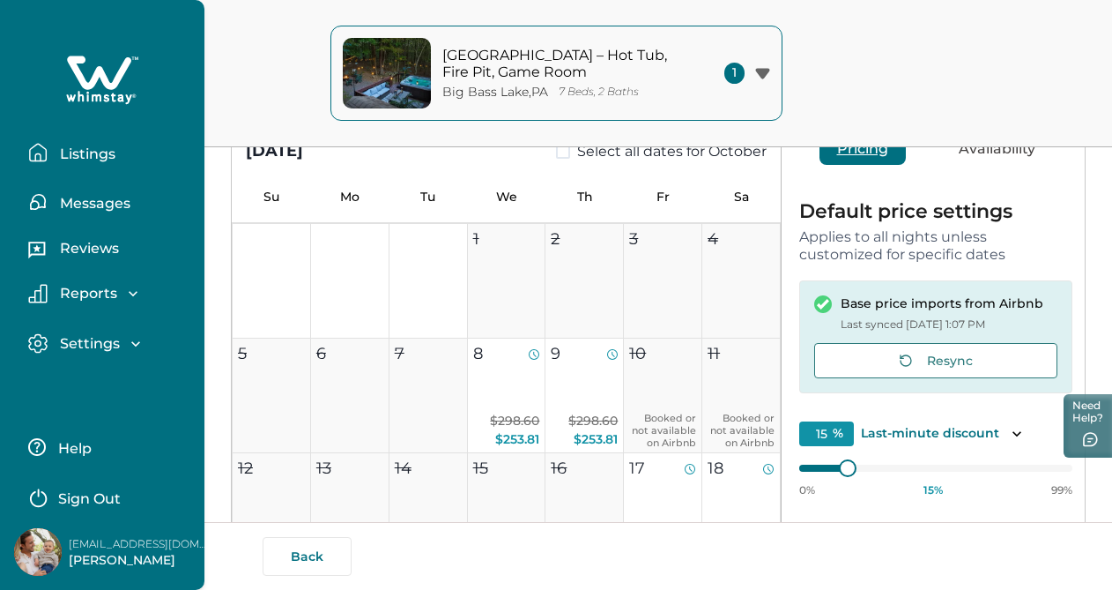
click at [72, 154] on p "Listings" at bounding box center [85, 154] width 61 height 18
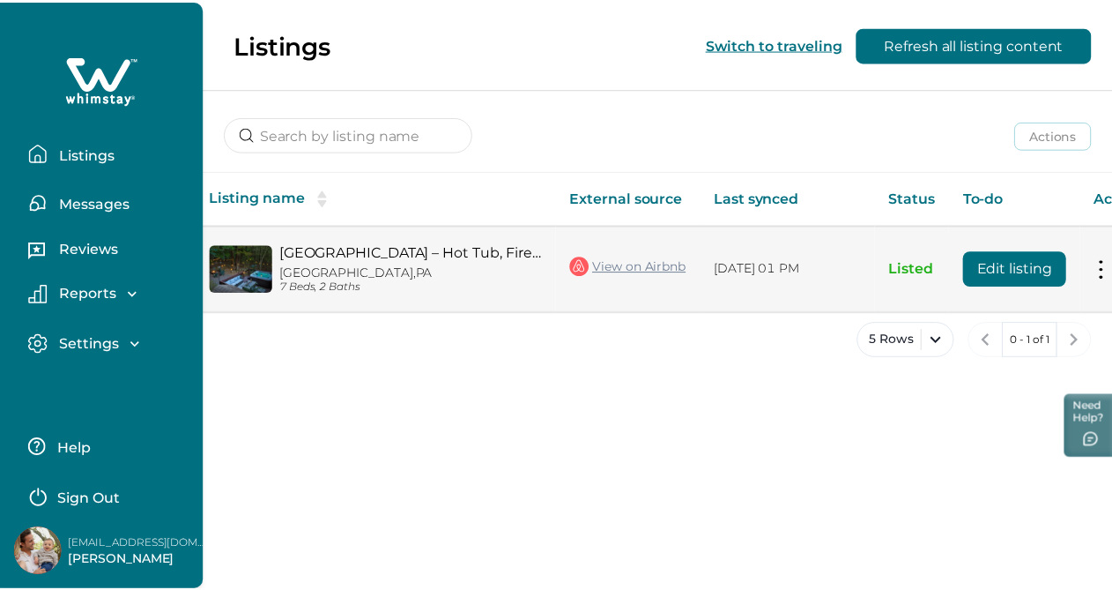
scroll to position [0, 95]
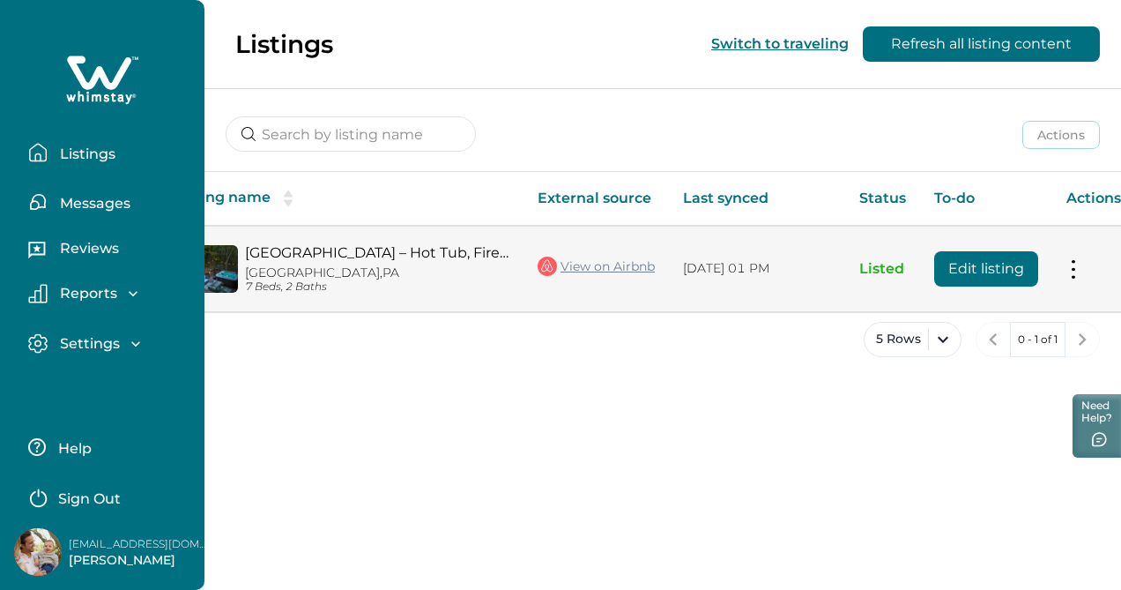
click at [963, 266] on button "Edit listing" at bounding box center [986, 268] width 104 height 35
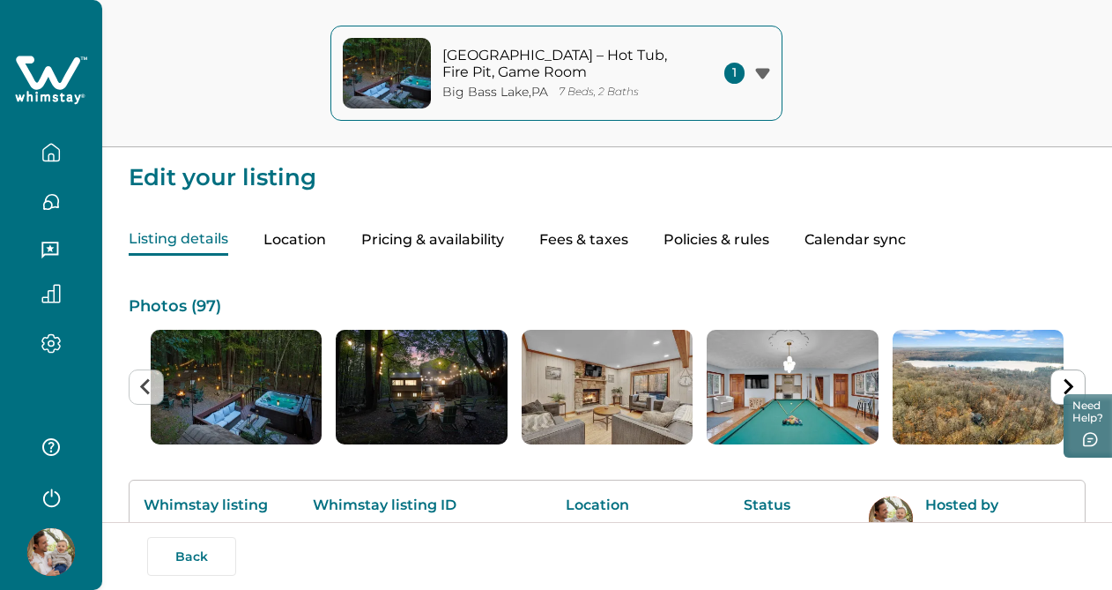
click at [572, 234] on button "Fees & taxes" at bounding box center [583, 240] width 89 height 31
type input "0"
type input "9"
type input "75"
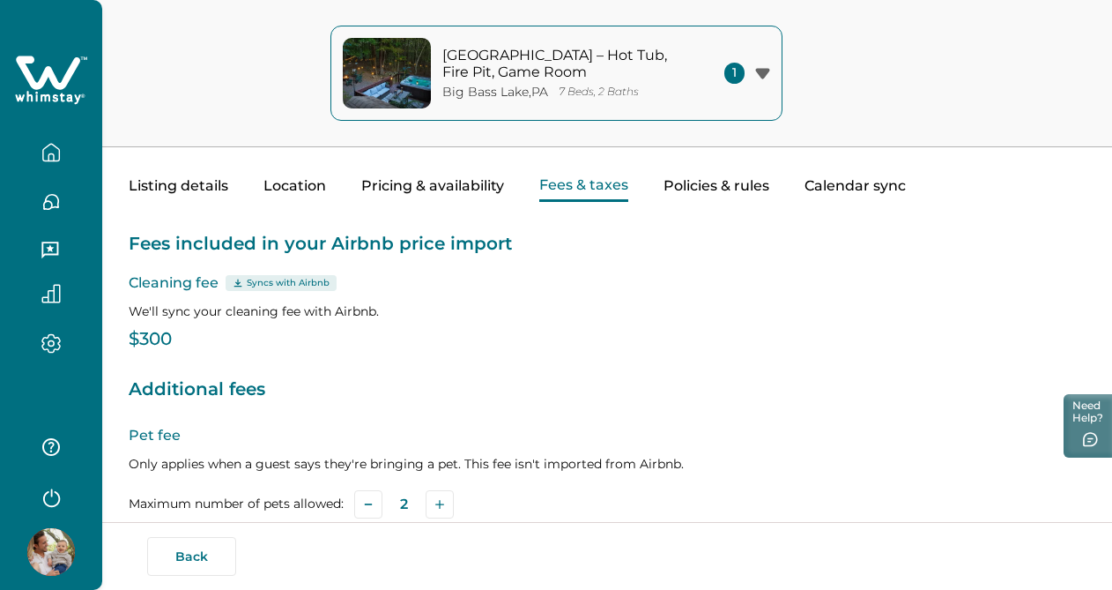
scroll to position [27, 0]
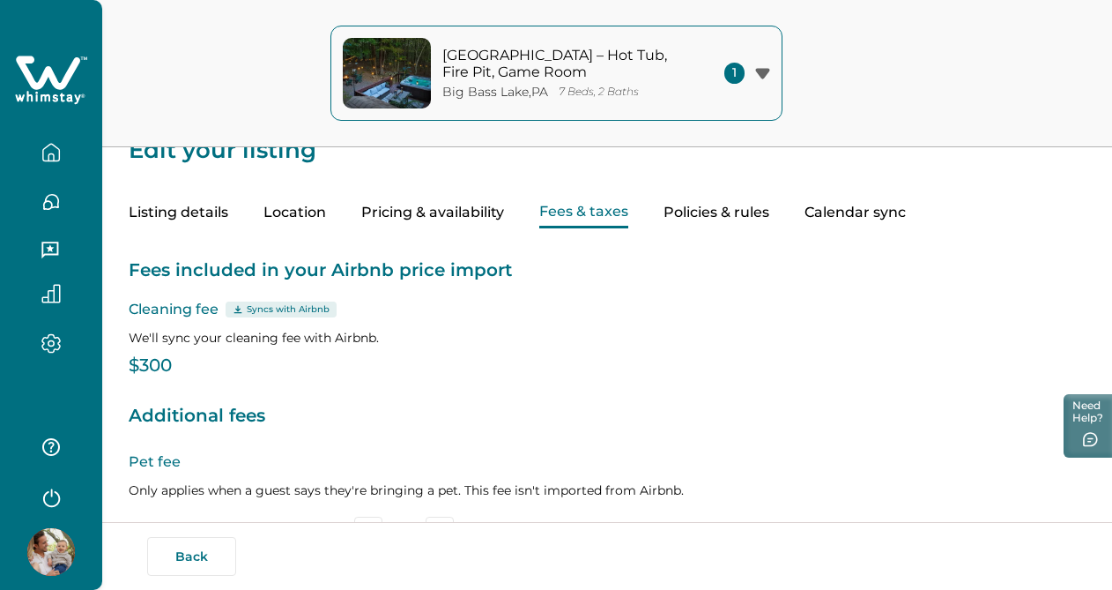
click at [702, 209] on button "Policies & rules" at bounding box center [717, 212] width 106 height 31
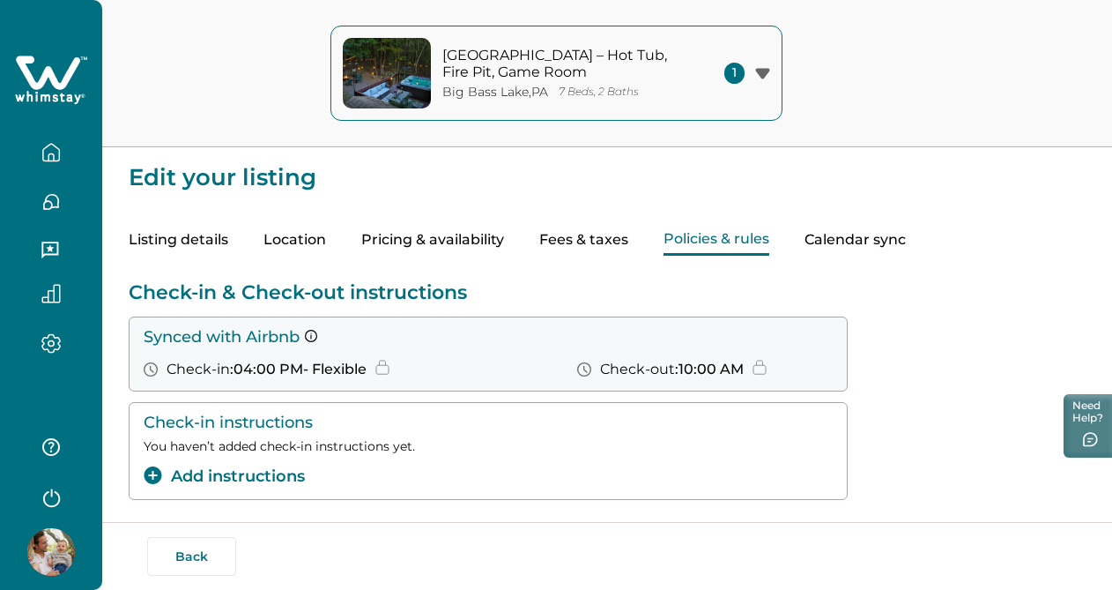
click at [835, 238] on button "Calendar sync" at bounding box center [855, 240] width 101 height 31
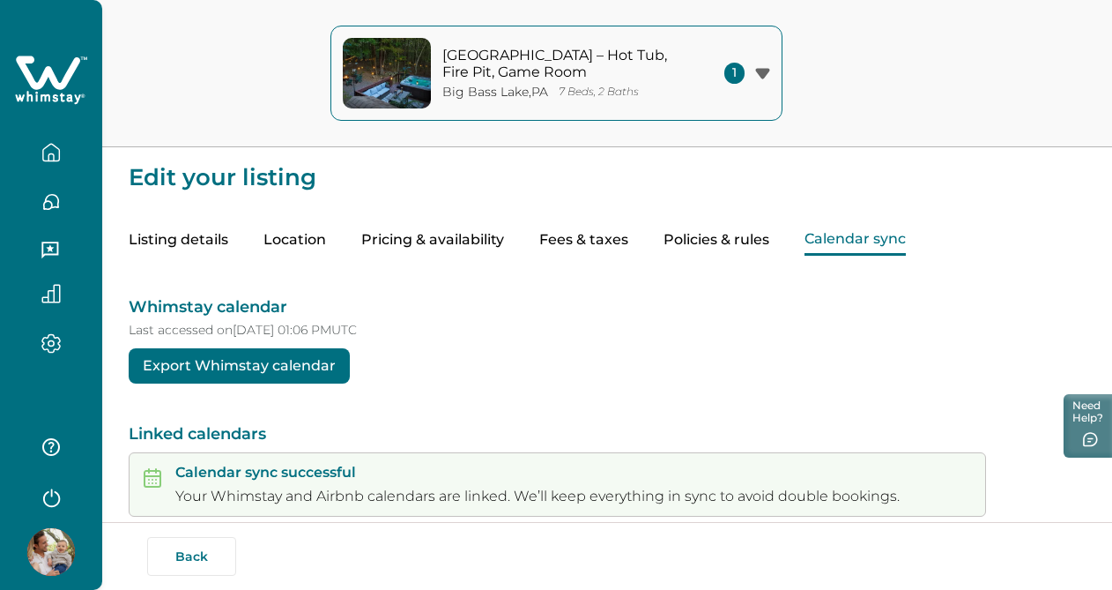
click at [604, 245] on button "Fees & taxes" at bounding box center [583, 240] width 89 height 31
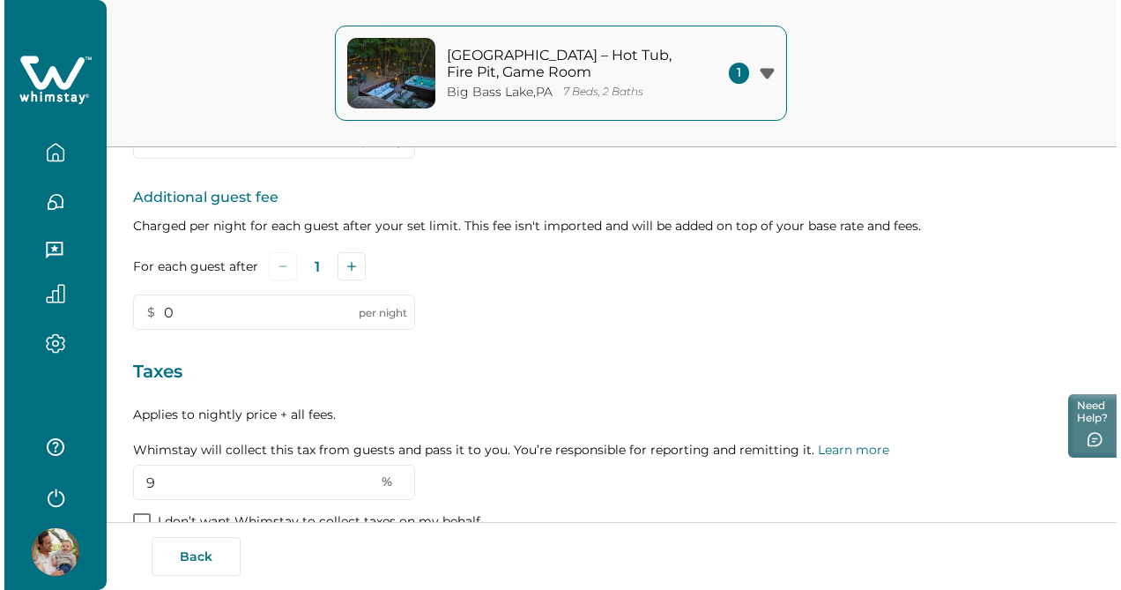
scroll to position [598, 0]
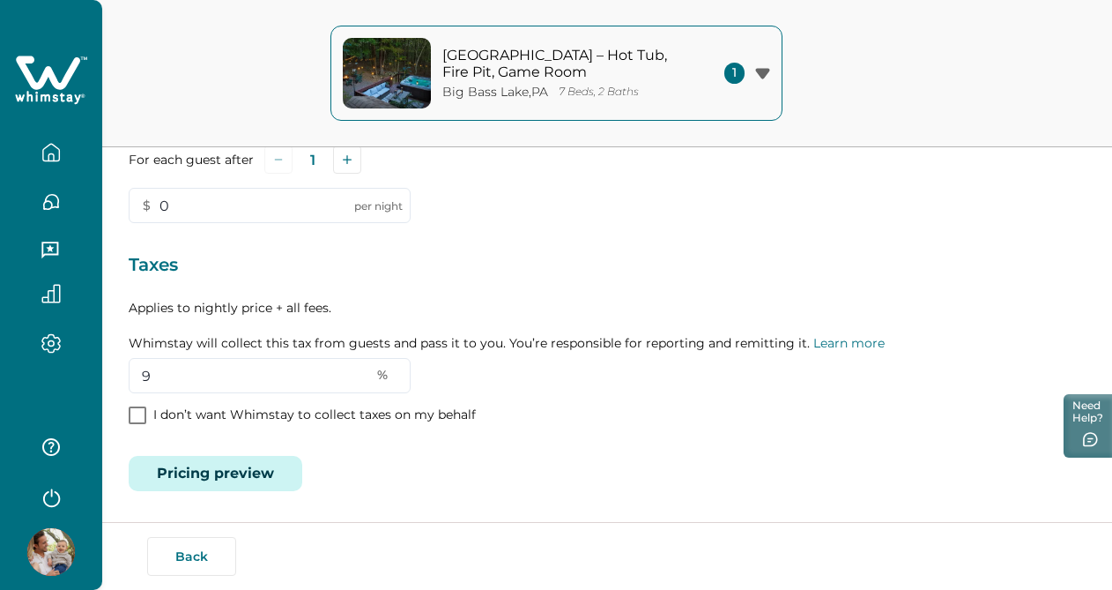
click at [256, 478] on button "Pricing preview" at bounding box center [216, 473] width 174 height 35
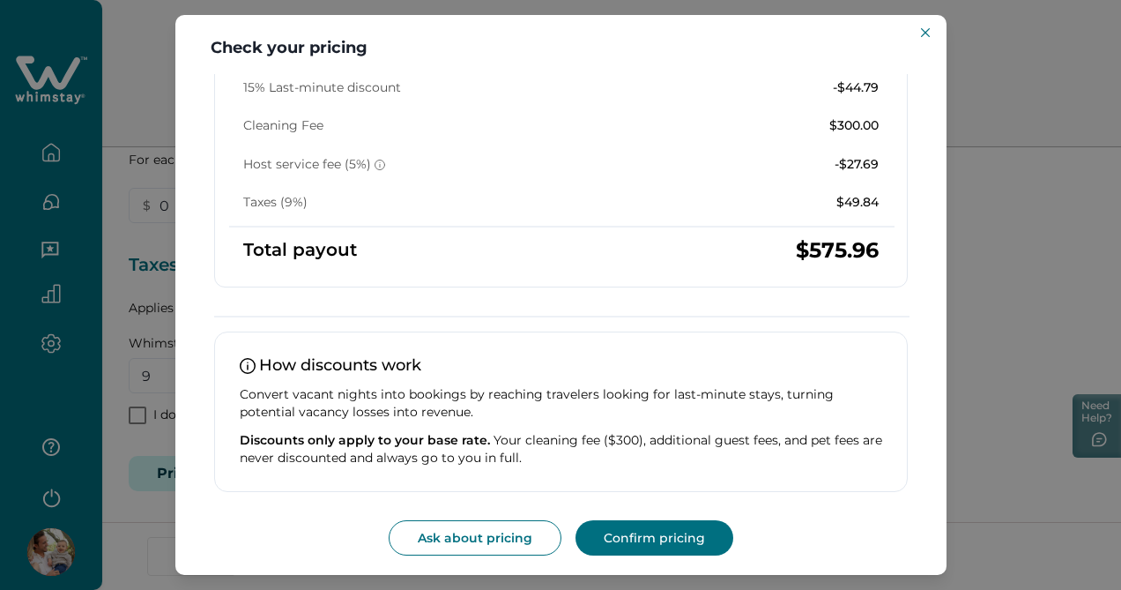
scroll to position [382, 0]
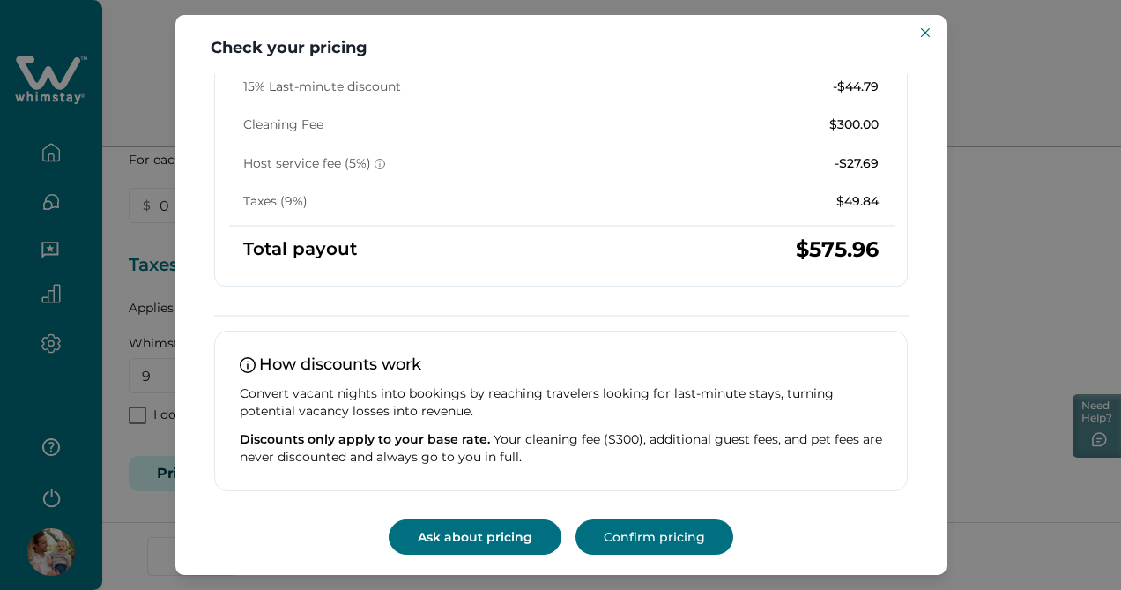
click at [456, 532] on button "Ask about pricing" at bounding box center [475, 536] width 173 height 35
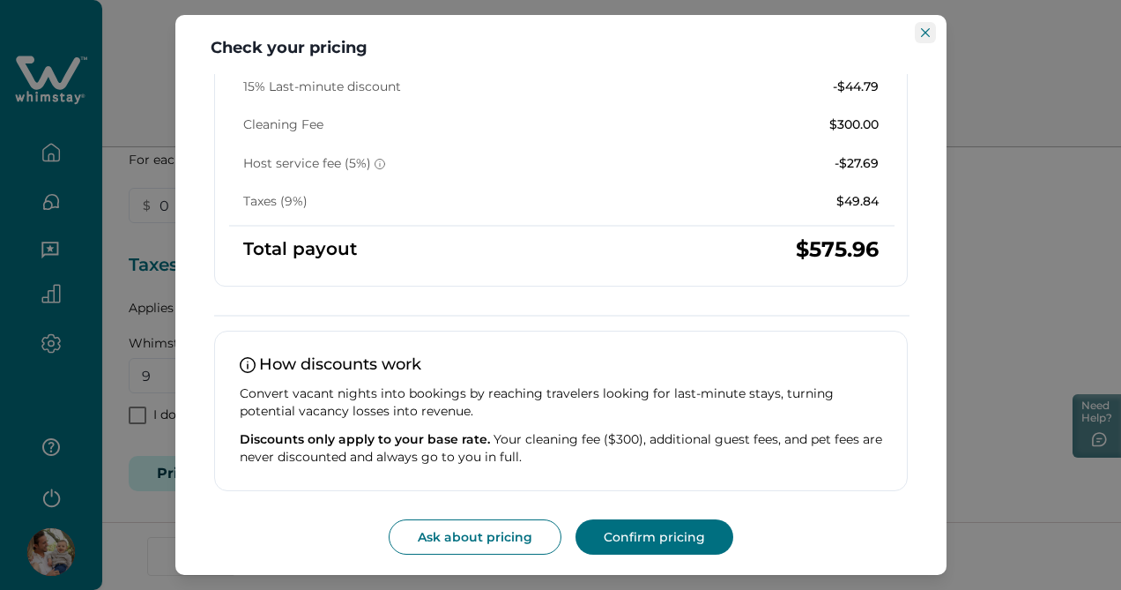
click at [928, 29] on icon "Close" at bounding box center [925, 32] width 9 height 9
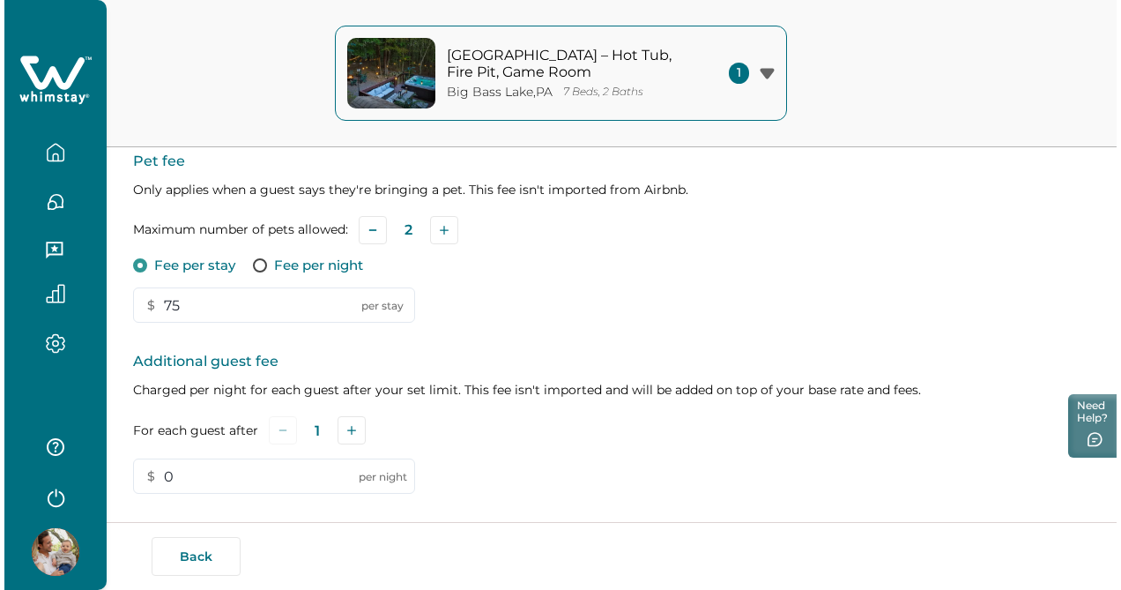
scroll to position [0, 0]
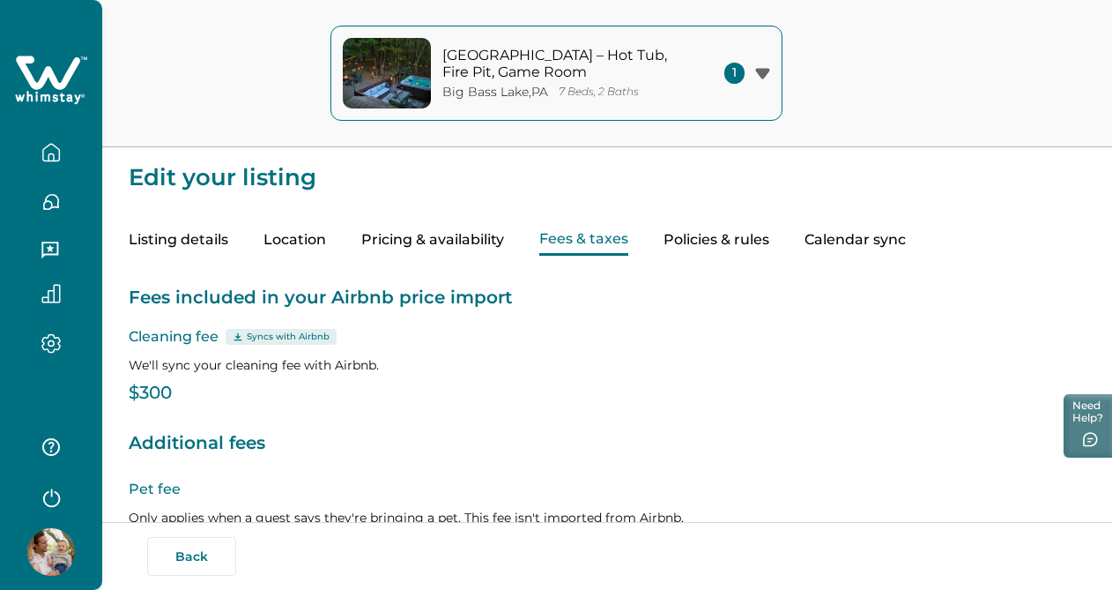
click at [54, 295] on icon "button" at bounding box center [51, 294] width 18 height 18
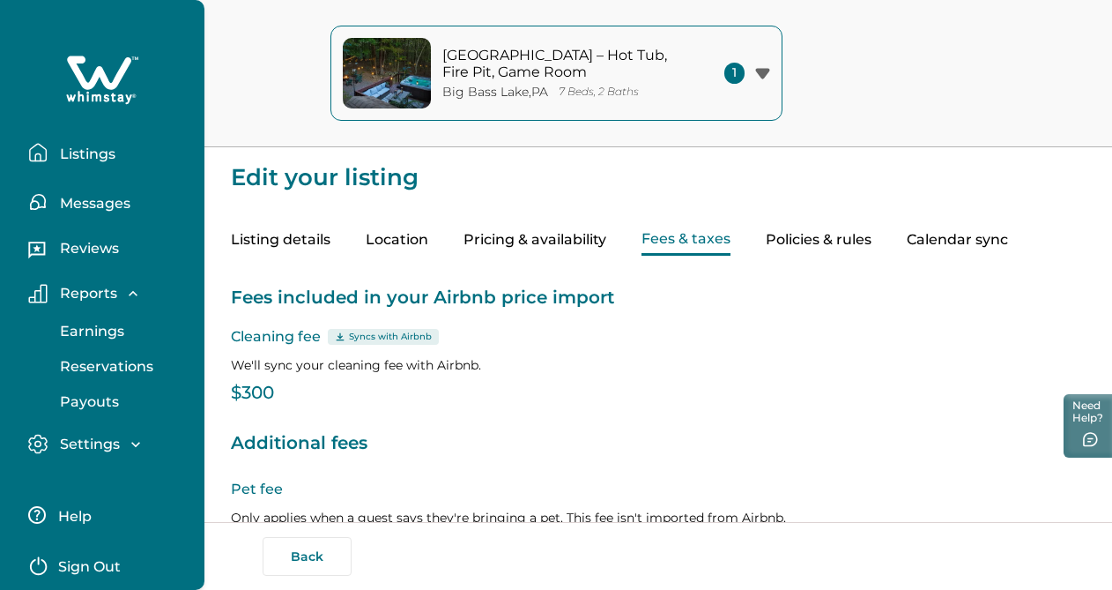
click at [134, 442] on icon "button" at bounding box center [136, 444] width 18 height 18
click at [115, 478] on p "Profile details" at bounding box center [106, 482] width 103 height 18
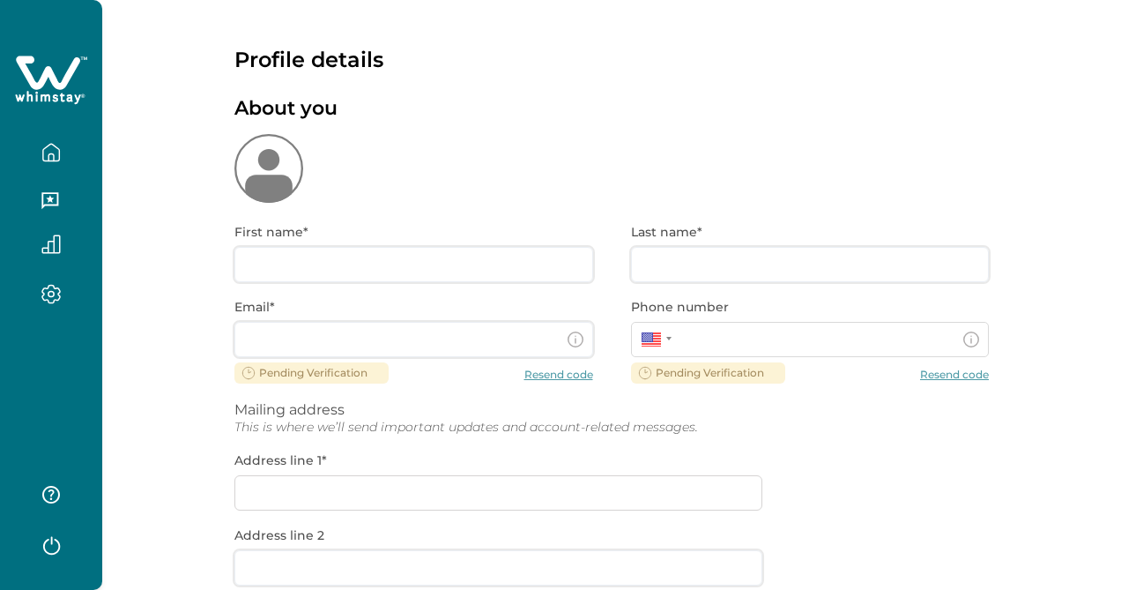
type input "[PERSON_NAME]"
type input "[EMAIL_ADDRESS][DOMAIN_NAME]"
type input "TBD"
type input "CA"
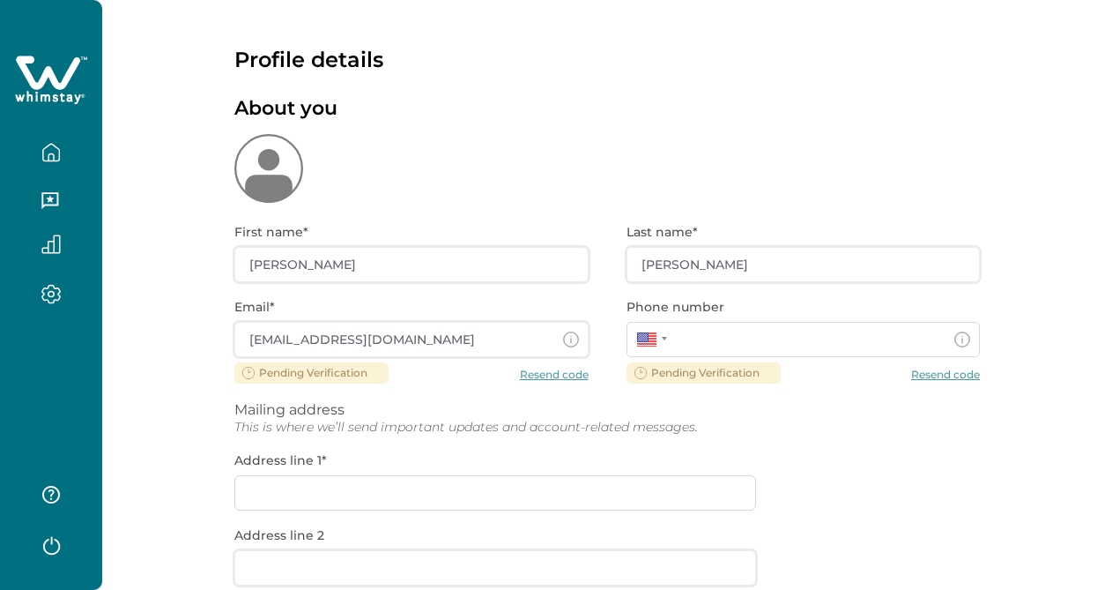
type input "**********"
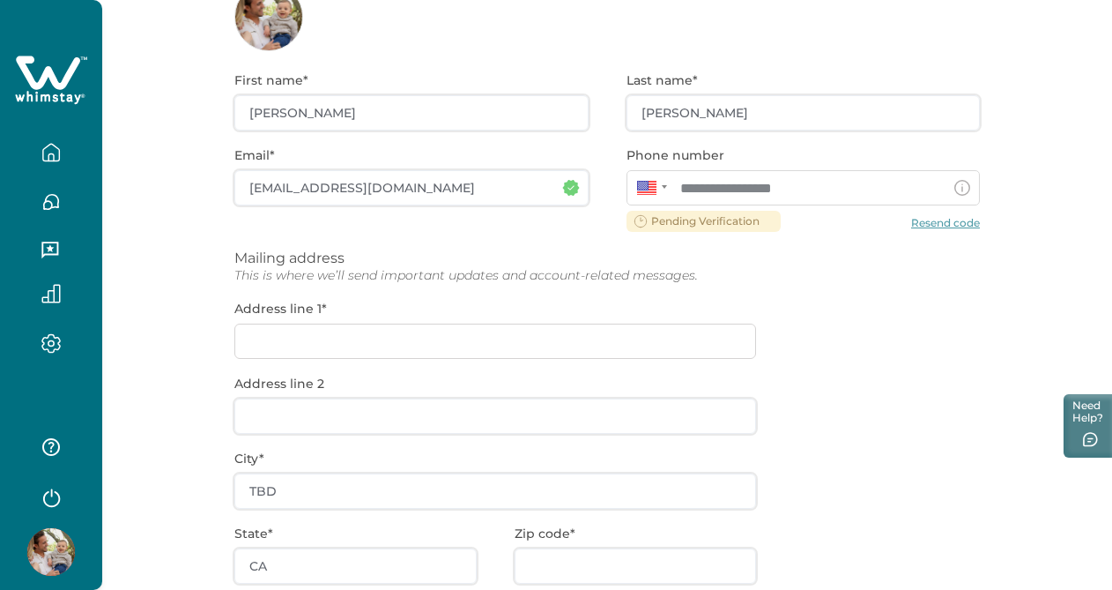
scroll to position [152, 0]
click at [260, 336] on div "**********" at bounding box center [606, 413] width 745 height 726
click at [288, 345] on div "**********" at bounding box center [606, 413] width 745 height 726
click at [331, 341] on div "**********" at bounding box center [606, 413] width 745 height 726
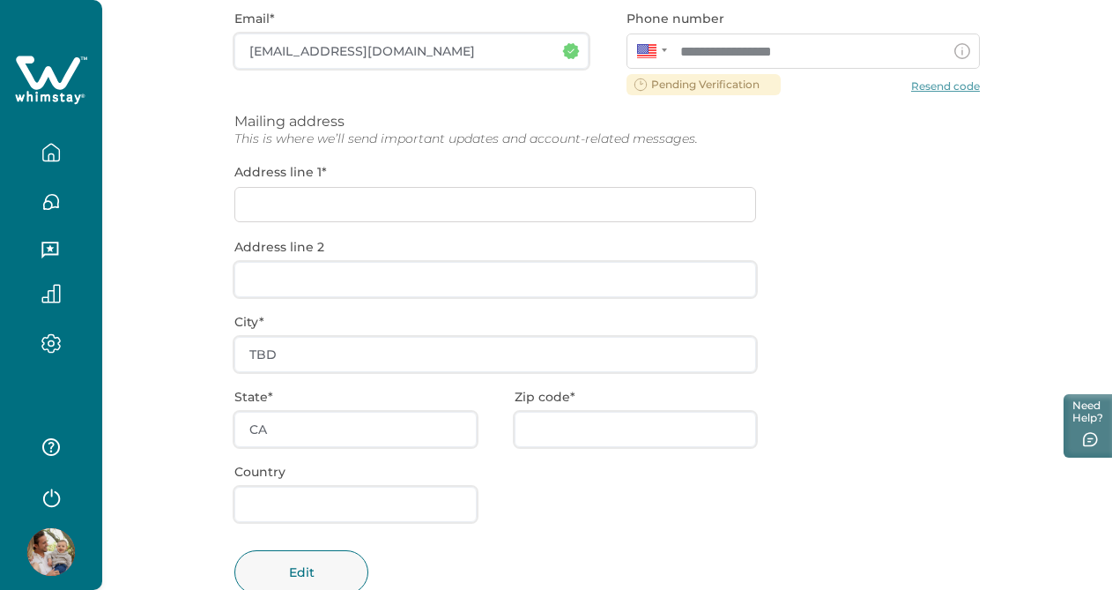
scroll to position [276, 0]
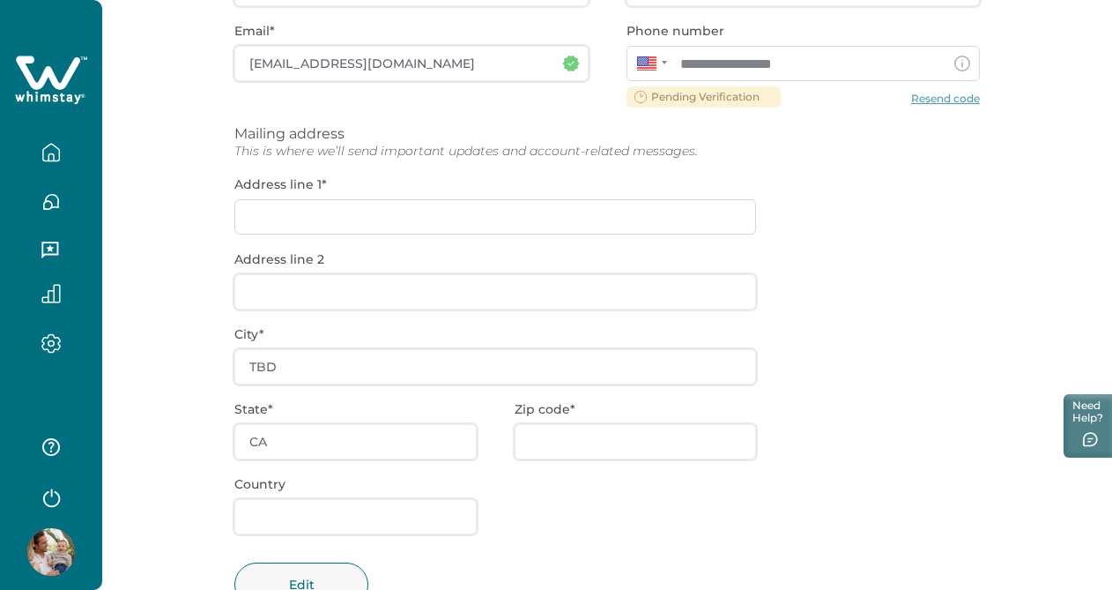
click at [345, 212] on div "**********" at bounding box center [606, 290] width 745 height 726
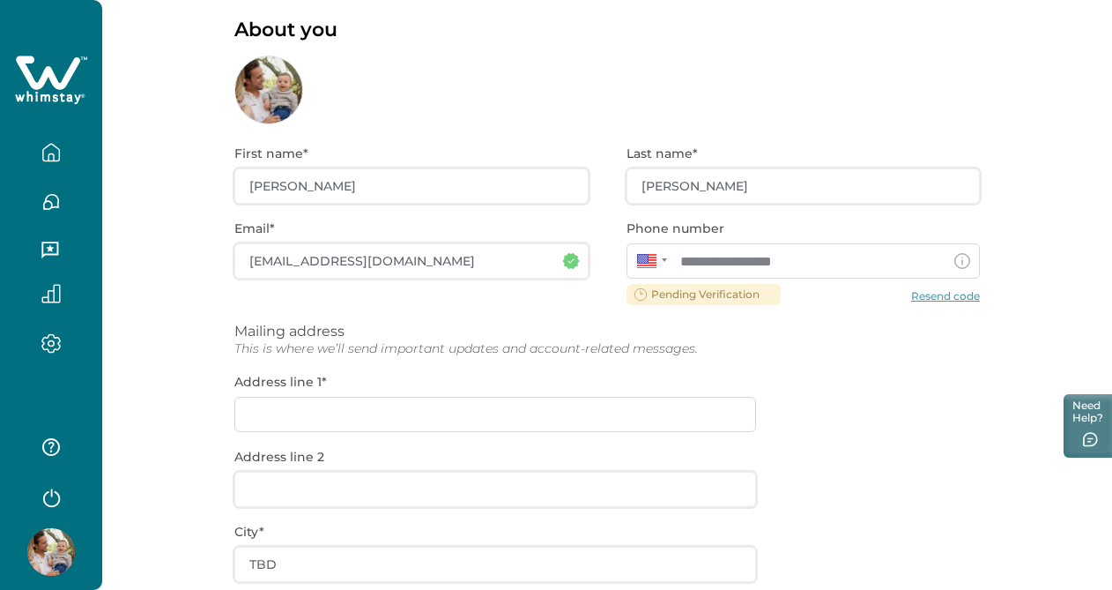
scroll to position [0, 0]
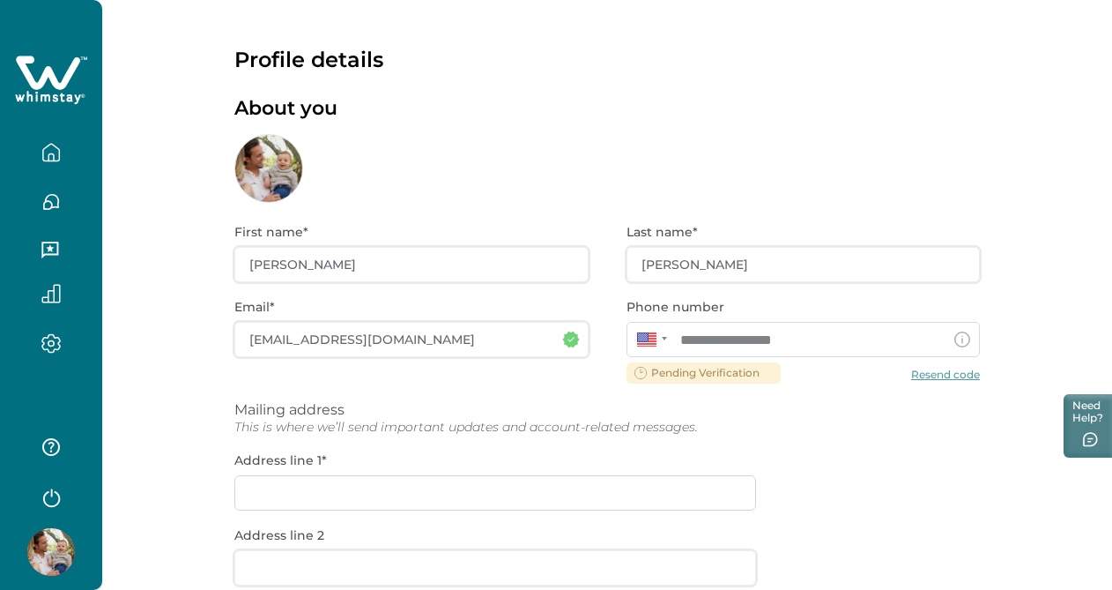
click at [56, 156] on icon "button" at bounding box center [50, 152] width 19 height 19
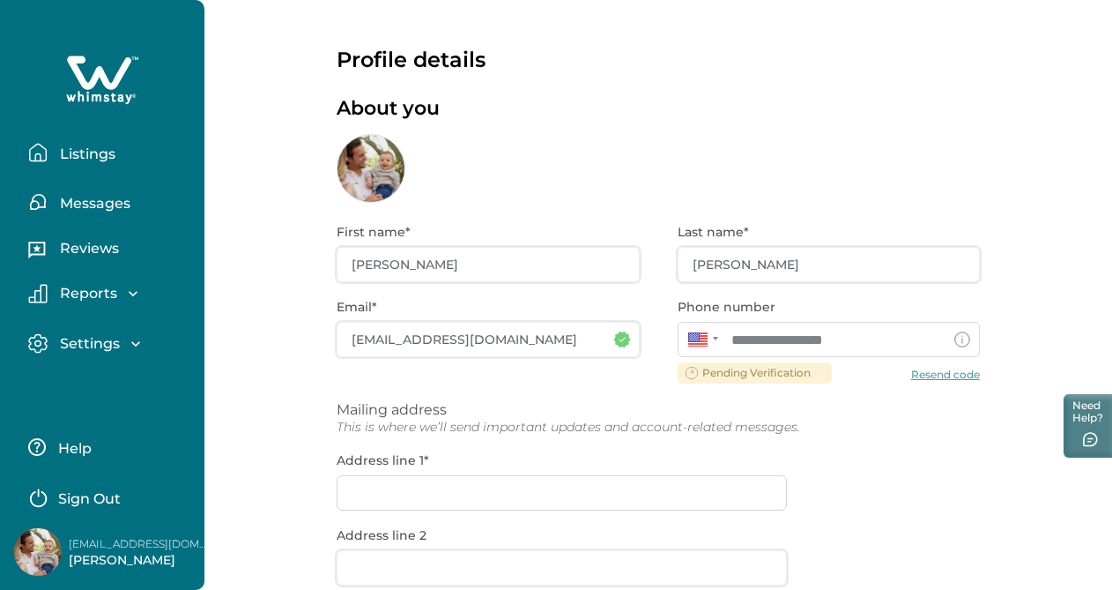
click at [56, 156] on p "Listings" at bounding box center [85, 154] width 61 height 18
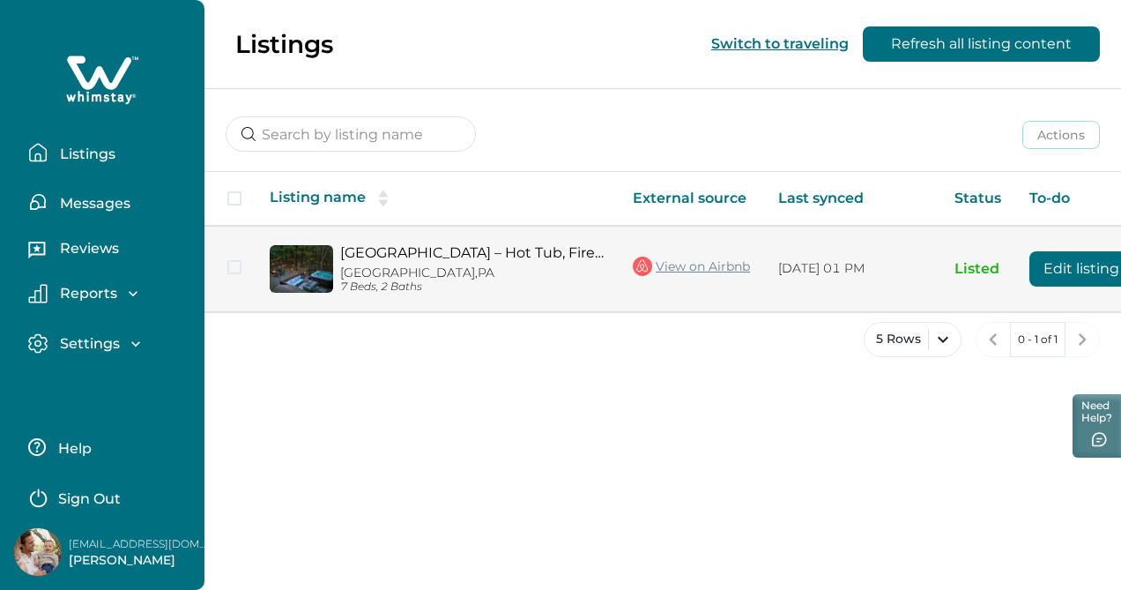
click at [1077, 271] on button "Edit listing" at bounding box center [1081, 268] width 104 height 35
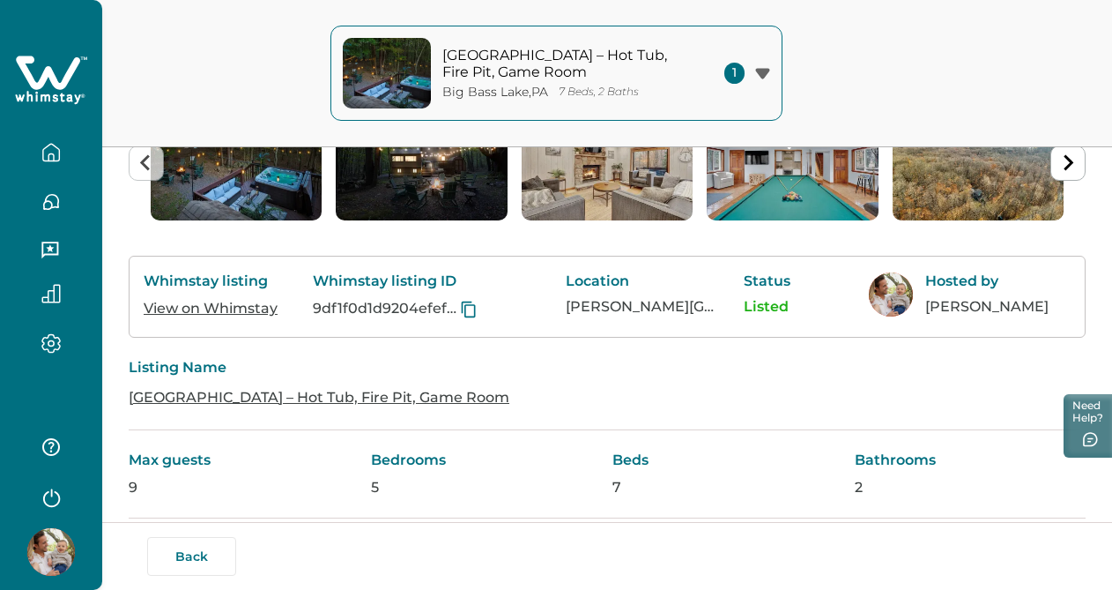
scroll to position [226, 0]
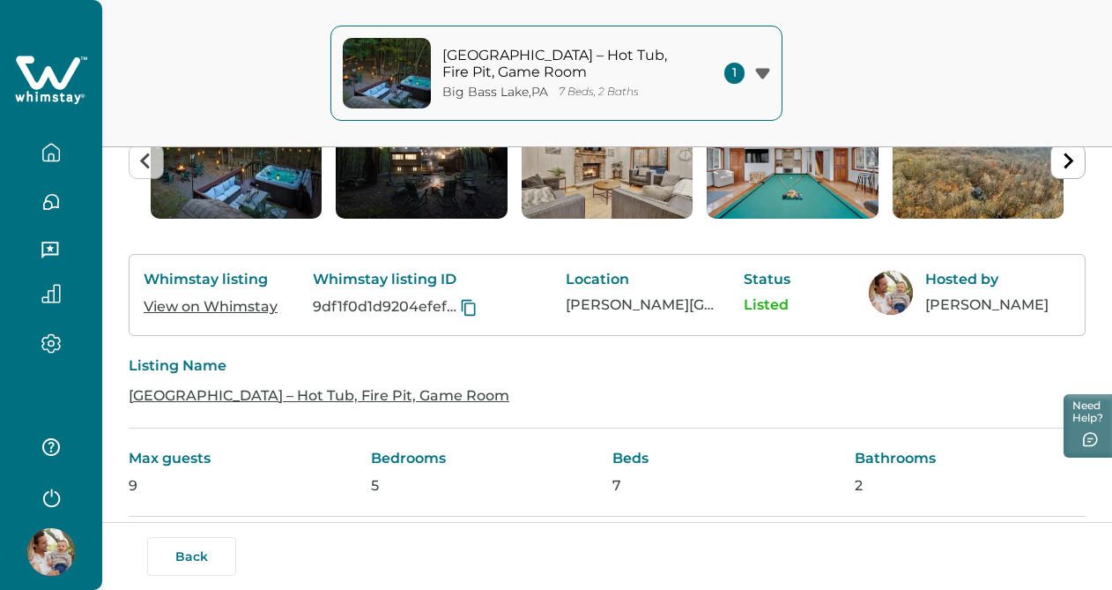
click at [226, 307] on link "View on Whimstay" at bounding box center [211, 306] width 134 height 17
